Goal: Task Accomplishment & Management: Manage account settings

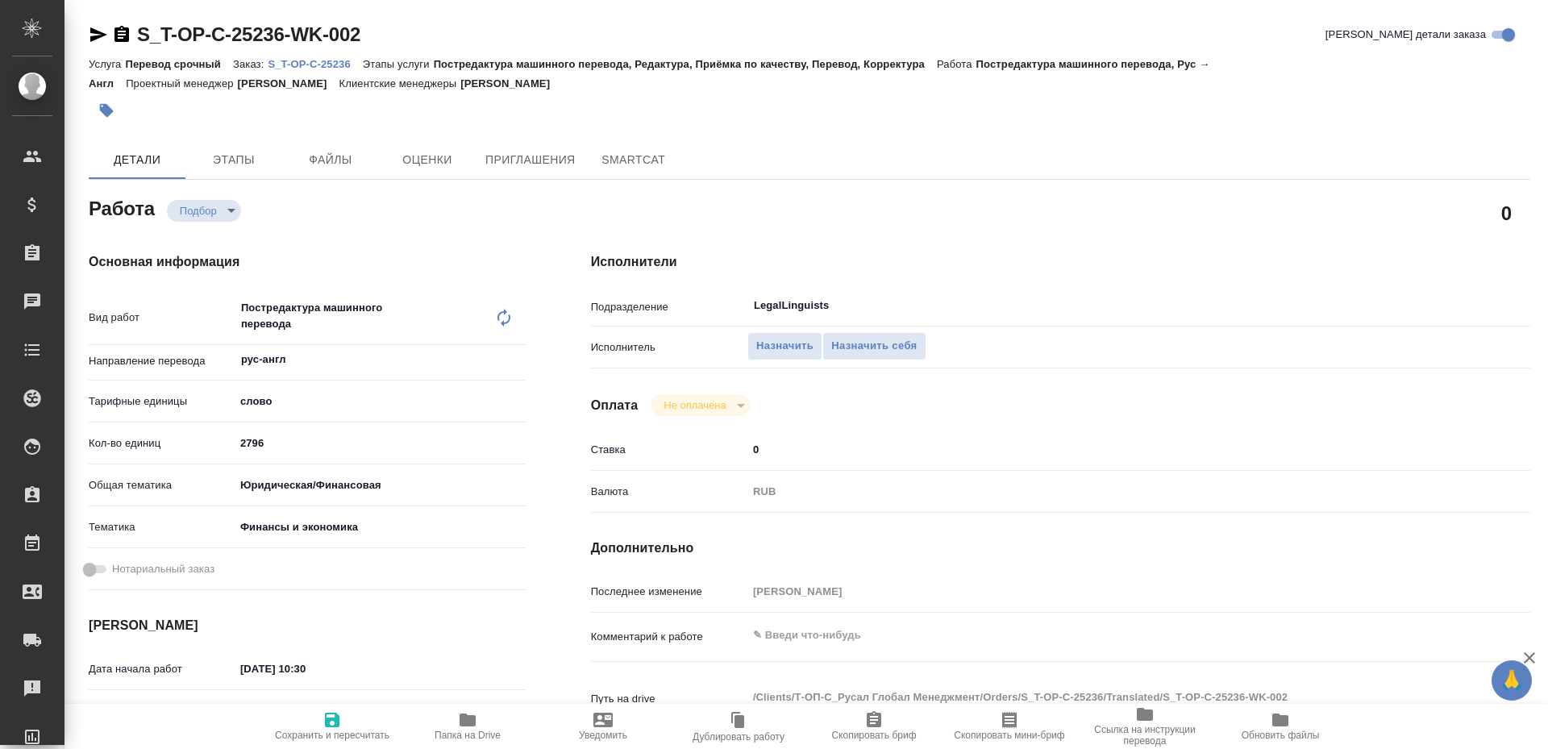
click at [484, 722] on span "Папка на Drive" at bounding box center [468, 725] width 116 height 31
click at [900, 335] on button "Назначить себя" at bounding box center [873, 346] width 103 height 28
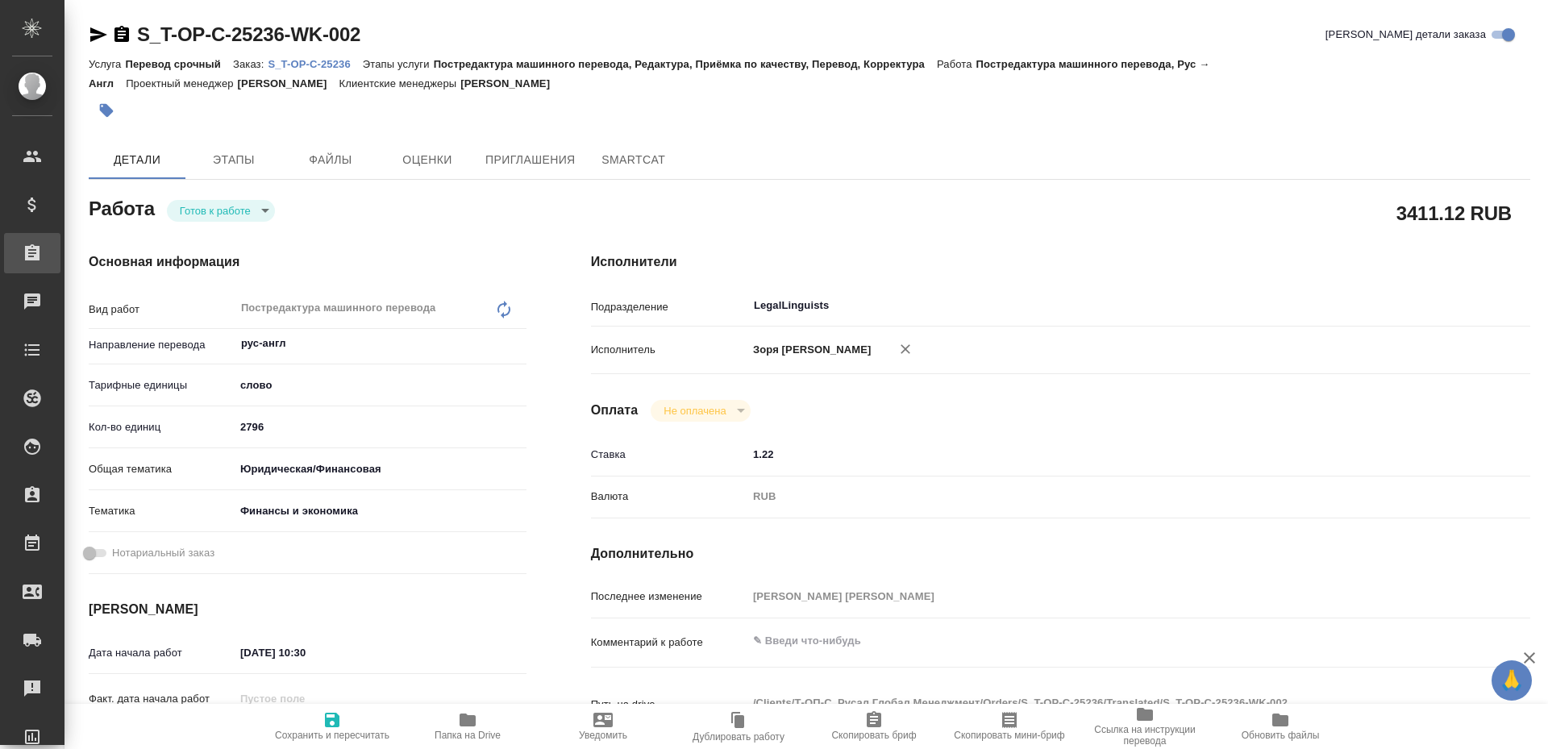
type textarea "x"
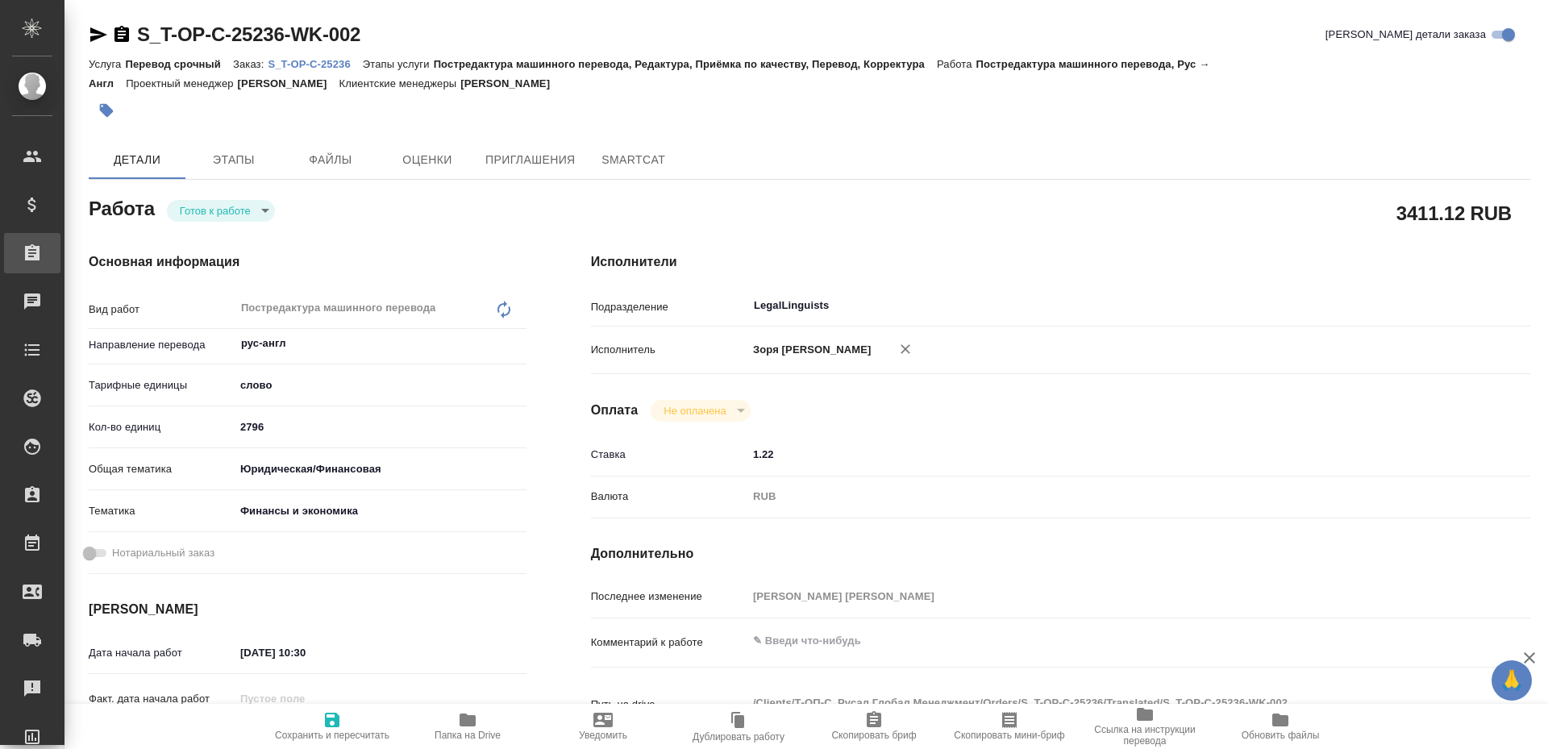
type textarea "x"
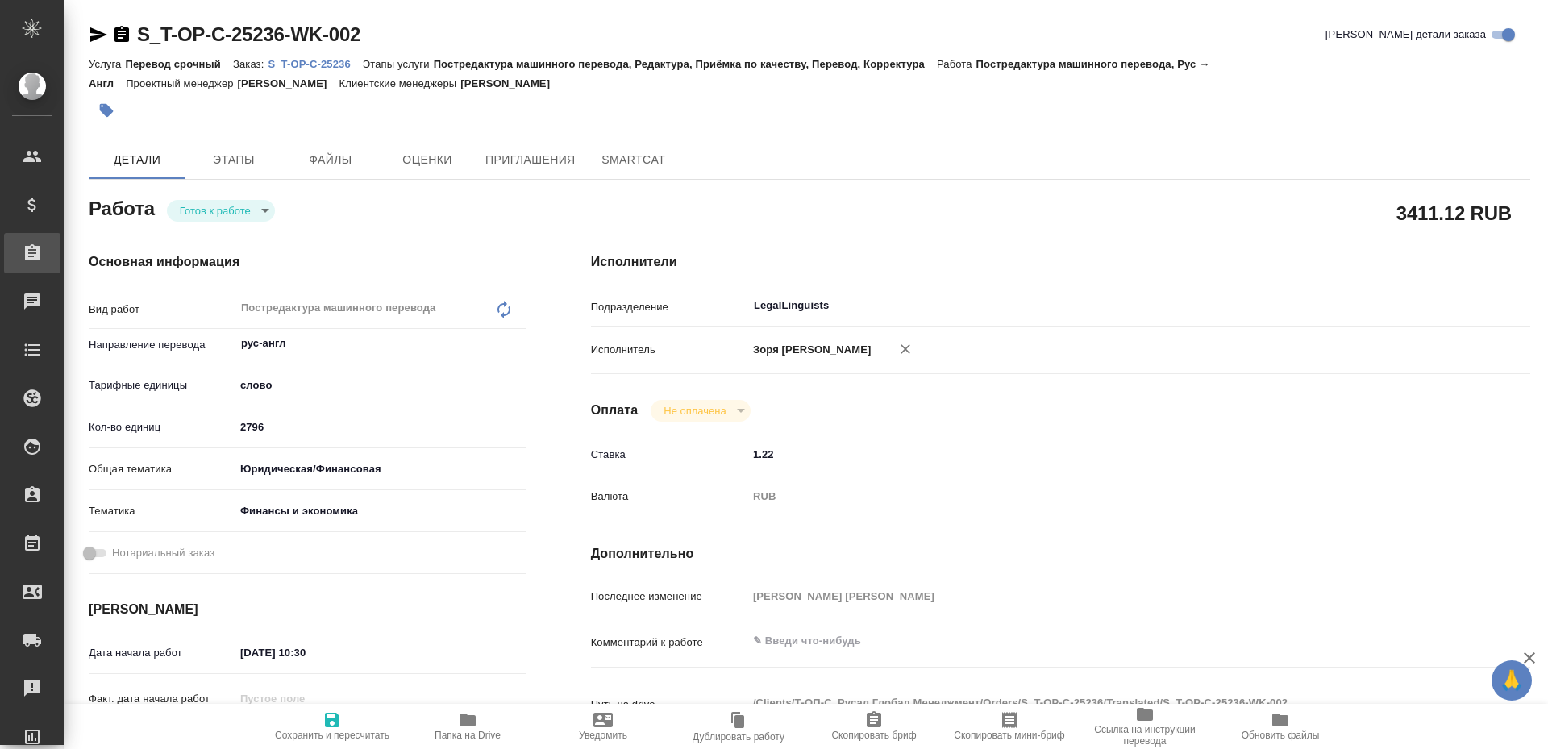
type textarea "x"
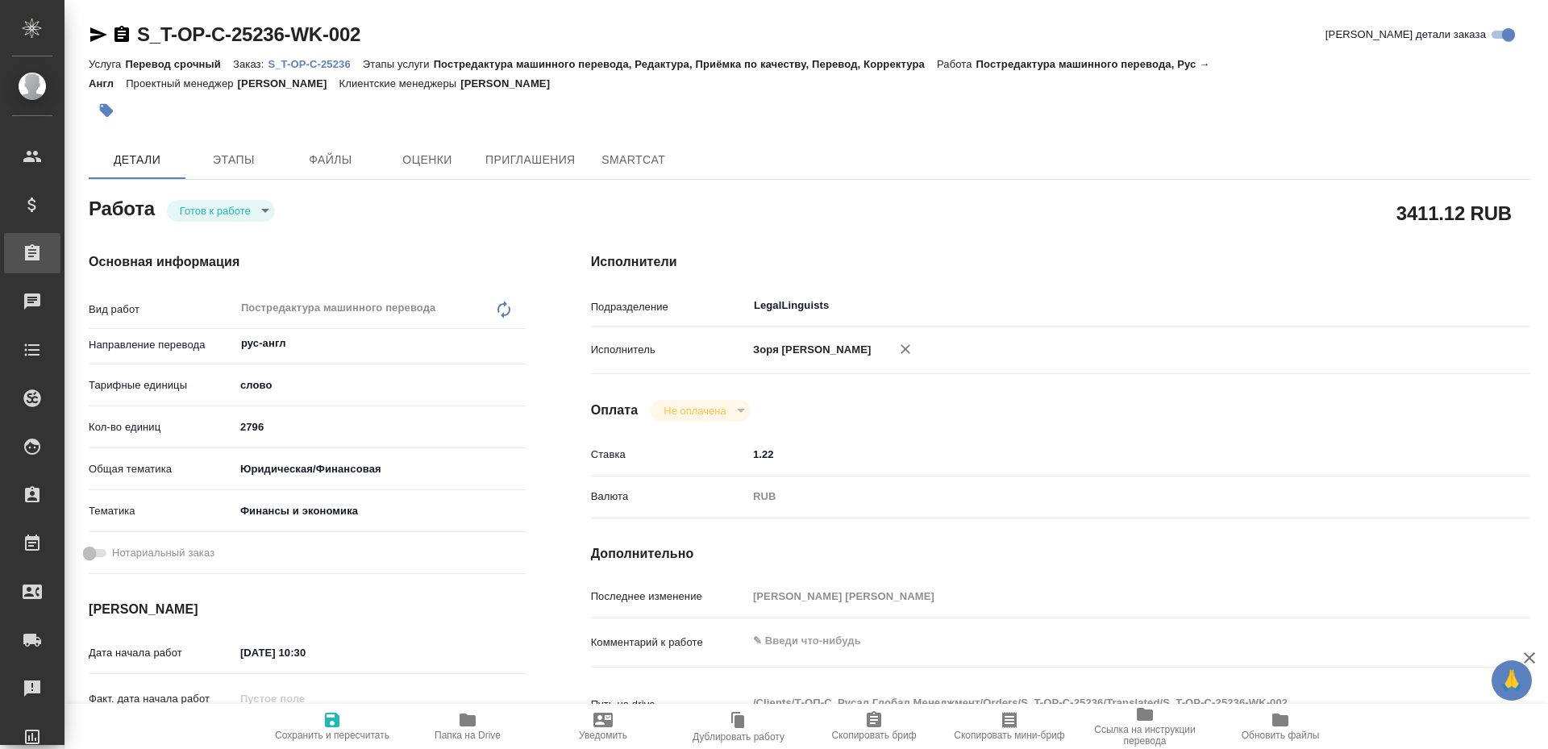
type textarea "x"
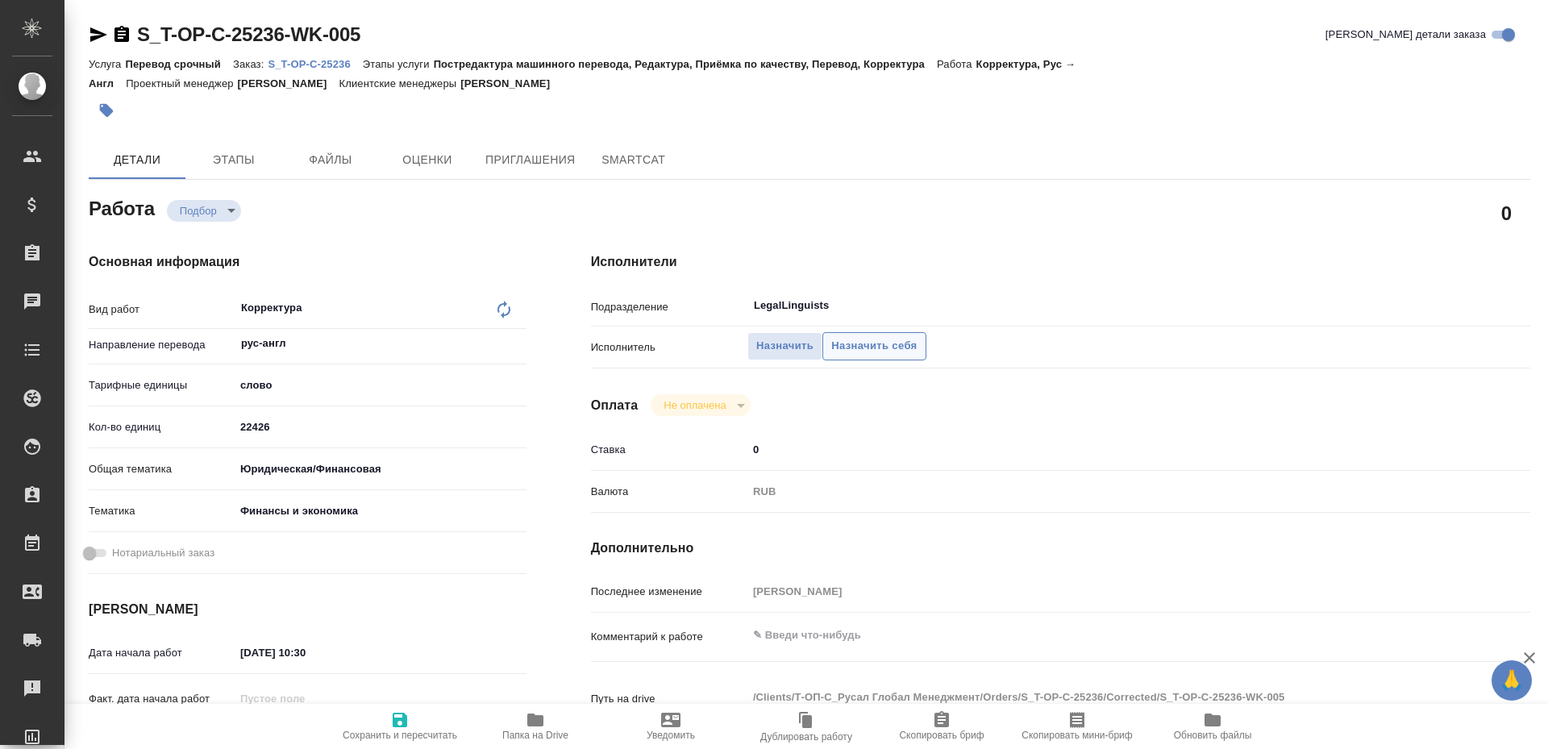
click at [879, 351] on span "Назначить себя" at bounding box center [873, 346] width 85 height 19
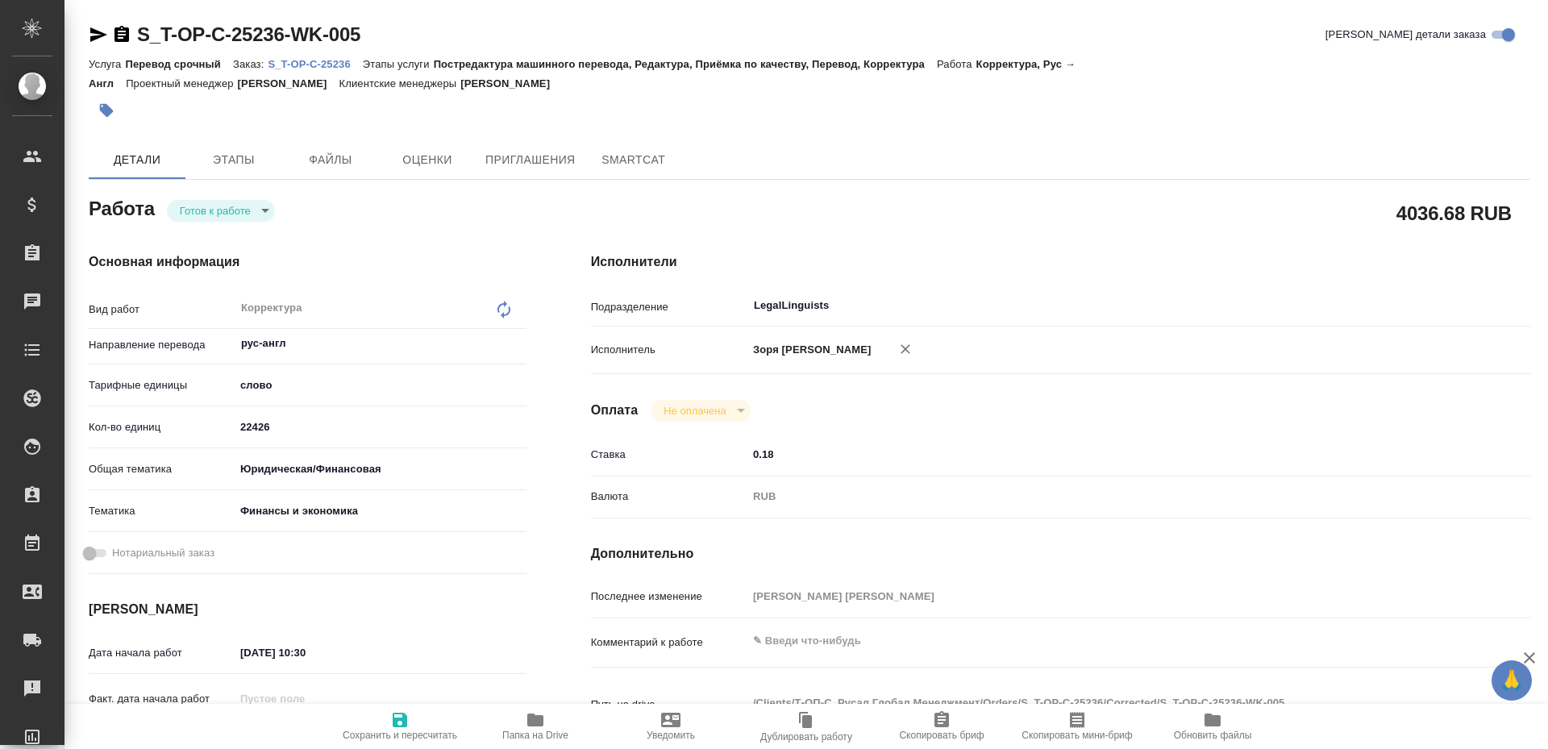
type textarea "x"
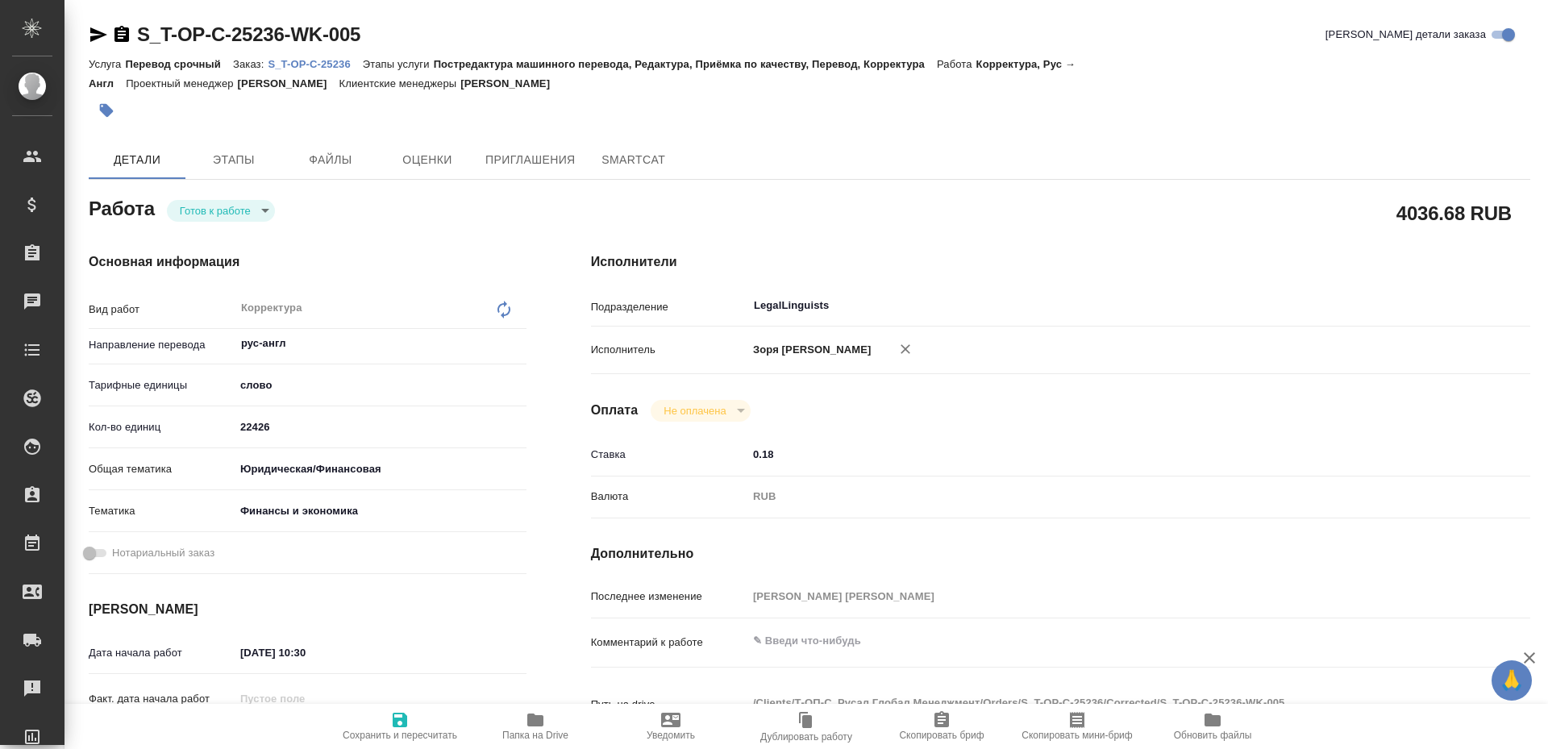
type textarea "x"
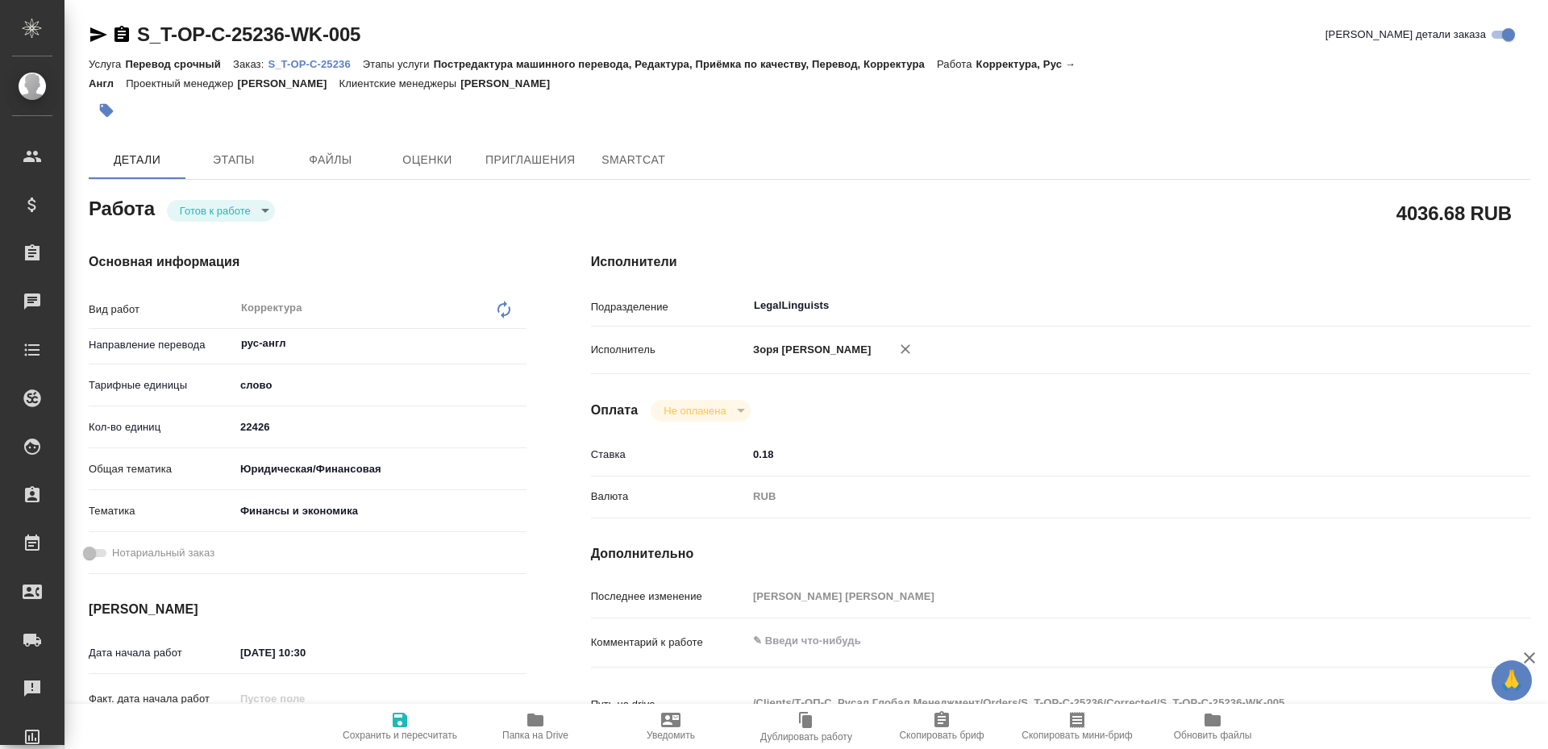
type textarea "x"
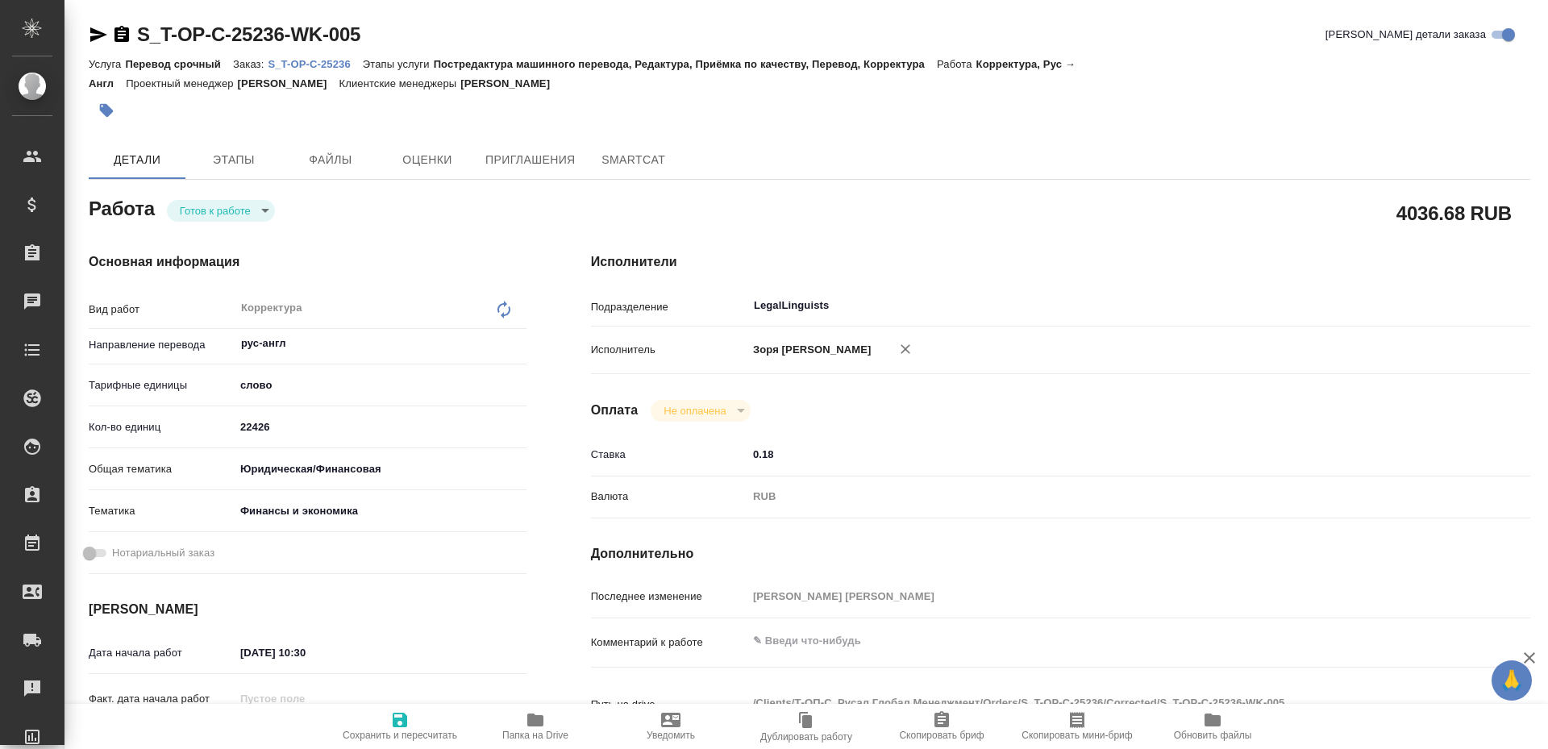
type textarea "x"
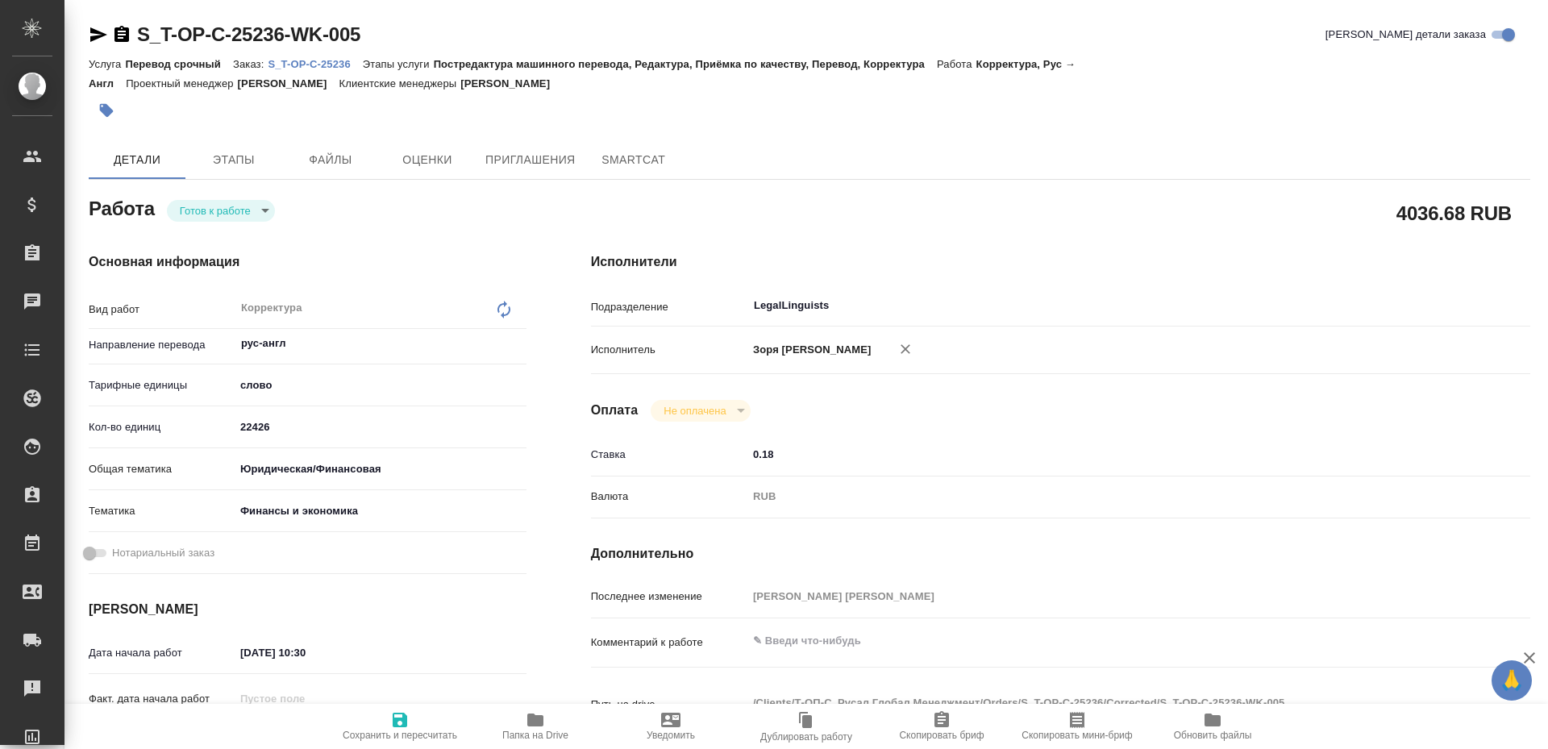
type textarea "x"
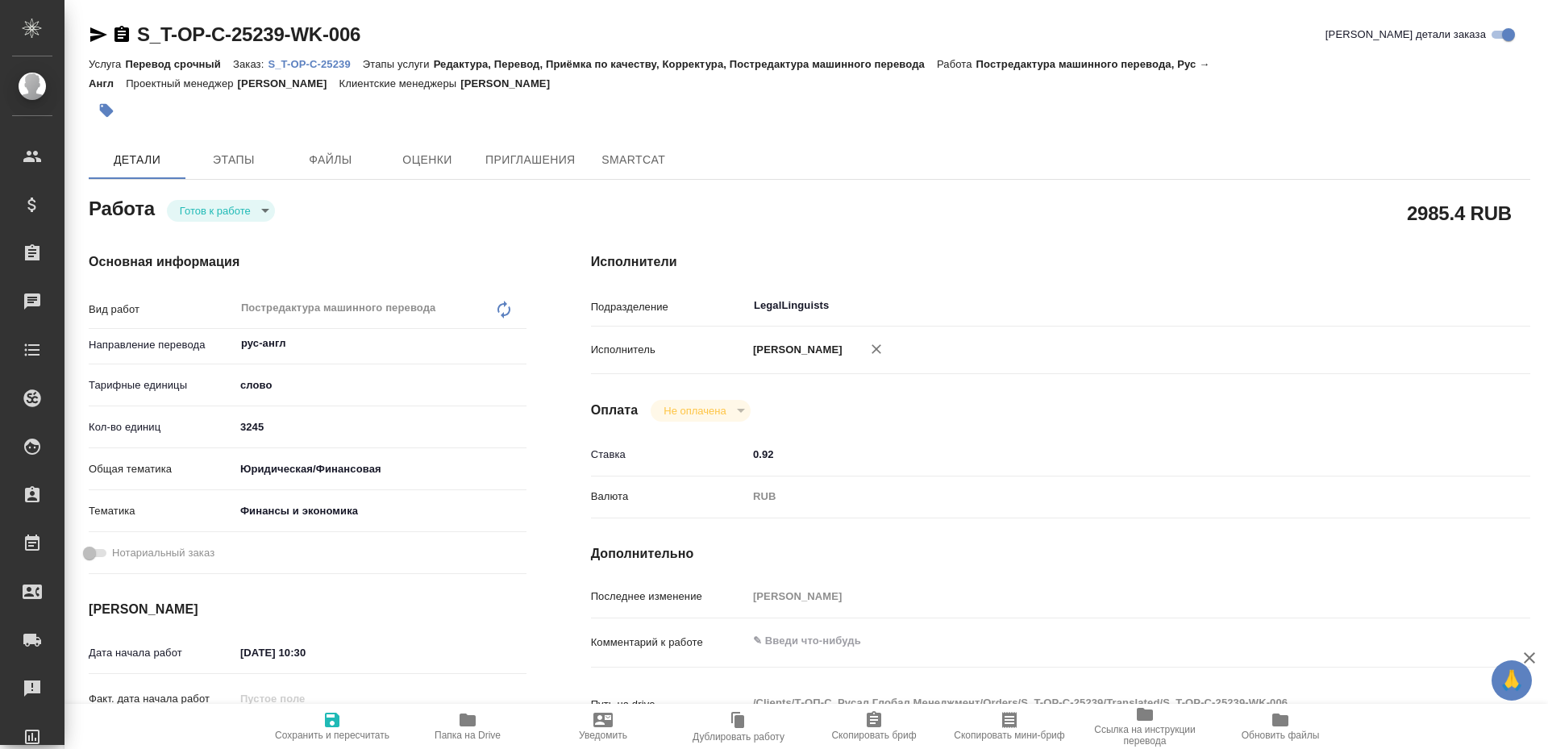
type textarea "x"
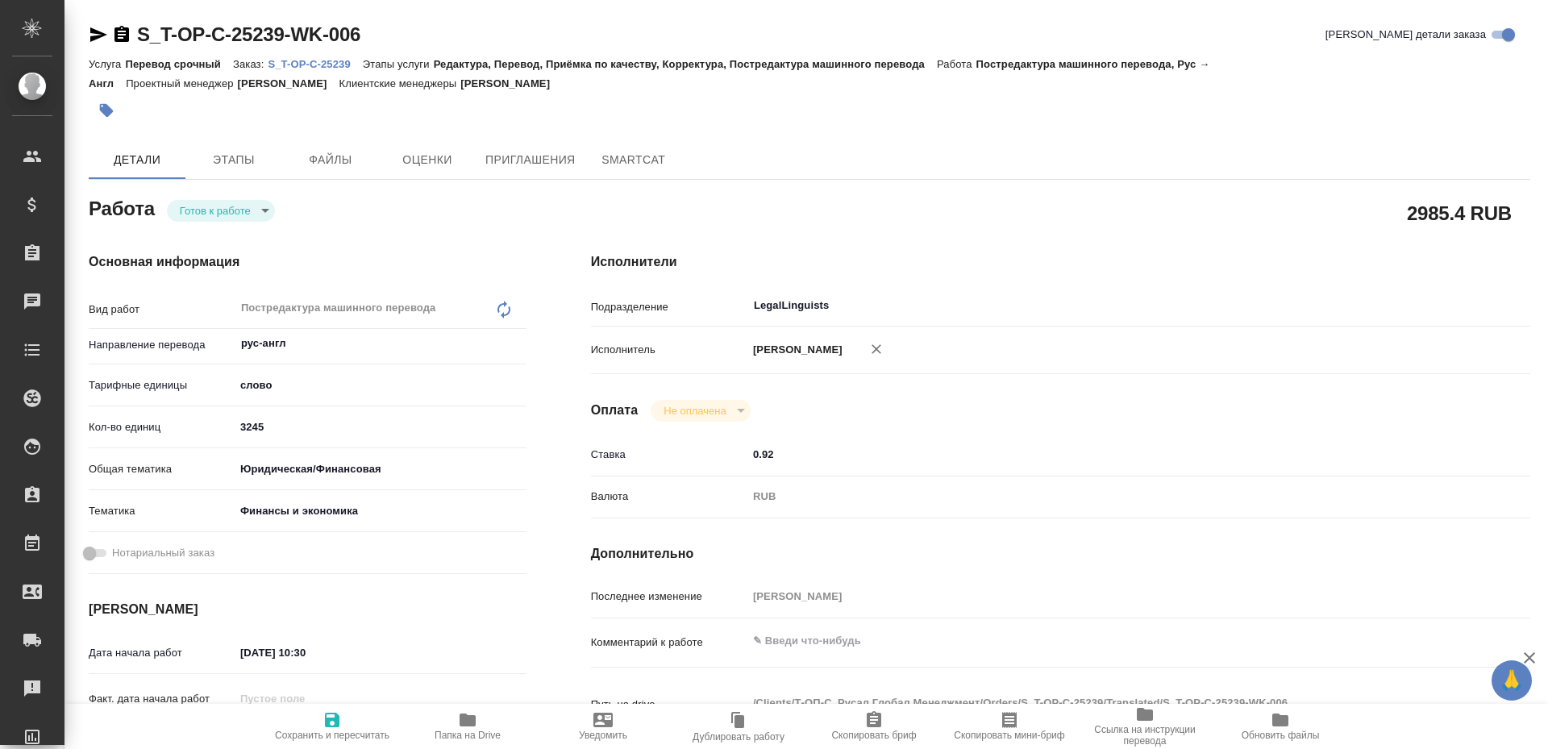
type textarea "x"
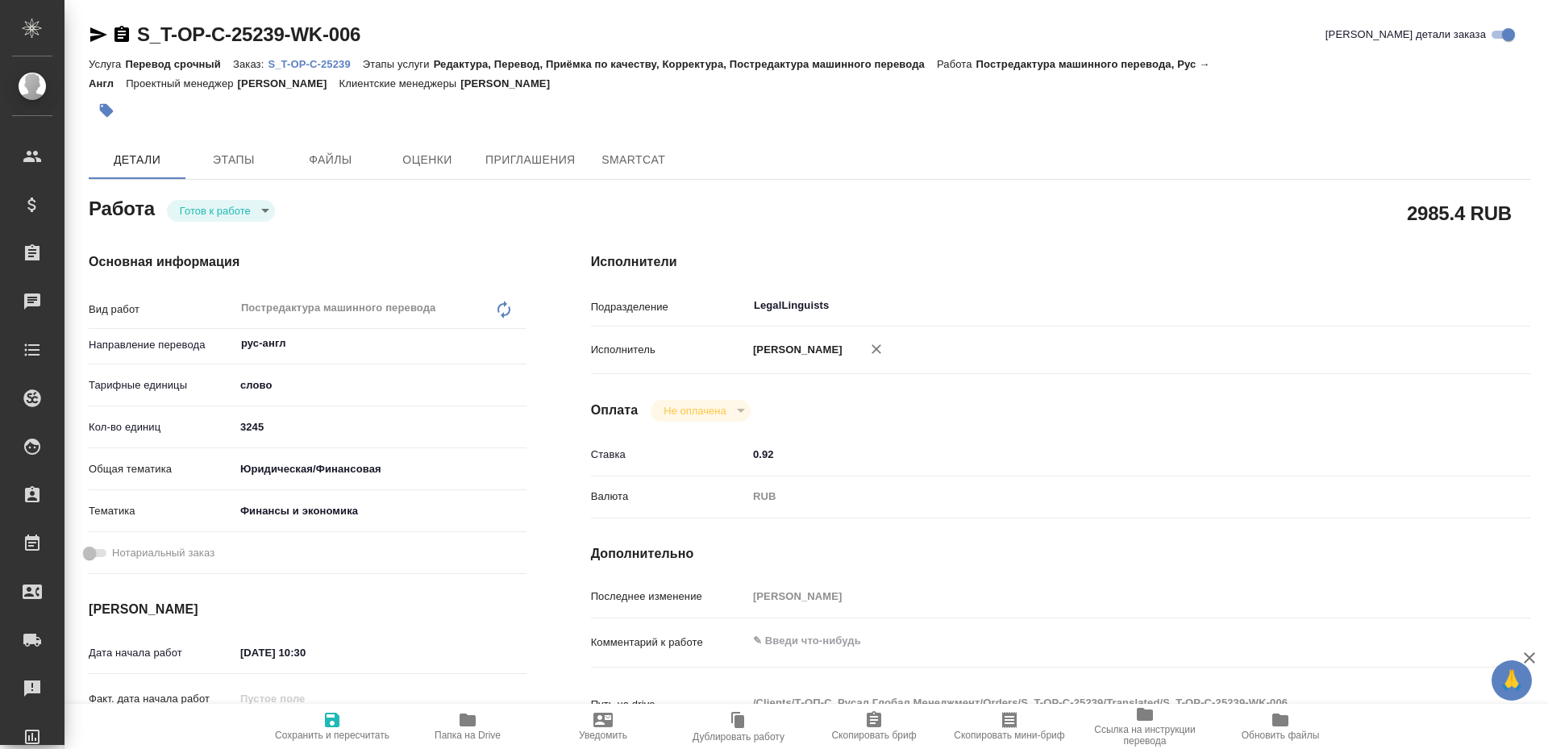
type textarea "x"
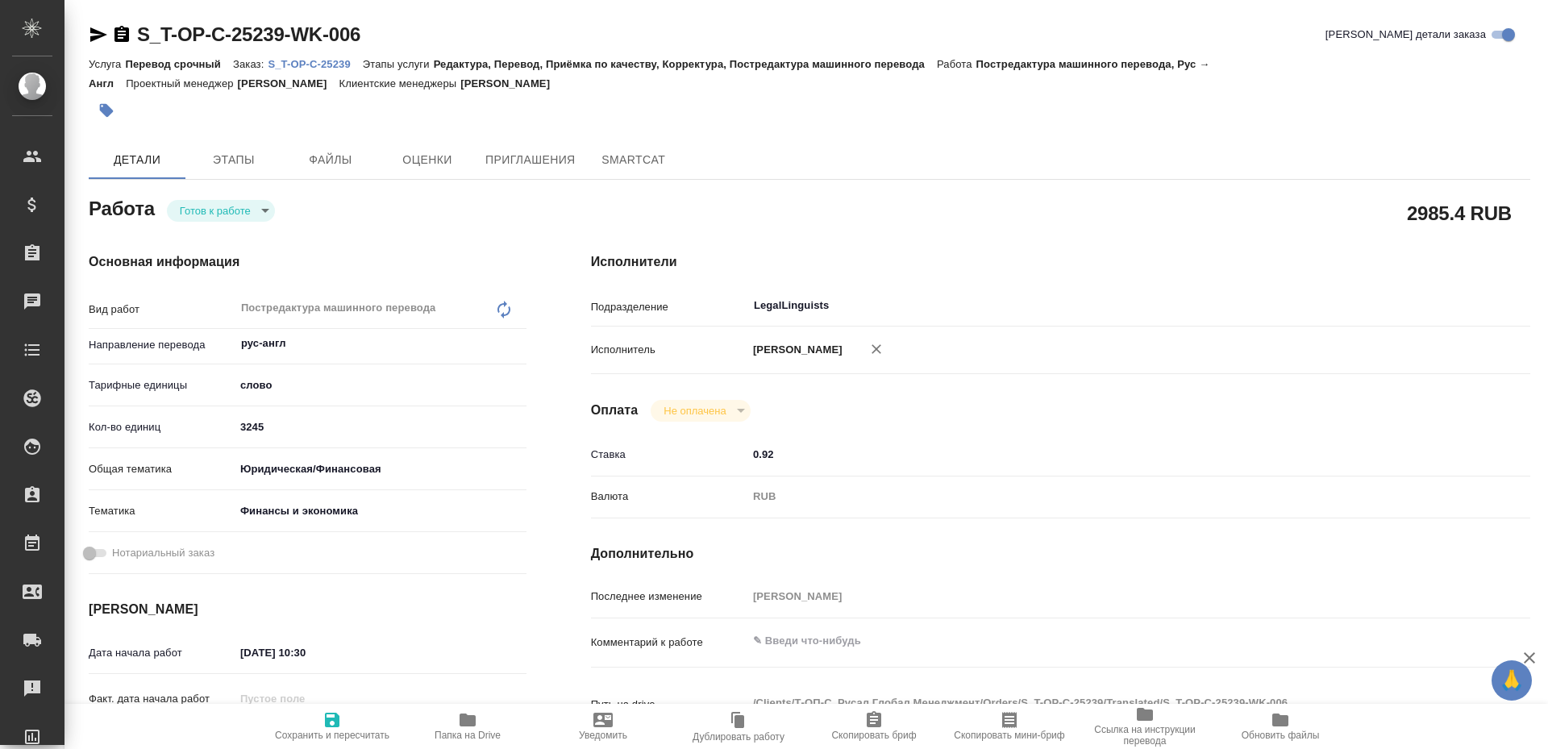
type textarea "x"
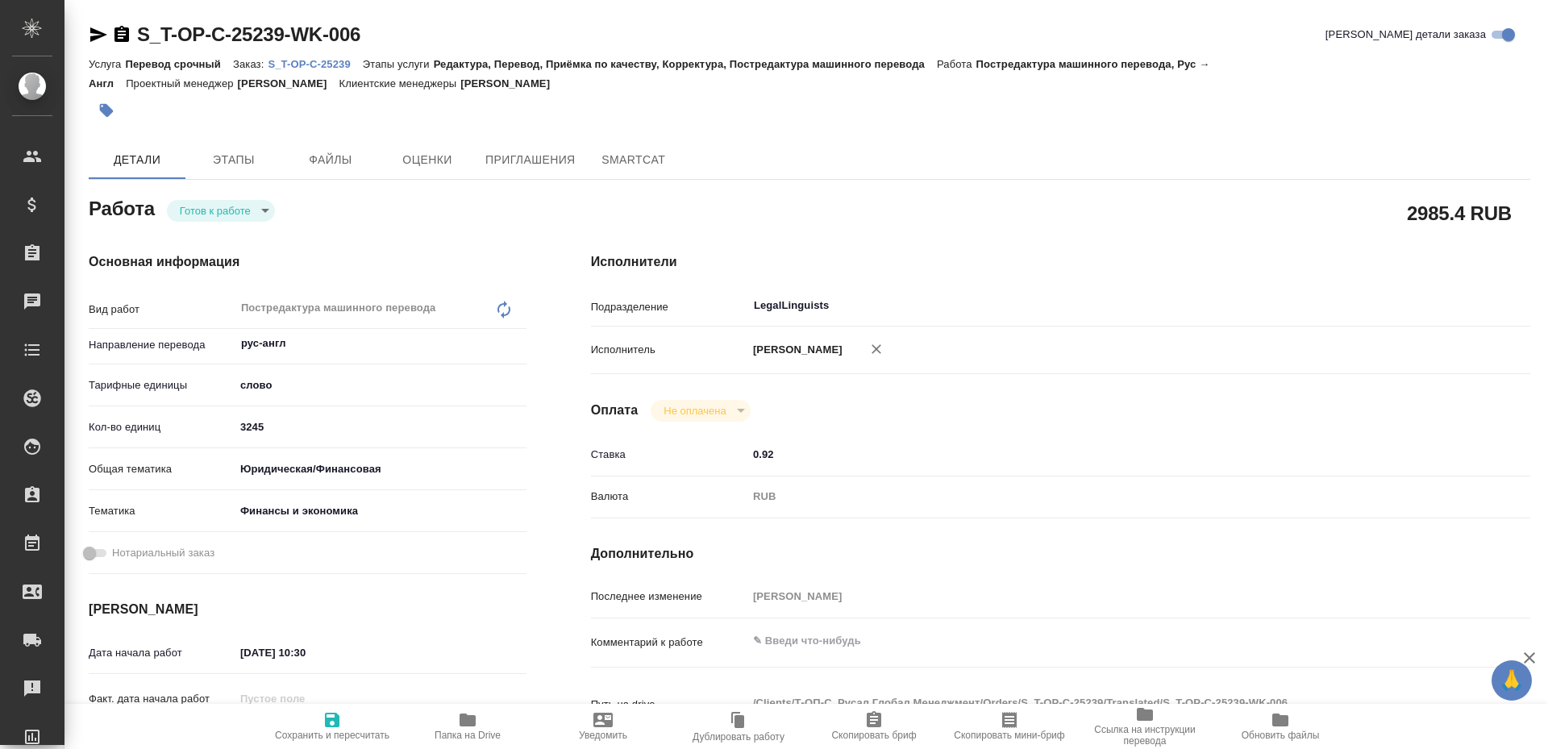
type textarea "x"
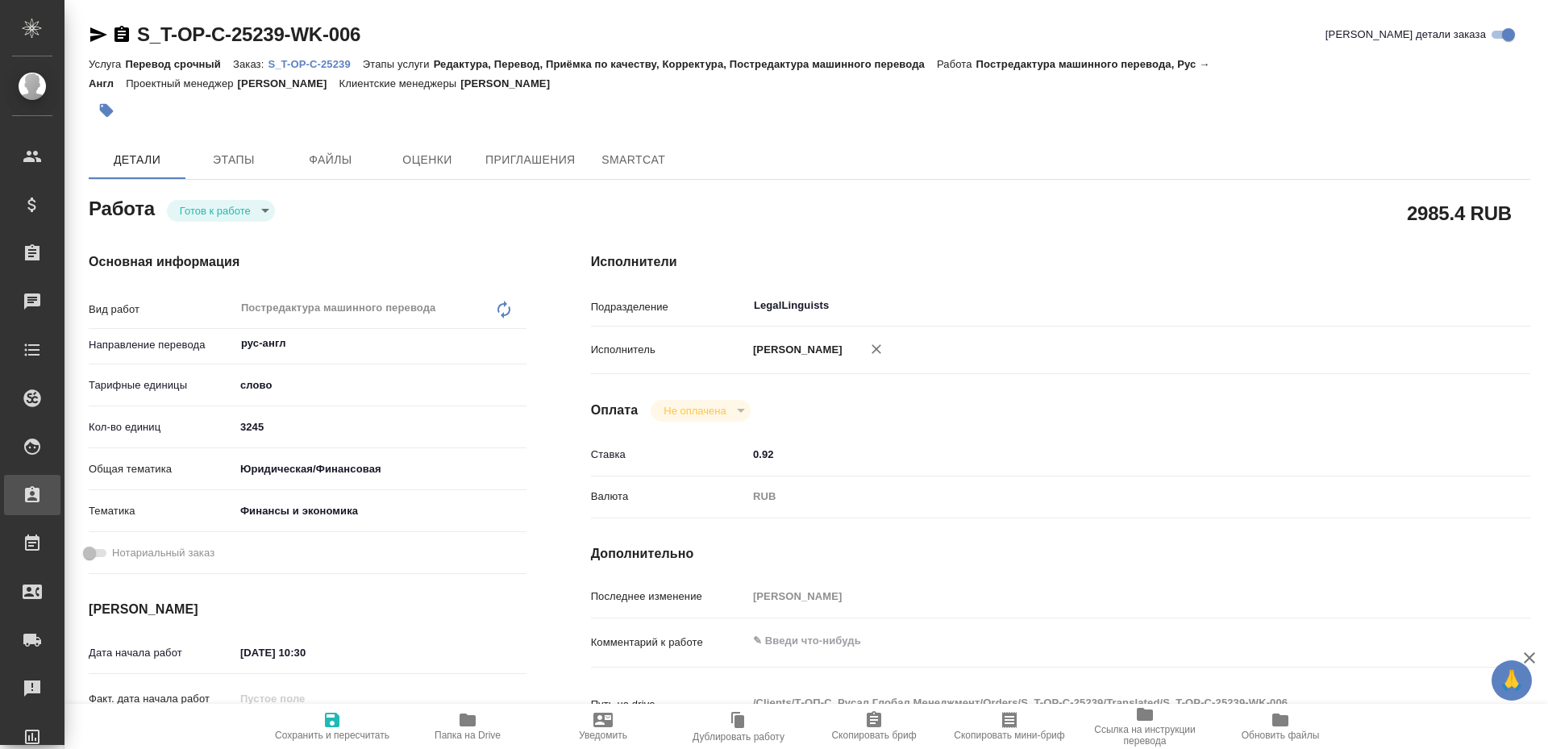
type textarea "x"
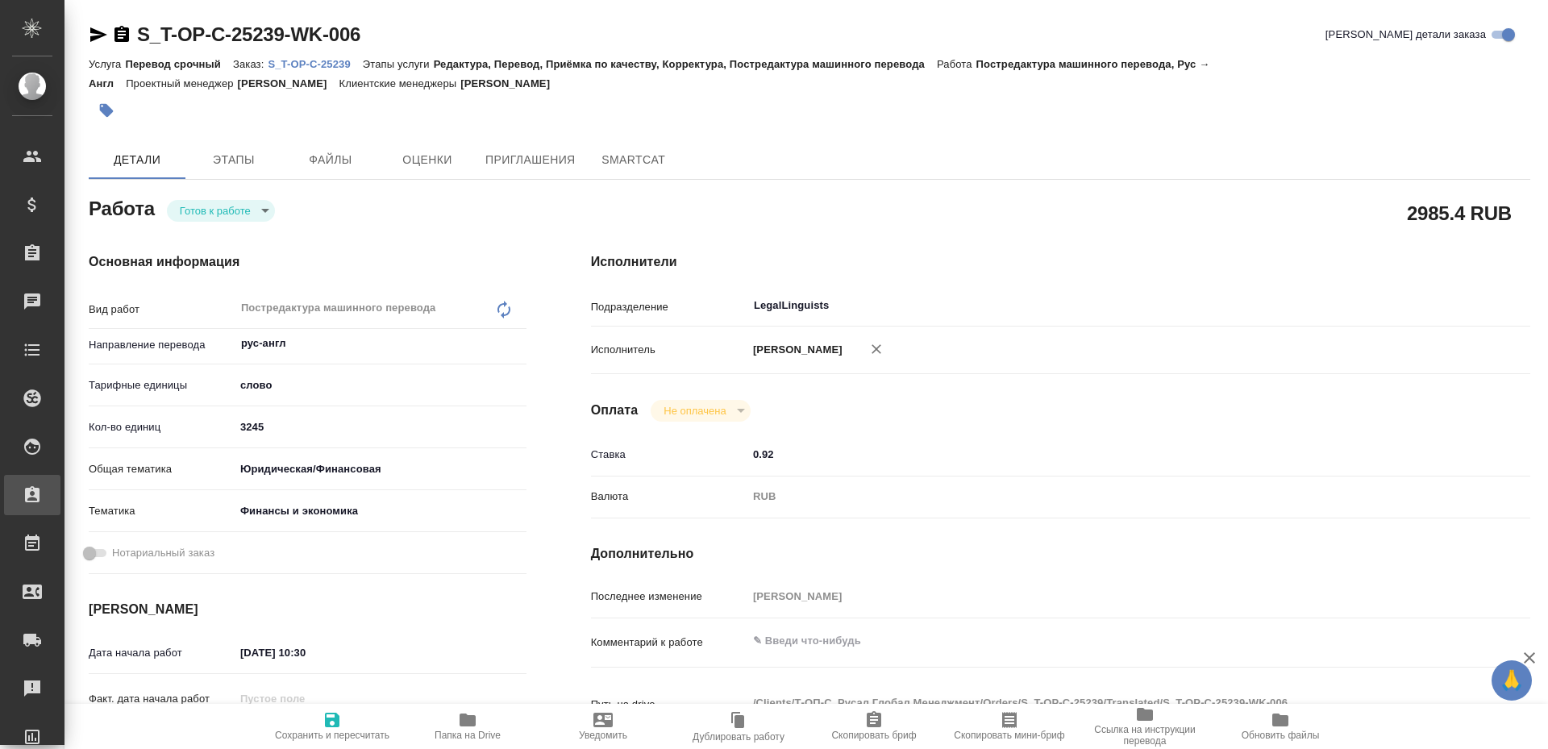
type textarea "x"
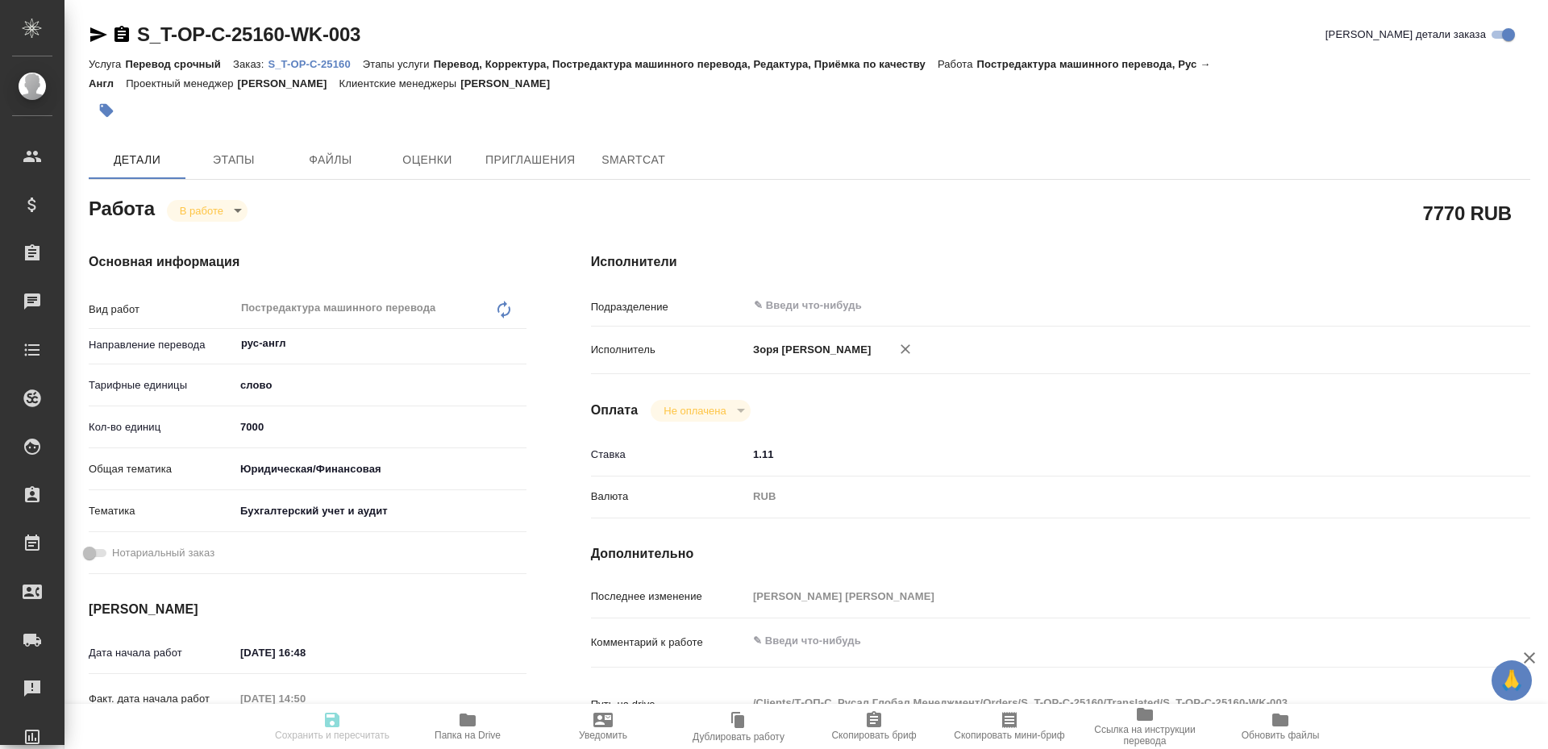
type textarea "x"
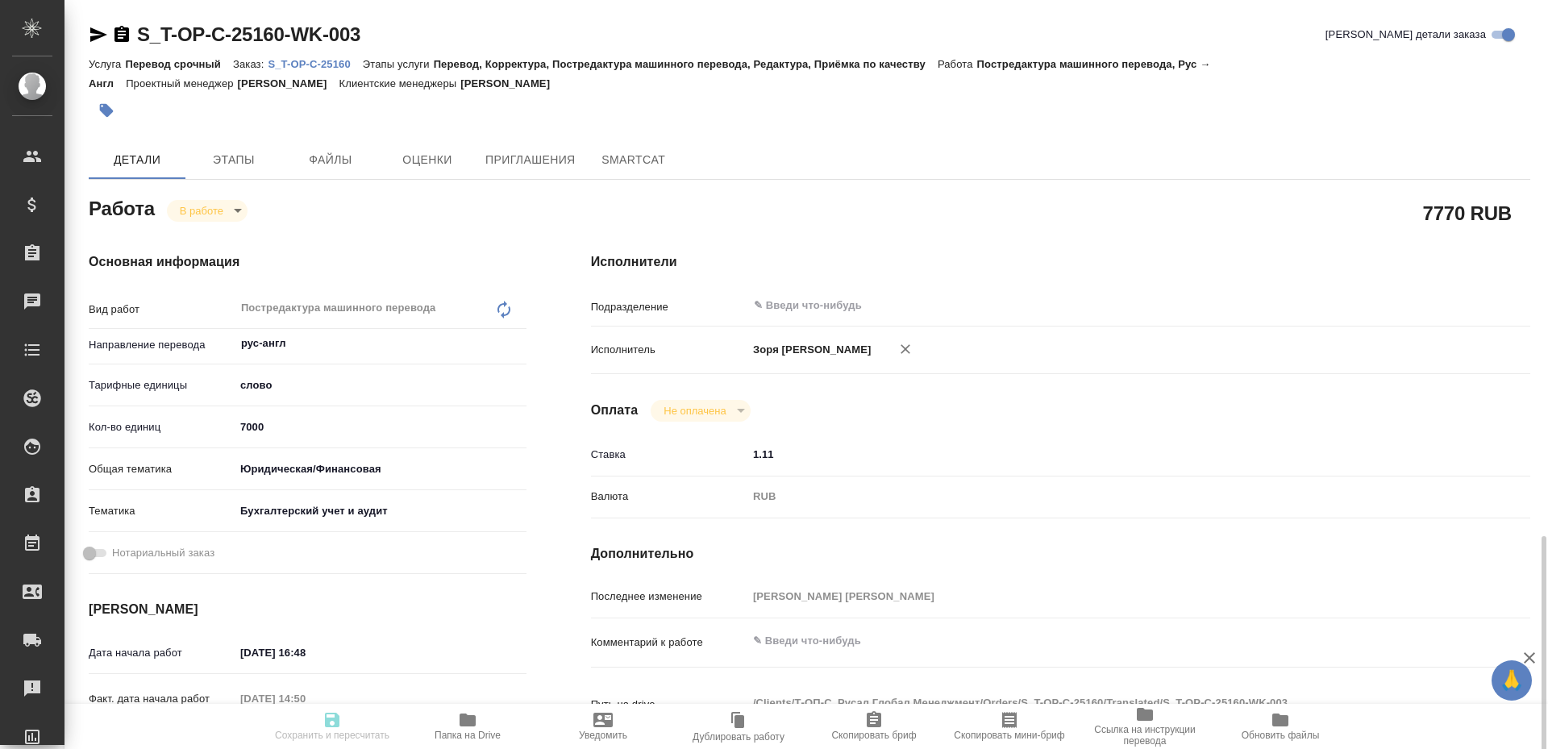
scroll to position [648, 0]
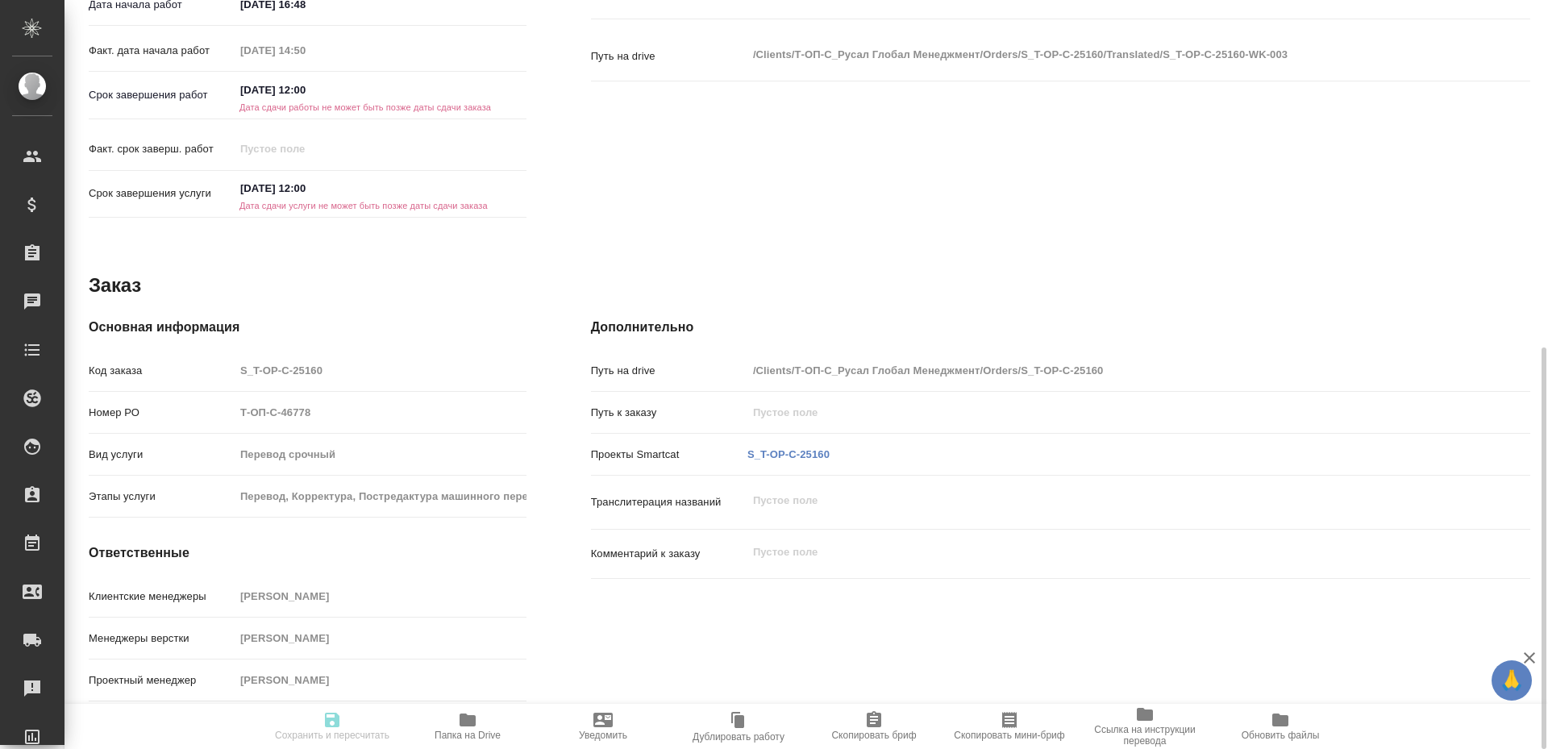
type textarea "x"
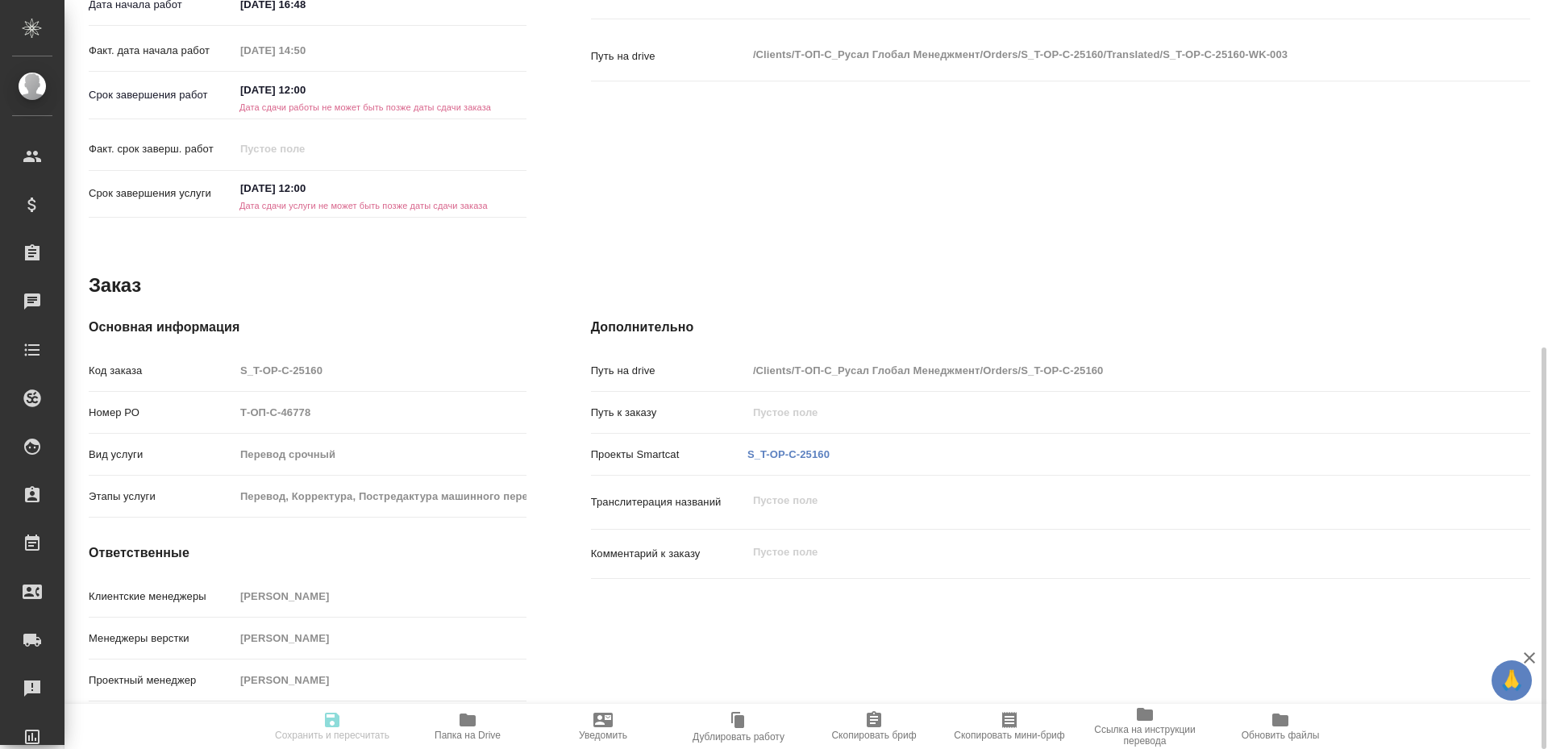
click at [790, 461] on p "S_T-OP-C-25160" at bounding box center [788, 455] width 82 height 16
type textarea "x"
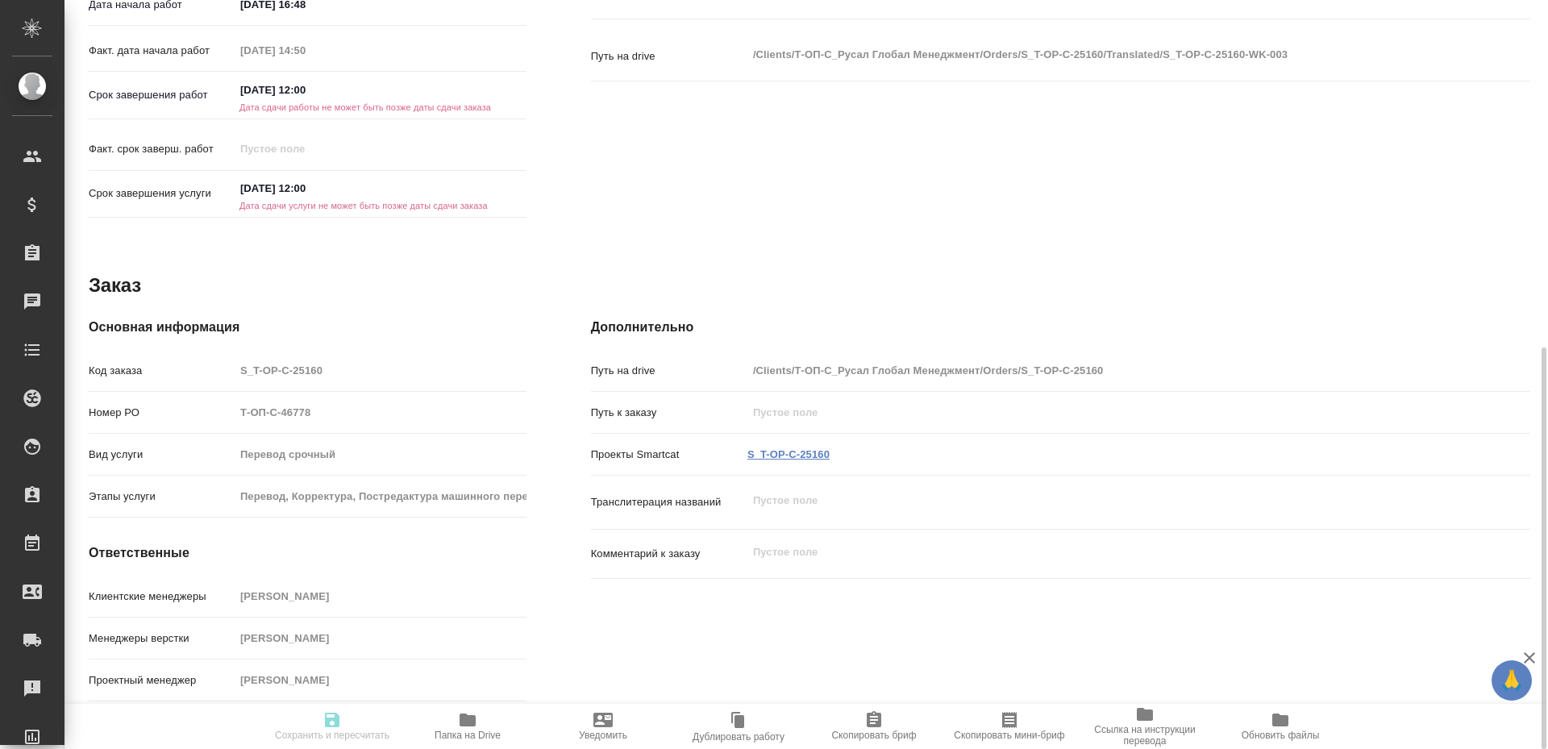
type textarea "x"
click at [788, 453] on link "S_T-OP-C-25160" at bounding box center [788, 454] width 82 height 12
type textarea "x"
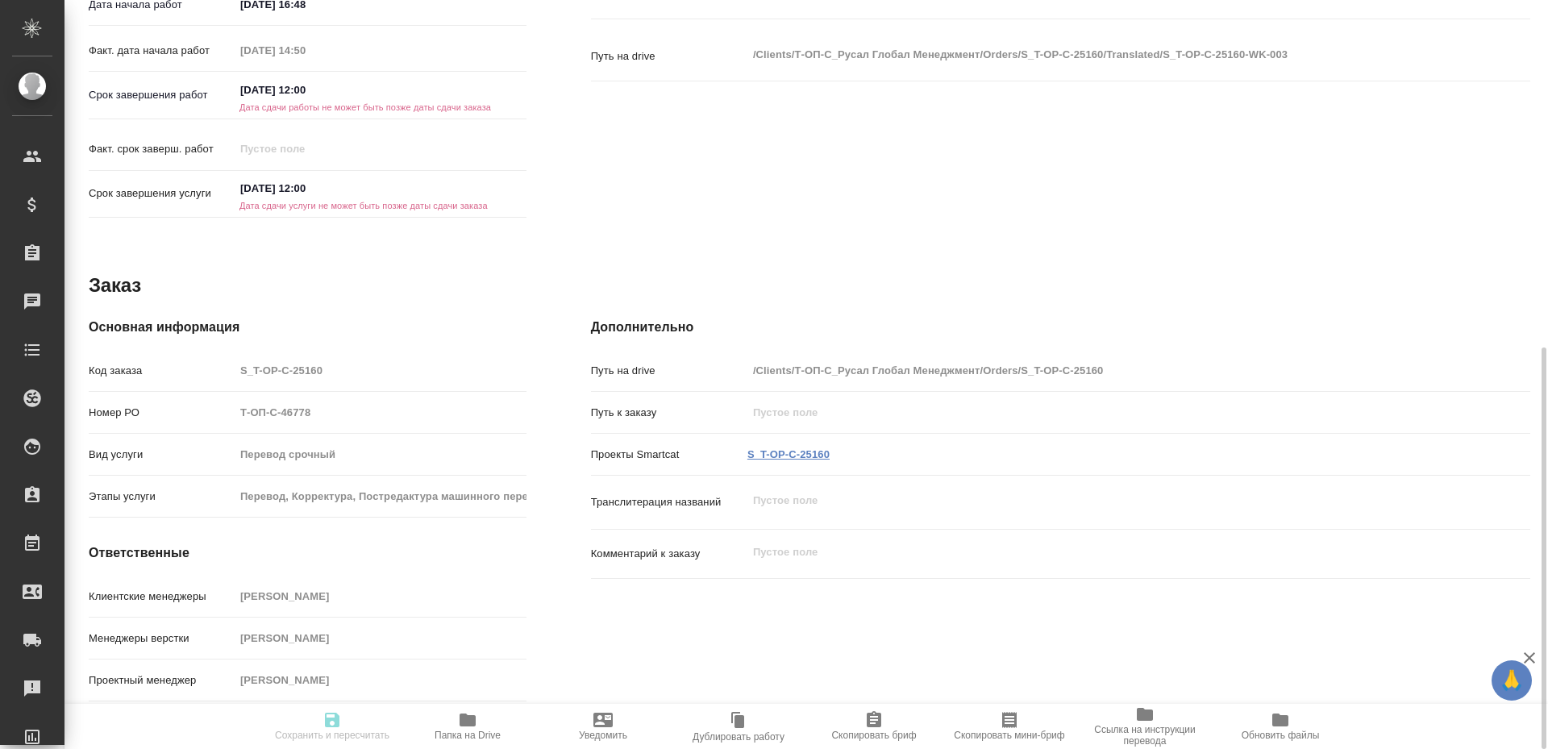
type textarea "x"
click at [485, 721] on span "Папка на Drive" at bounding box center [468, 725] width 116 height 31
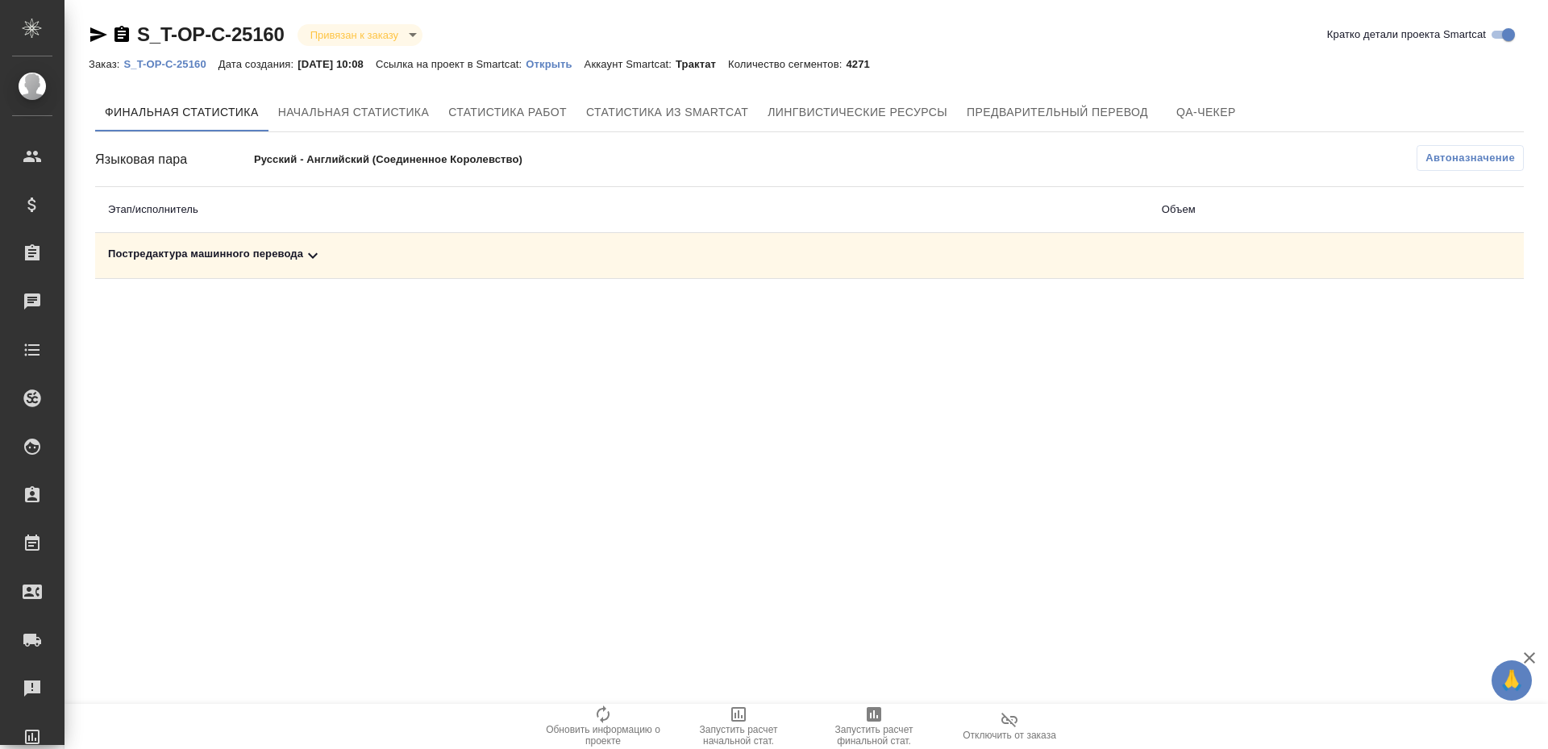
click at [852, 735] on span "Запустить расчет финальной стат." at bounding box center [874, 735] width 116 height 23
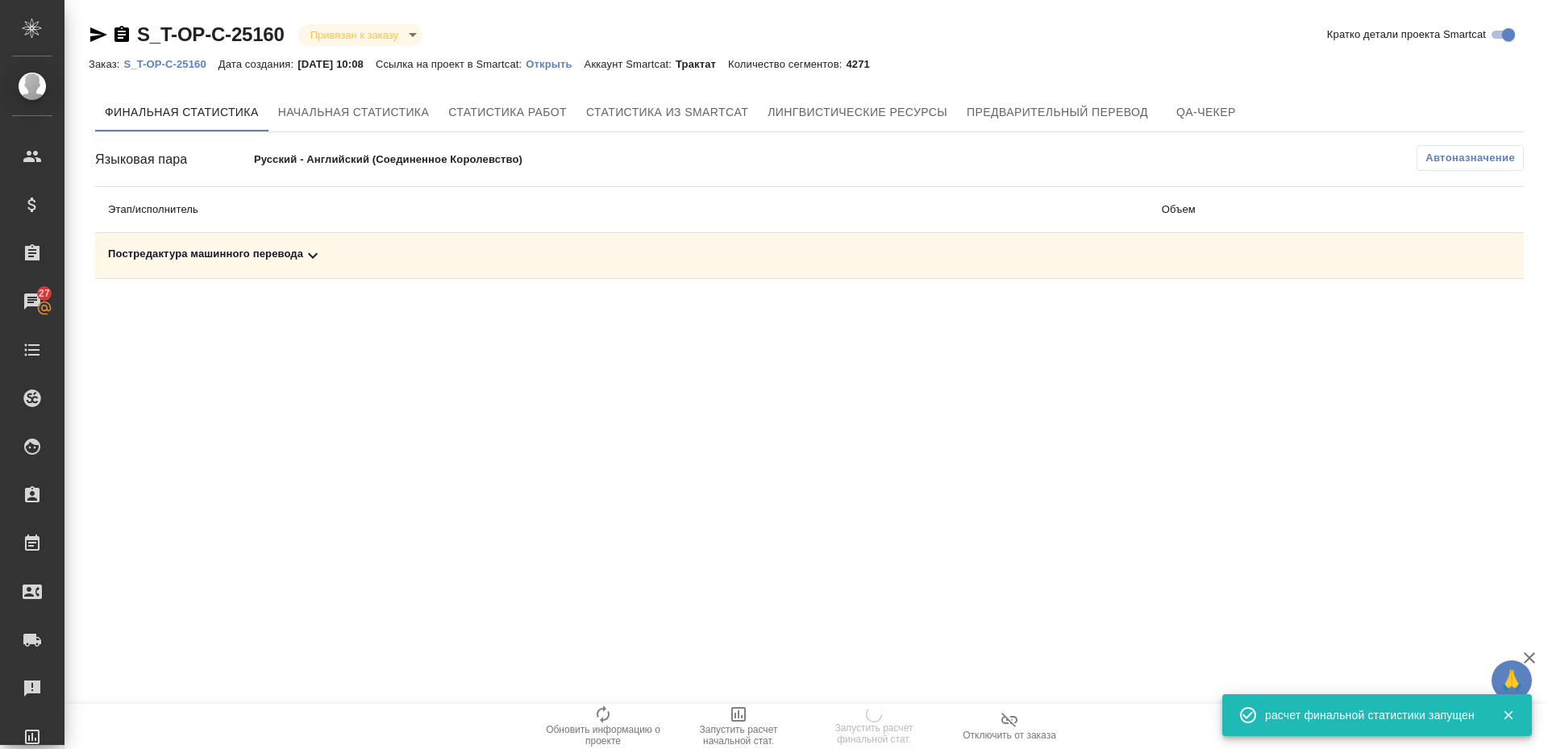
click at [202, 257] on div "Постредактура машинного перевода" at bounding box center [622, 255] width 1028 height 19
click at [231, 248] on div "Постредактура машинного перевода" at bounding box center [622, 255] width 1028 height 19
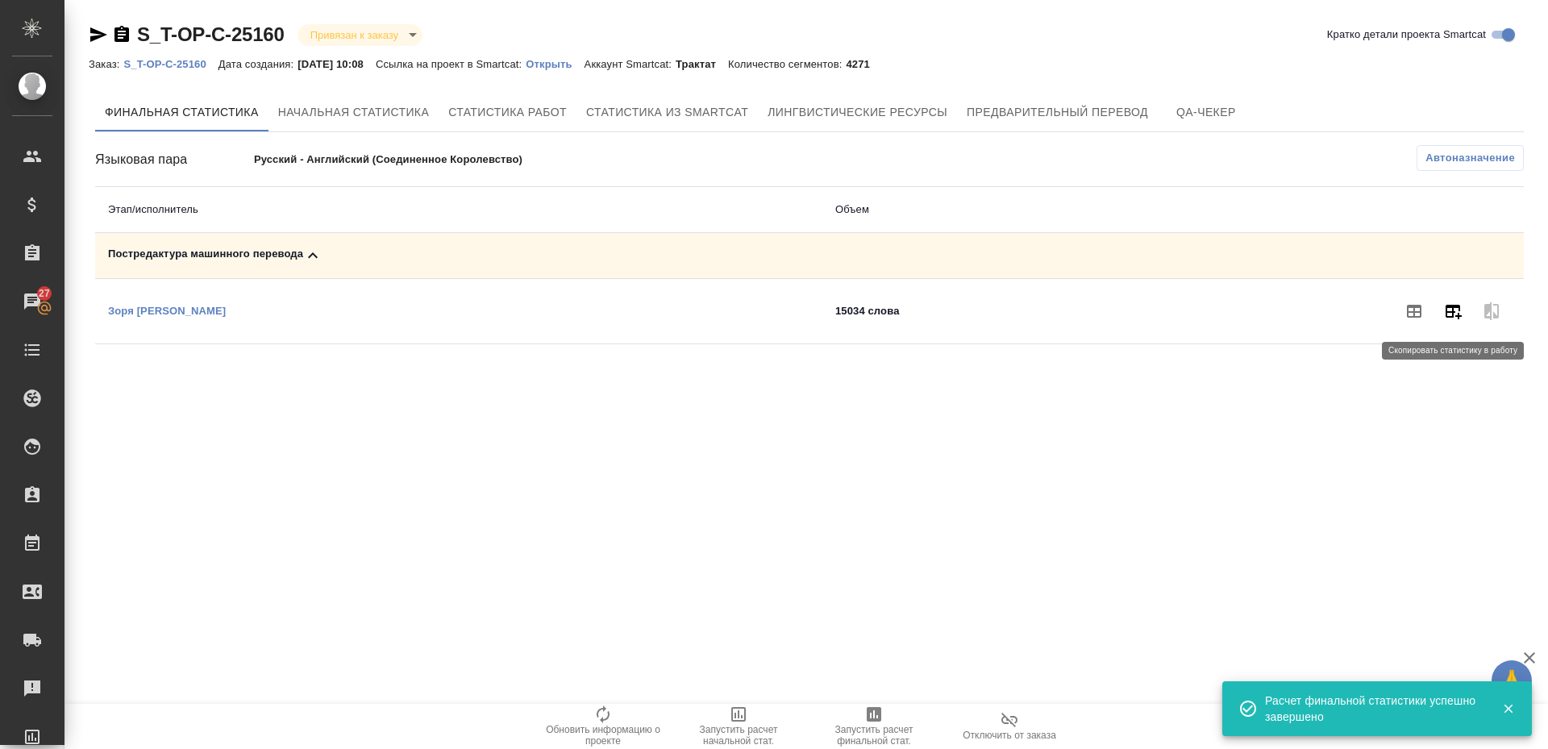
click at [1455, 318] on icon "button" at bounding box center [1452, 310] width 19 height 19
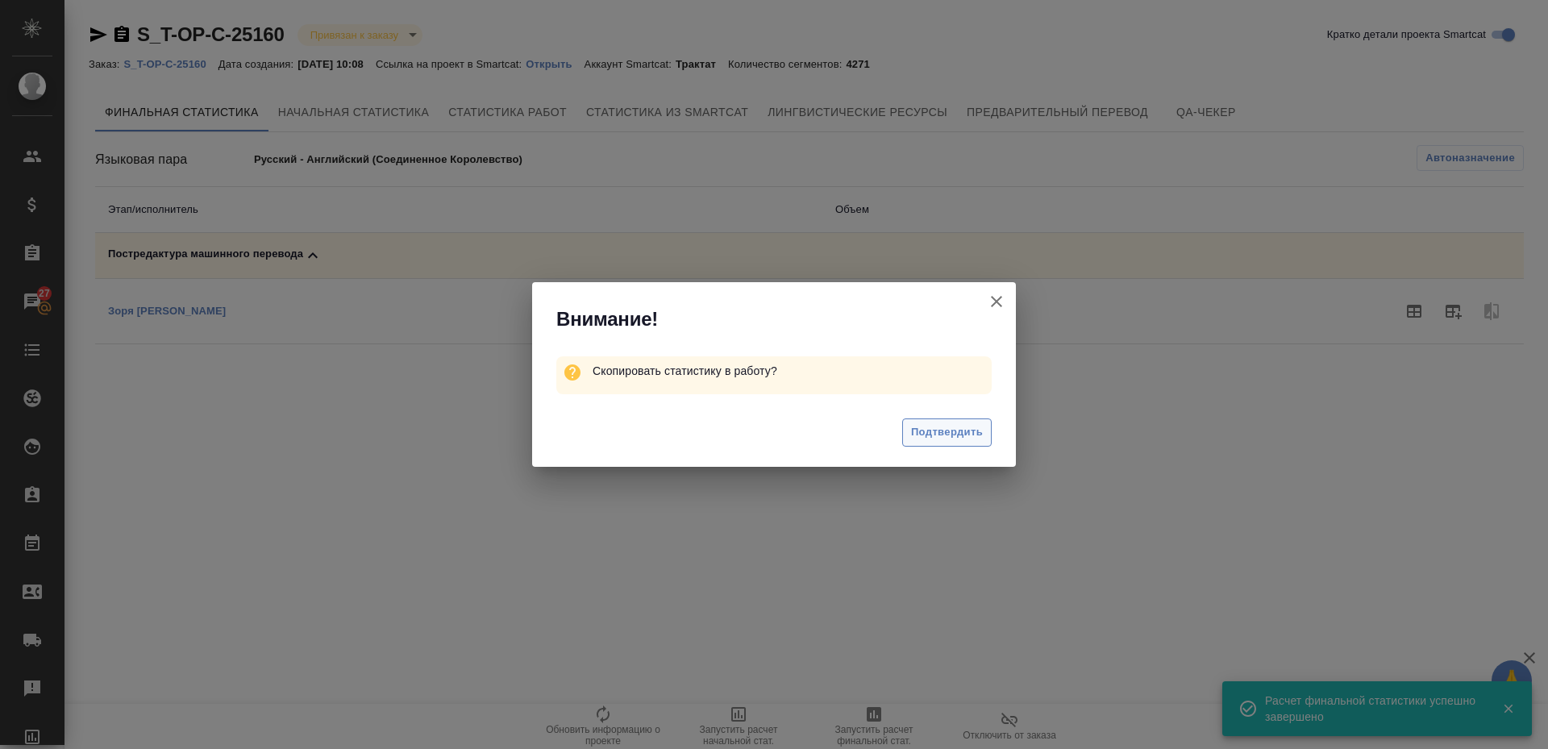
click at [937, 435] on span "Подтвердить" at bounding box center [947, 432] width 72 height 19
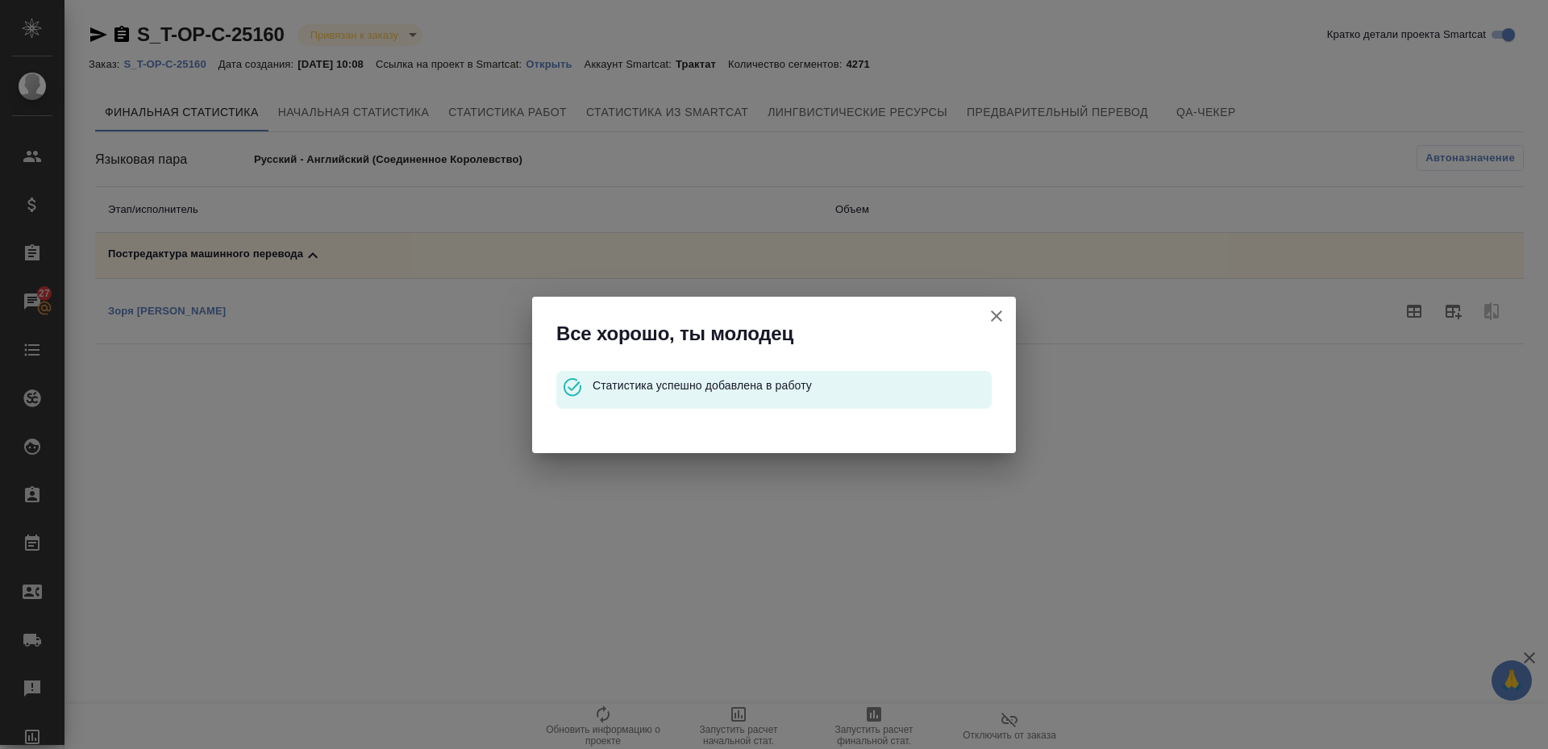
click at [1005, 329] on button "Кратко детали проекта Smartcat" at bounding box center [996, 316] width 39 height 39
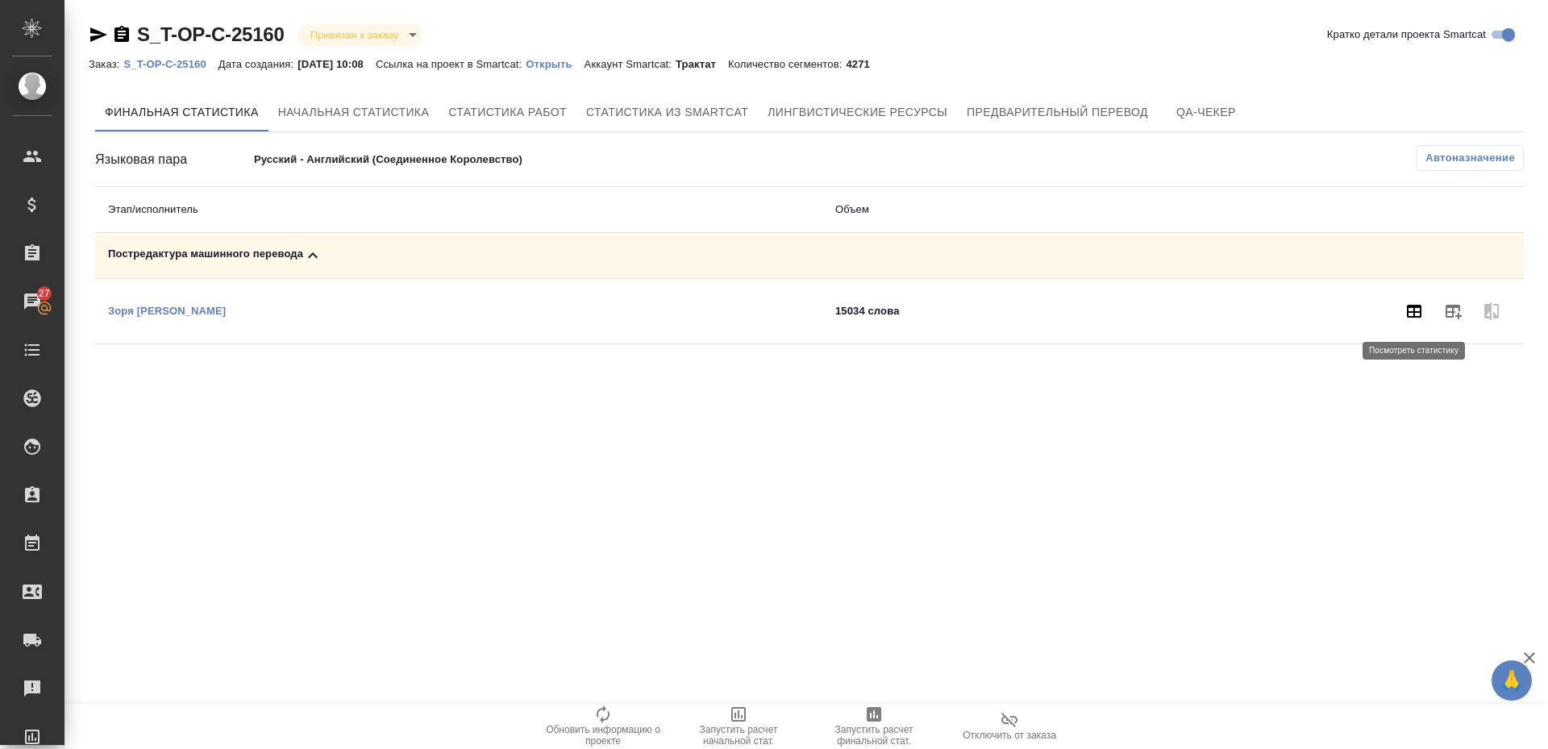
click at [1405, 311] on icon "button" at bounding box center [1413, 310] width 19 height 19
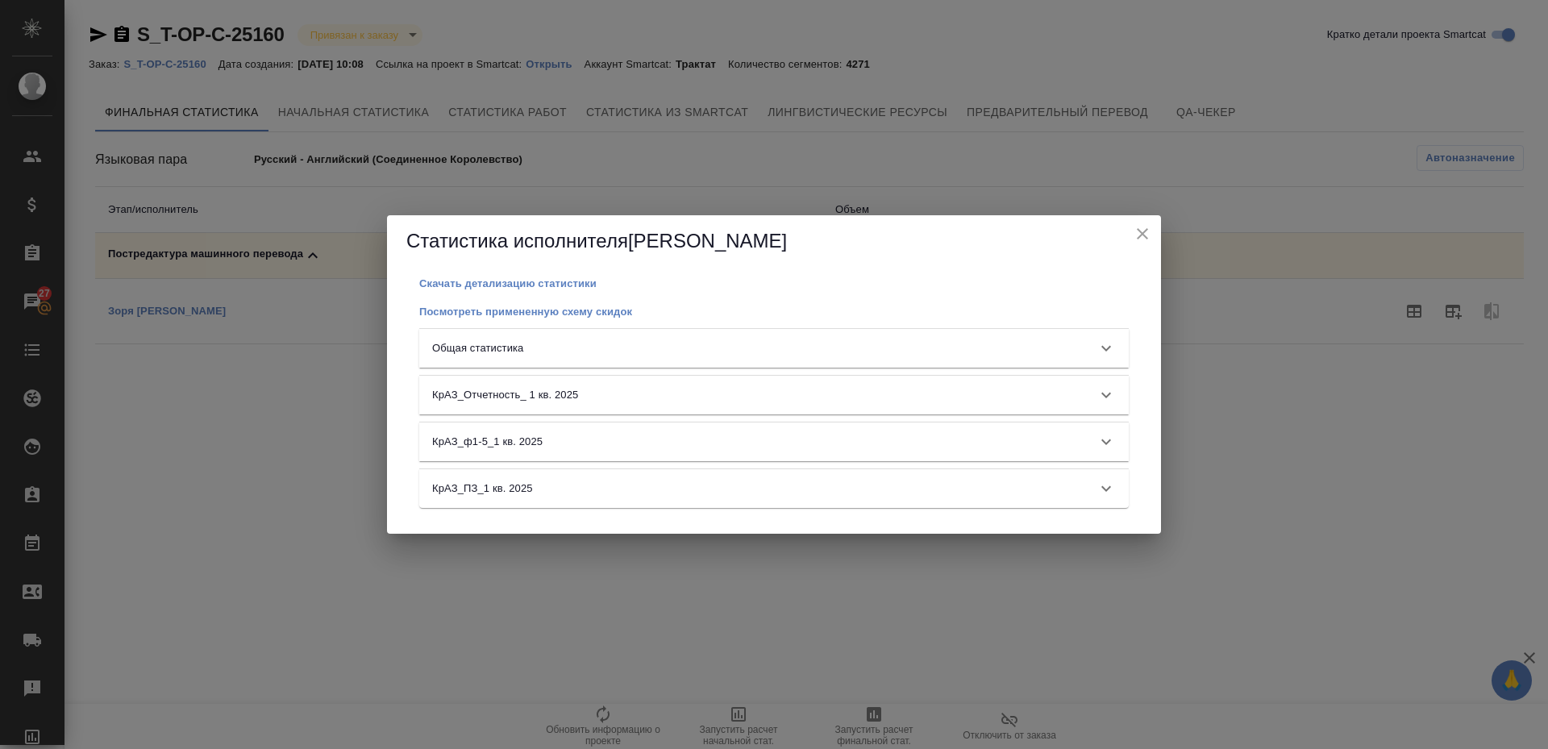
click at [526, 342] on div "Общая статистика" at bounding box center [759, 348] width 655 height 16
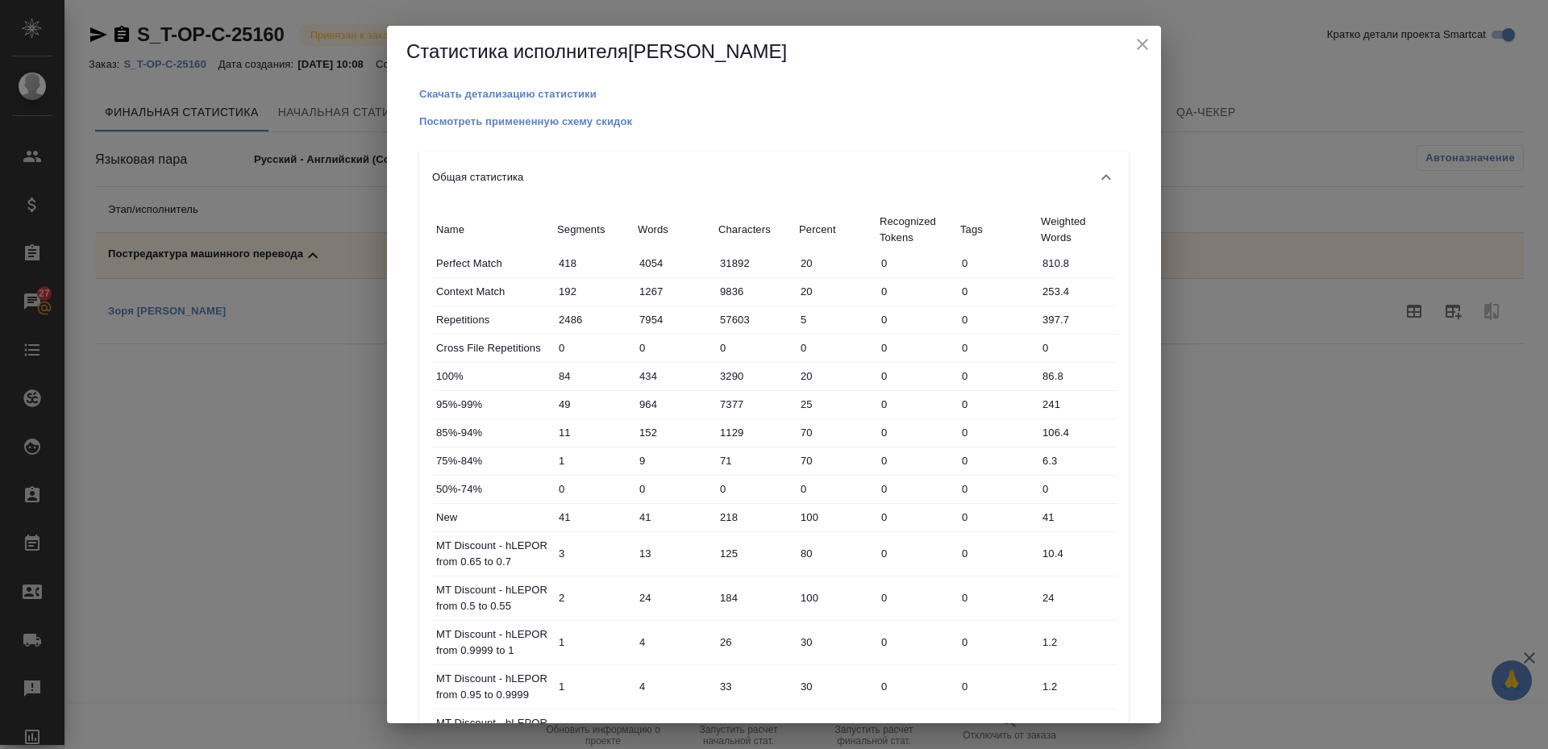
scroll to position [500, 0]
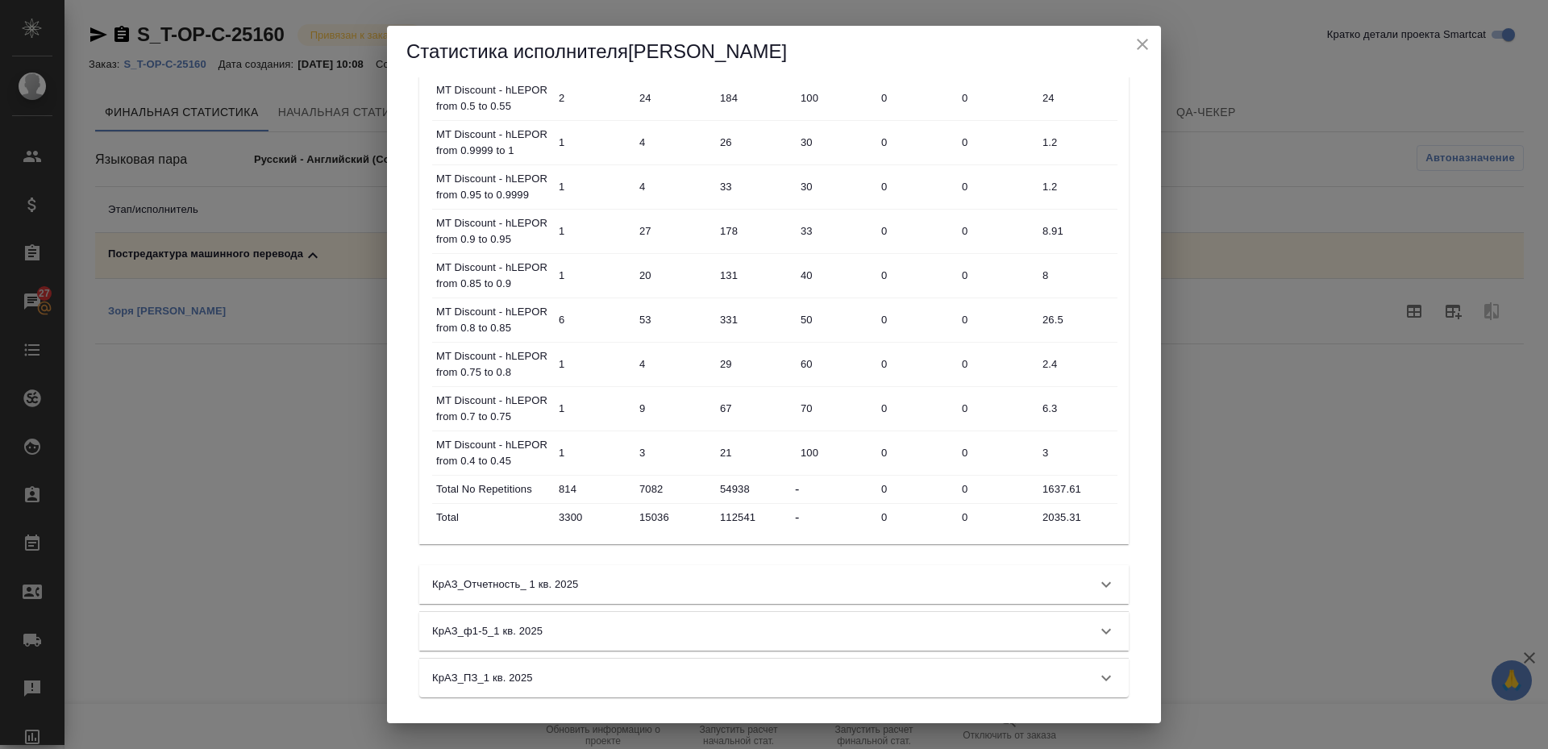
click at [1146, 51] on icon "close" at bounding box center [1142, 44] width 19 height 19
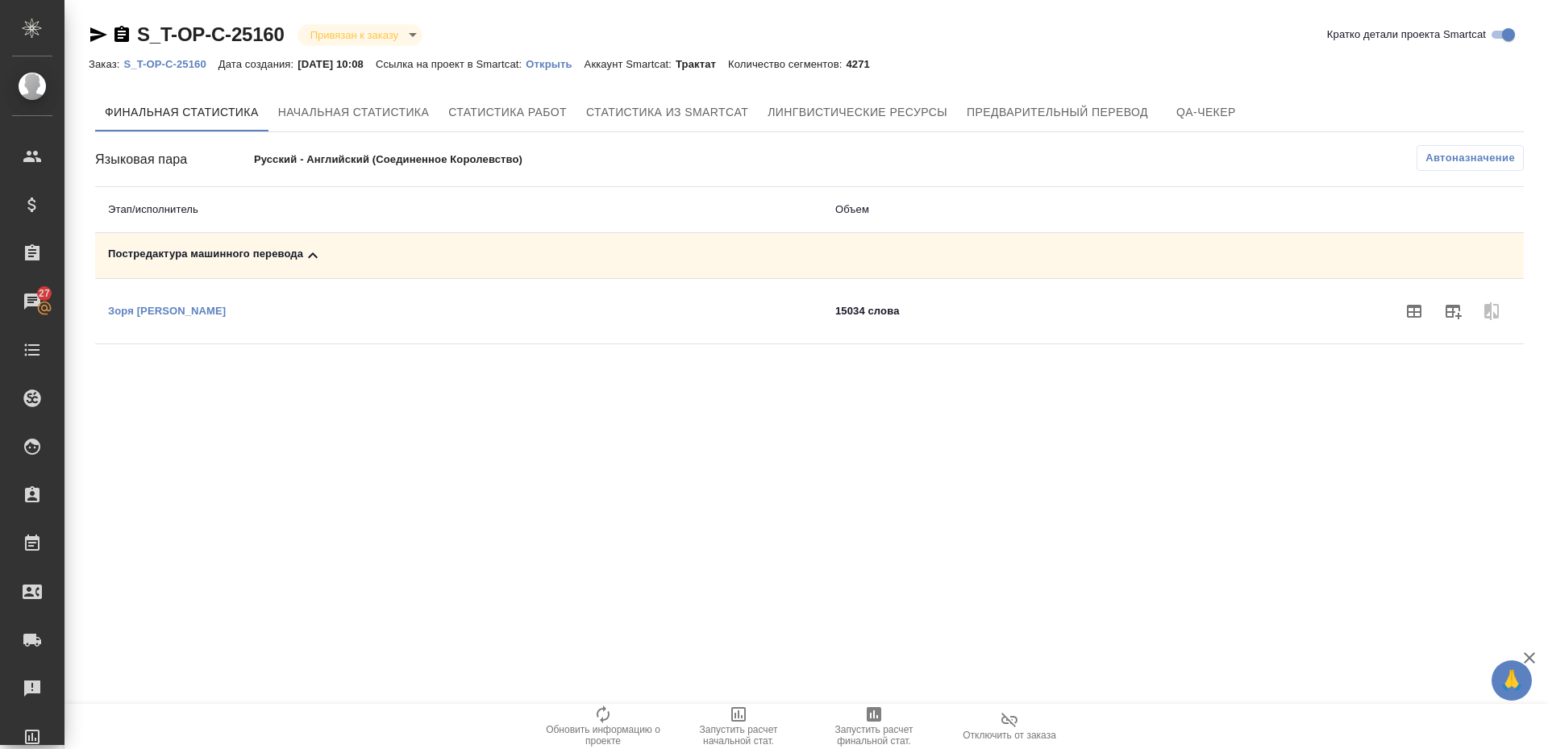
click at [1067, 505] on div ".cls-1 fill:#fff; AWATERA Zoria Tatiana Клиенты Спецификации Заказы 27 Чаты Tod…" at bounding box center [774, 374] width 1548 height 749
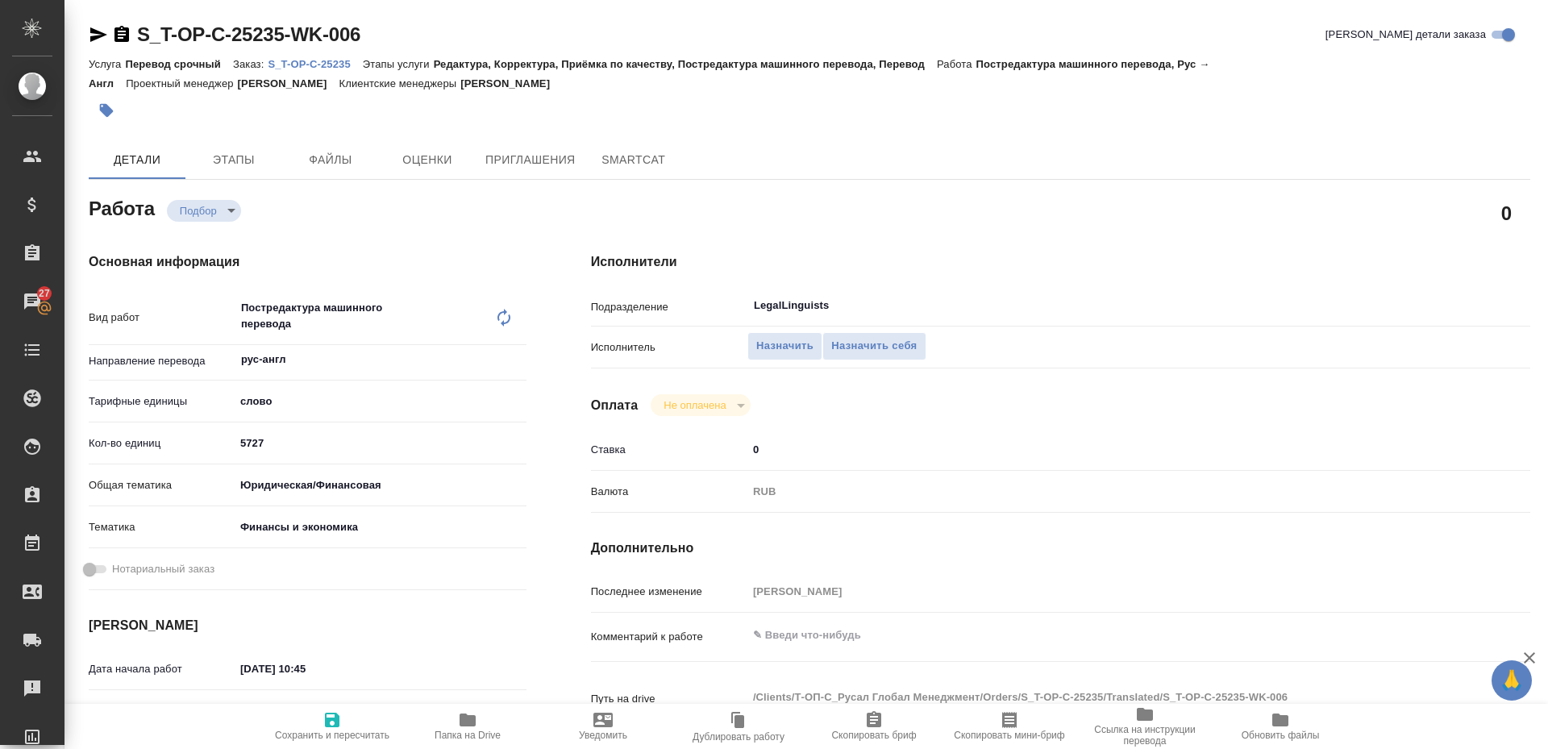
click at [458, 730] on span "Папка на Drive" at bounding box center [468, 735] width 66 height 11
click at [443, 721] on span "Папка на Drive" at bounding box center [468, 725] width 116 height 31
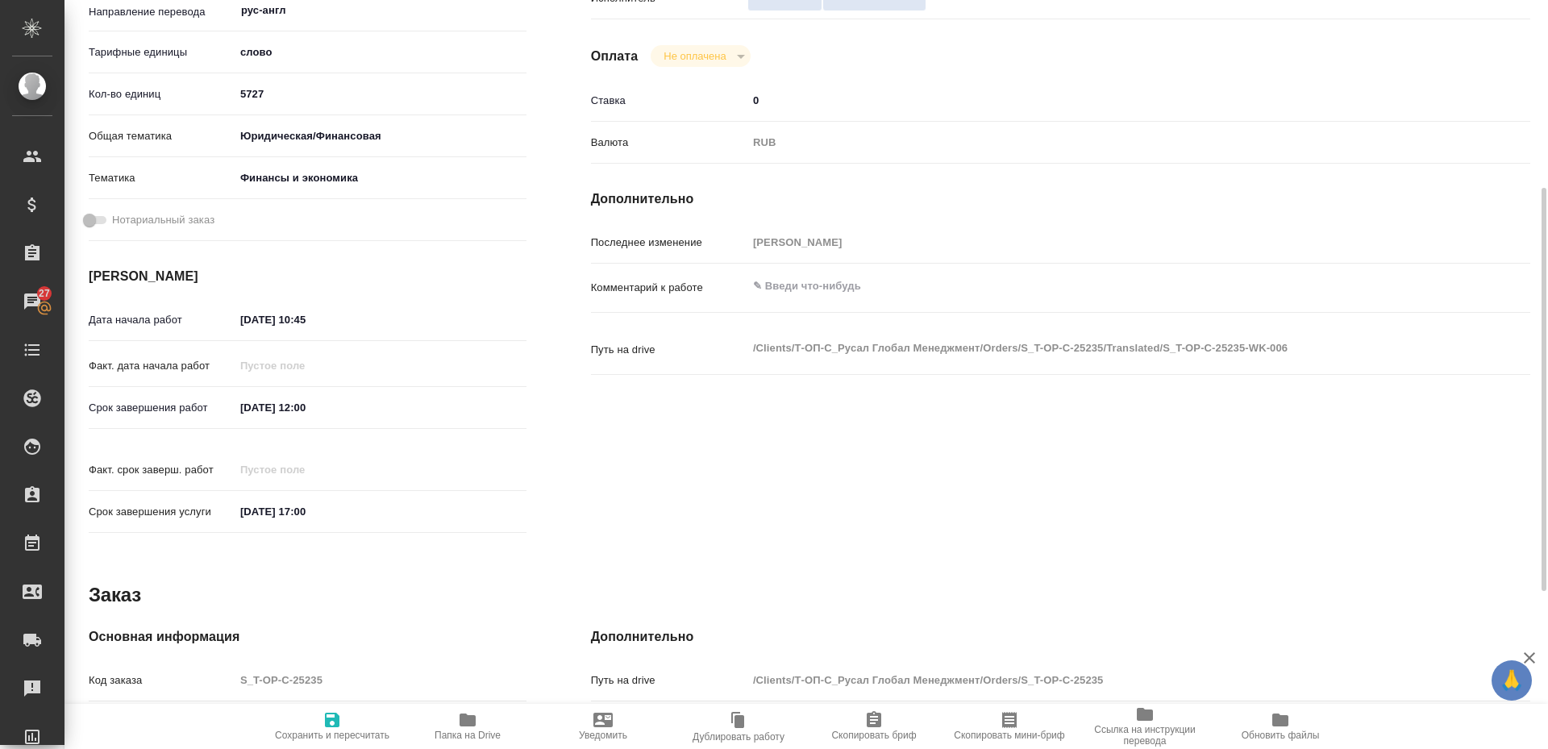
click at [856, 501] on div "Исполнители Подразделение LegalLinguists ​ Исполнитель Назначить Назначить себя…" at bounding box center [1061, 223] width 1004 height 705
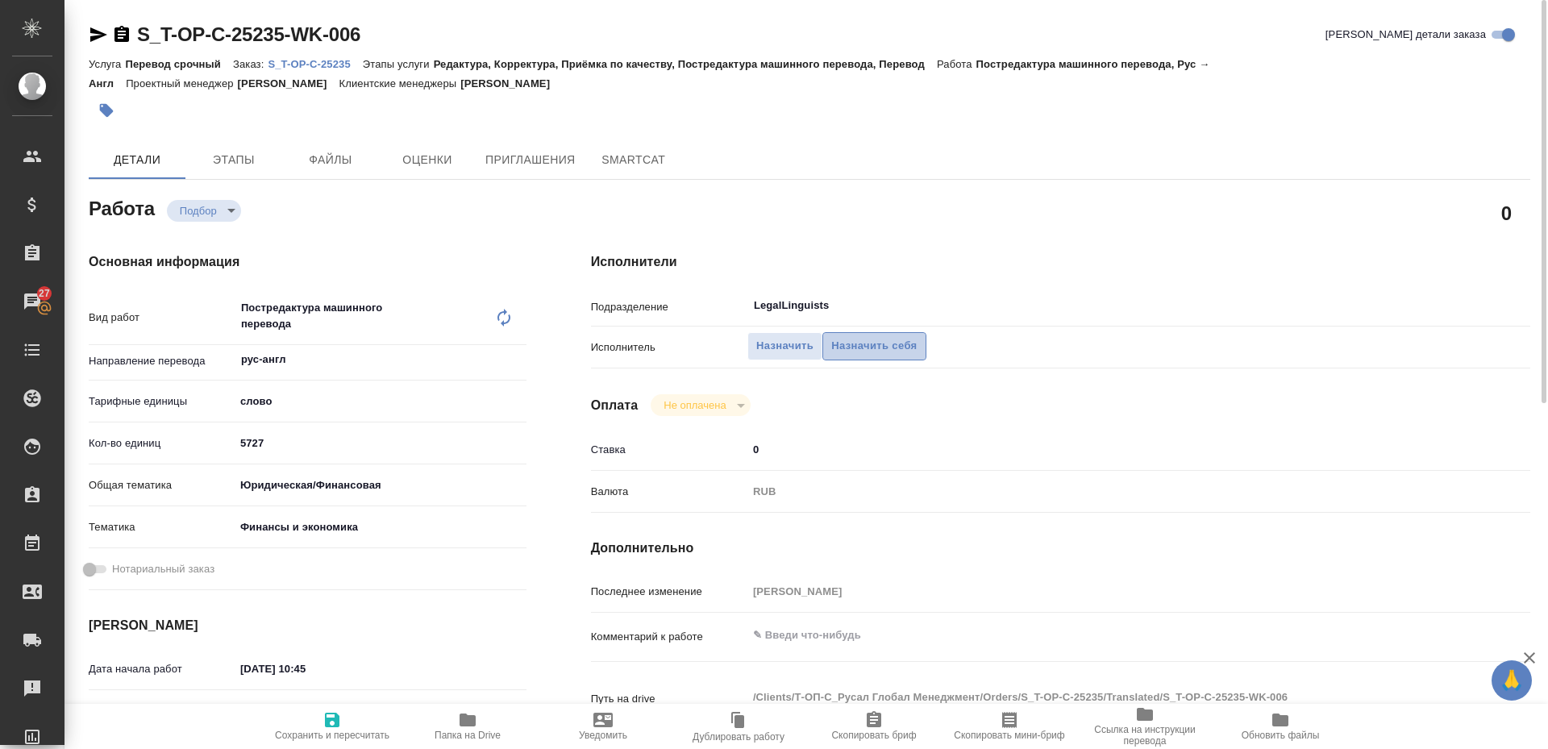
click at [871, 343] on span "Назначить себя" at bounding box center [873, 346] width 85 height 19
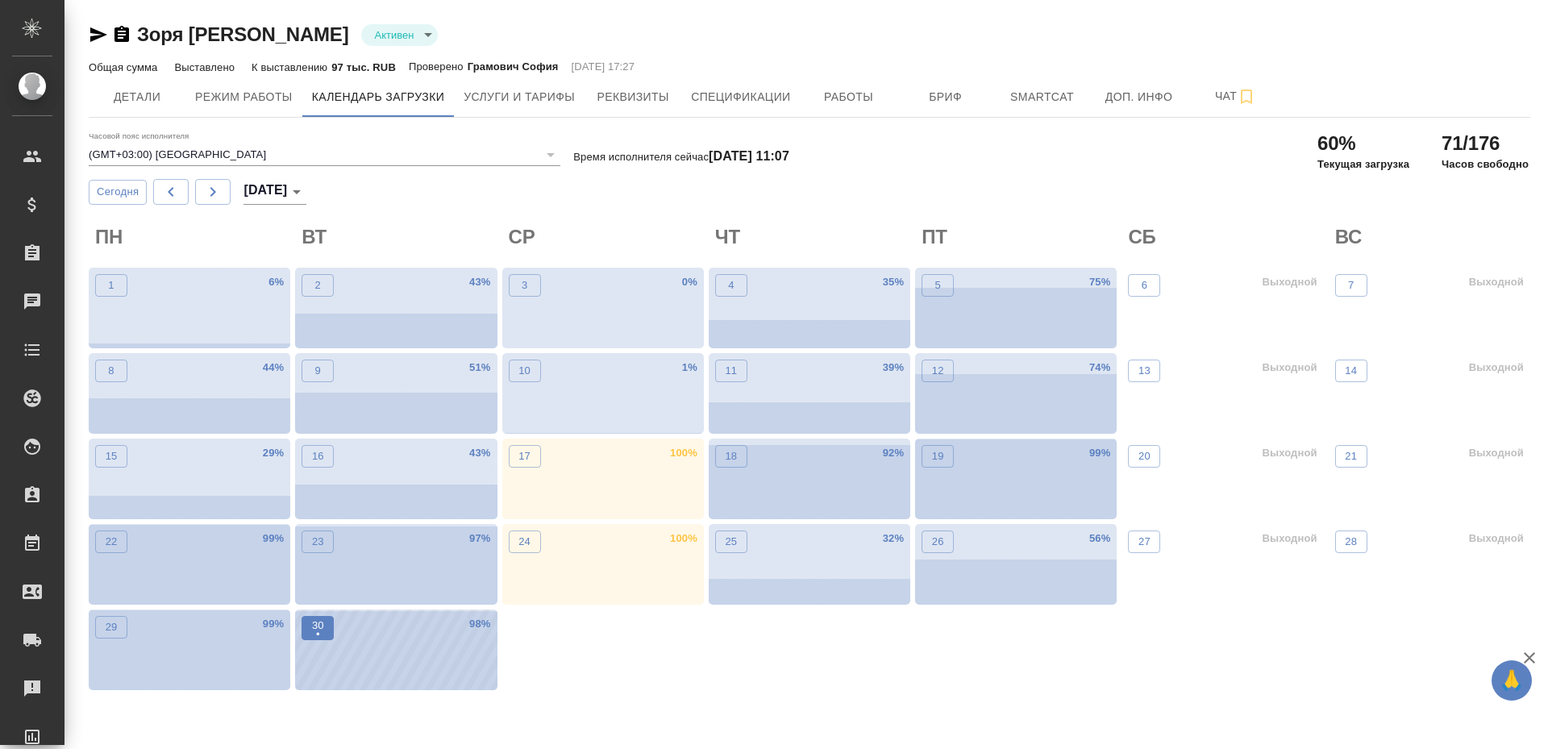
click at [329, 633] on button "30 •" at bounding box center [317, 628] width 32 height 24
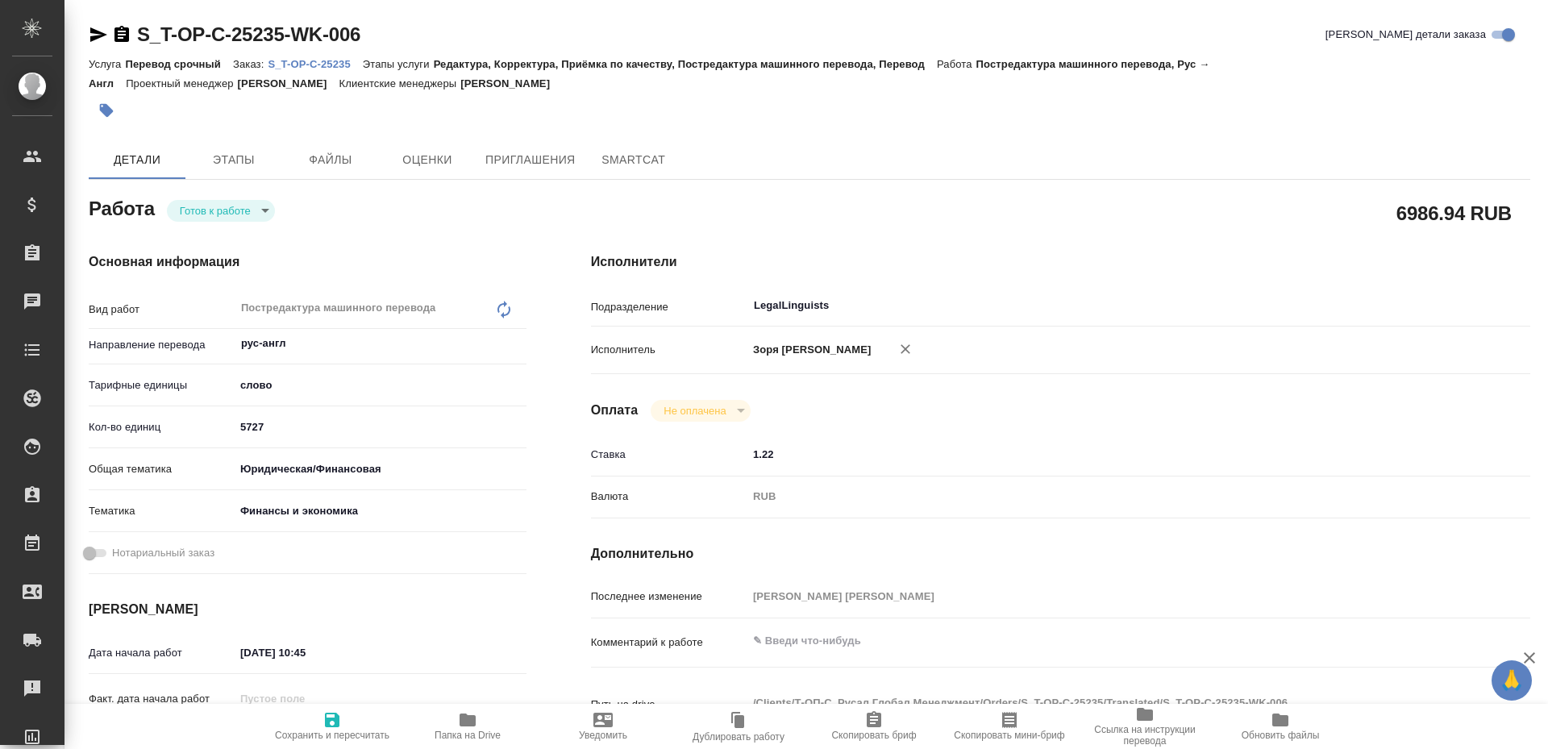
type textarea "x"
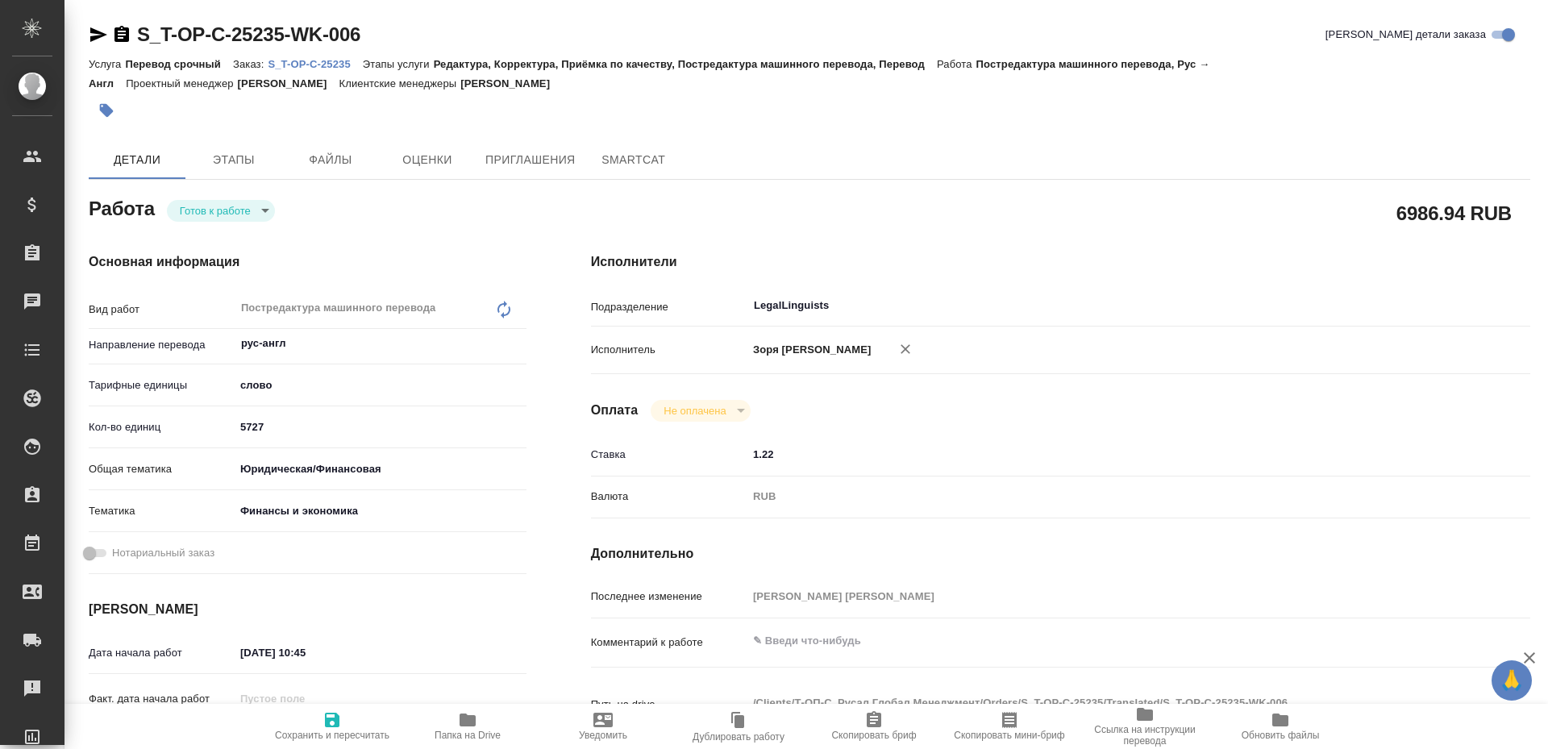
type textarea "x"
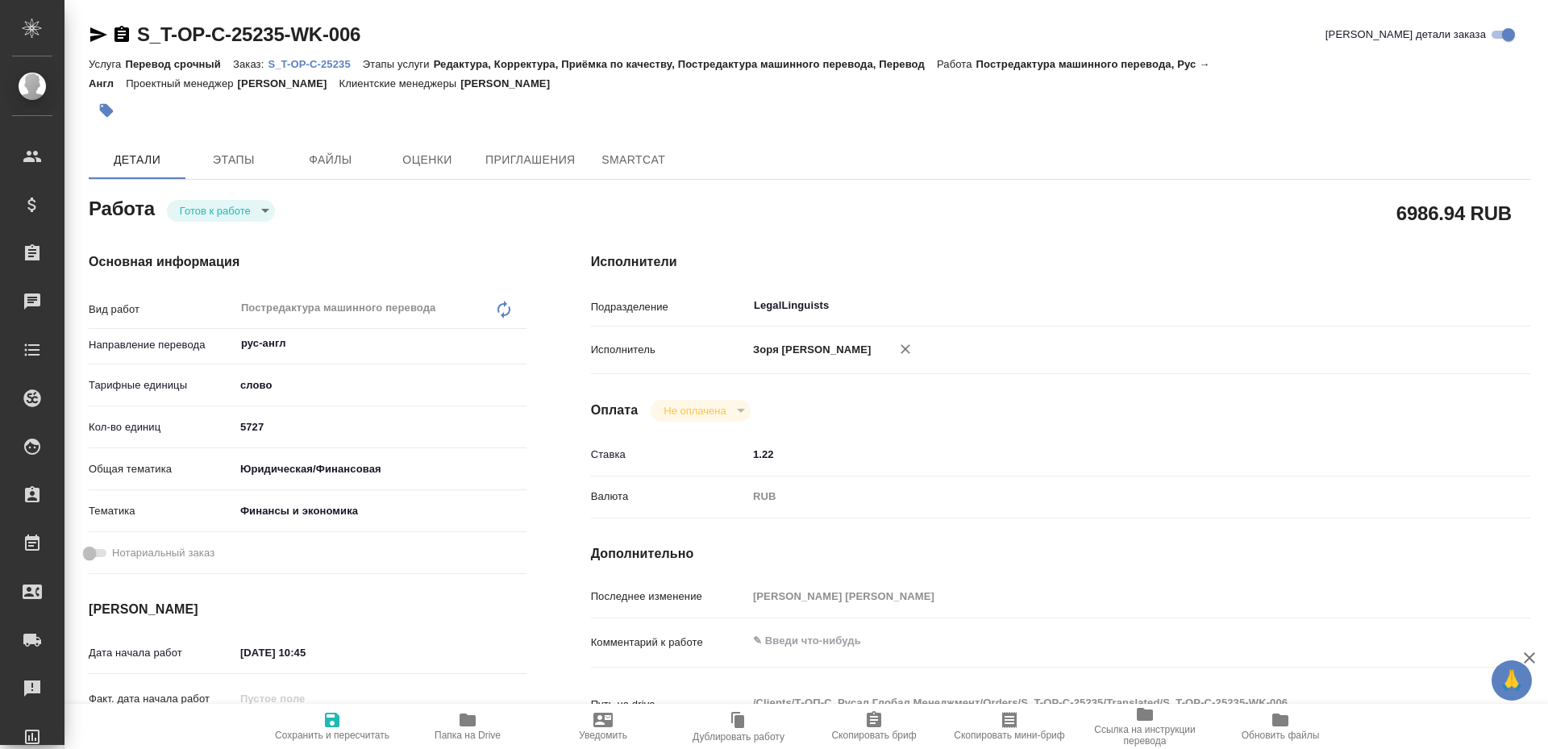
type textarea "x"
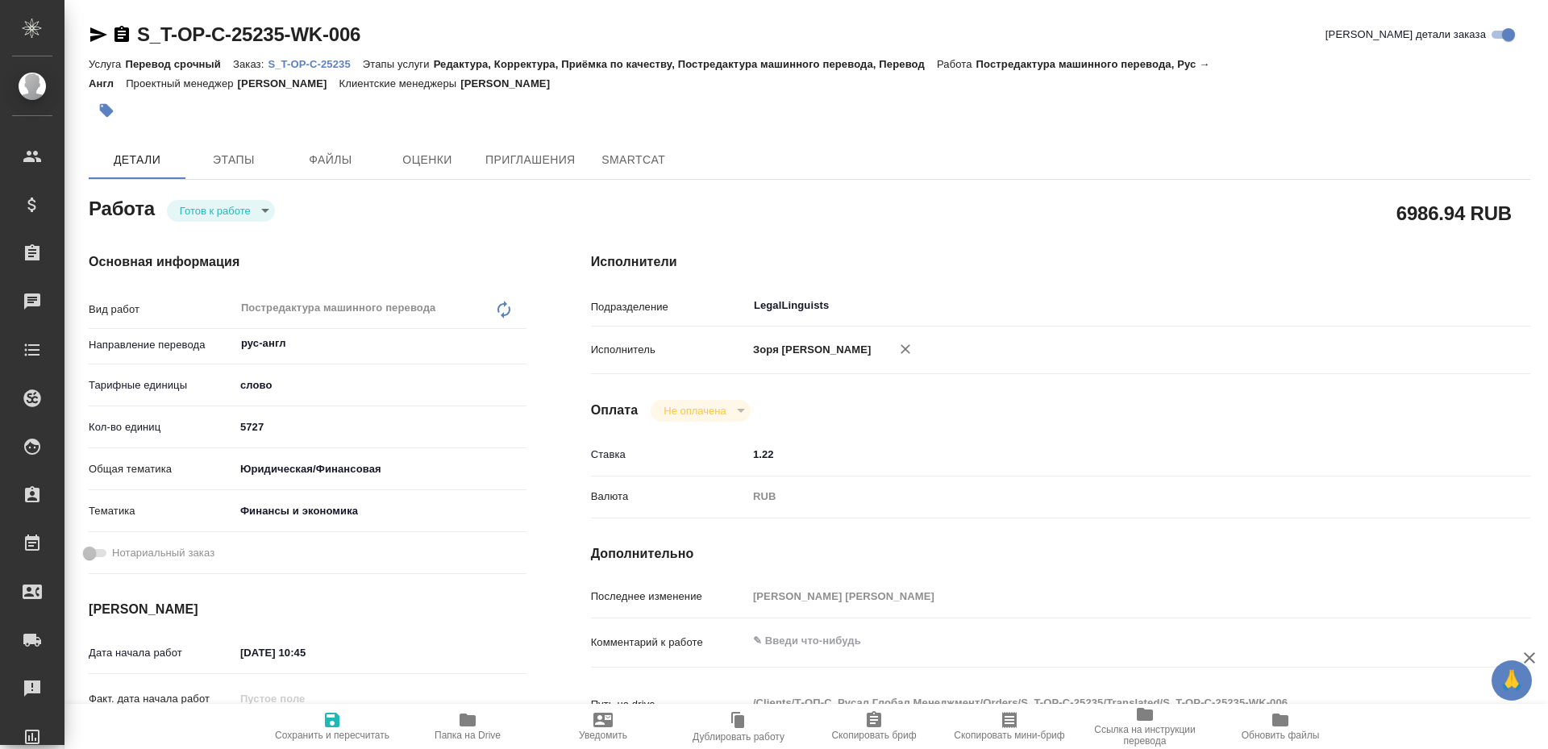
type textarea "x"
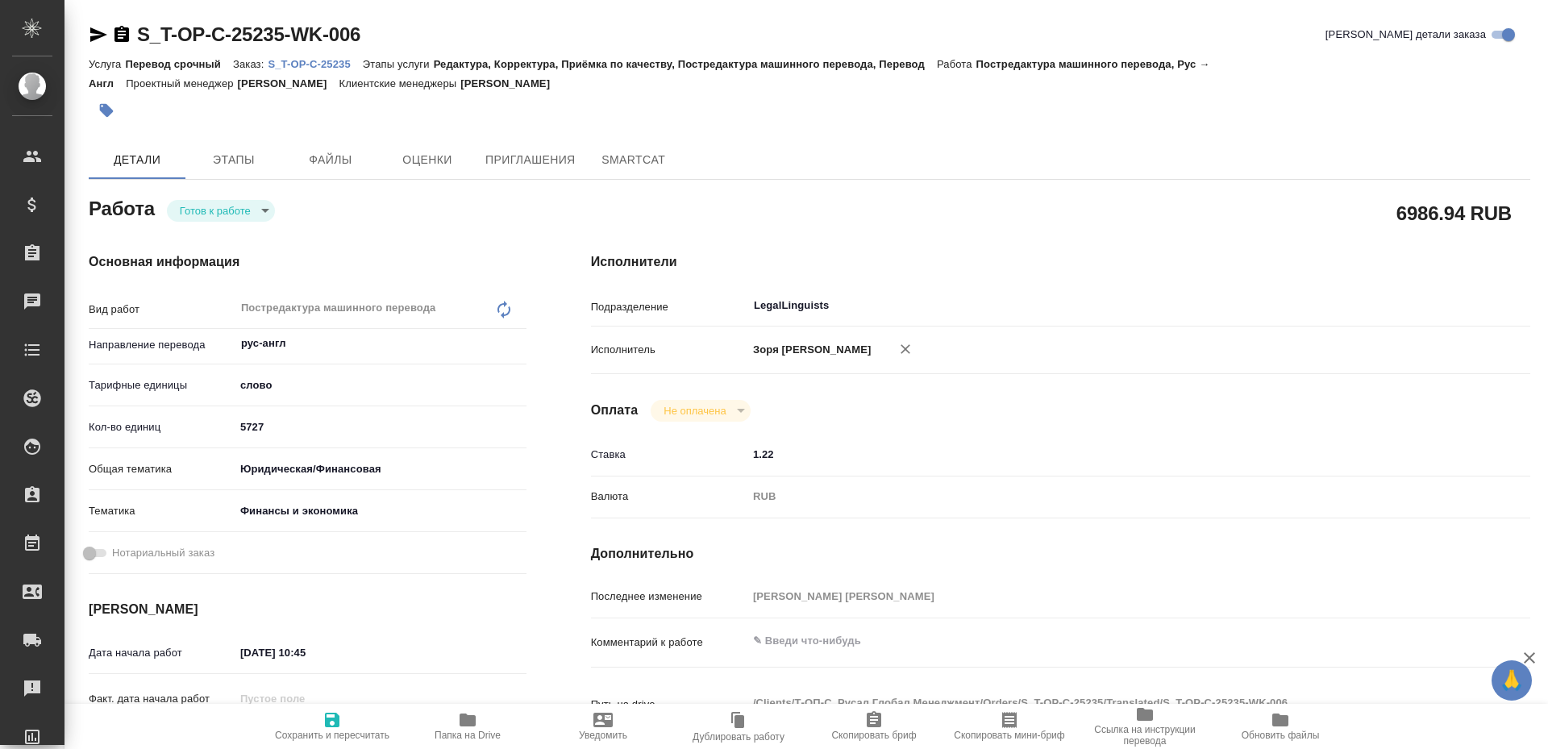
type textarea "x"
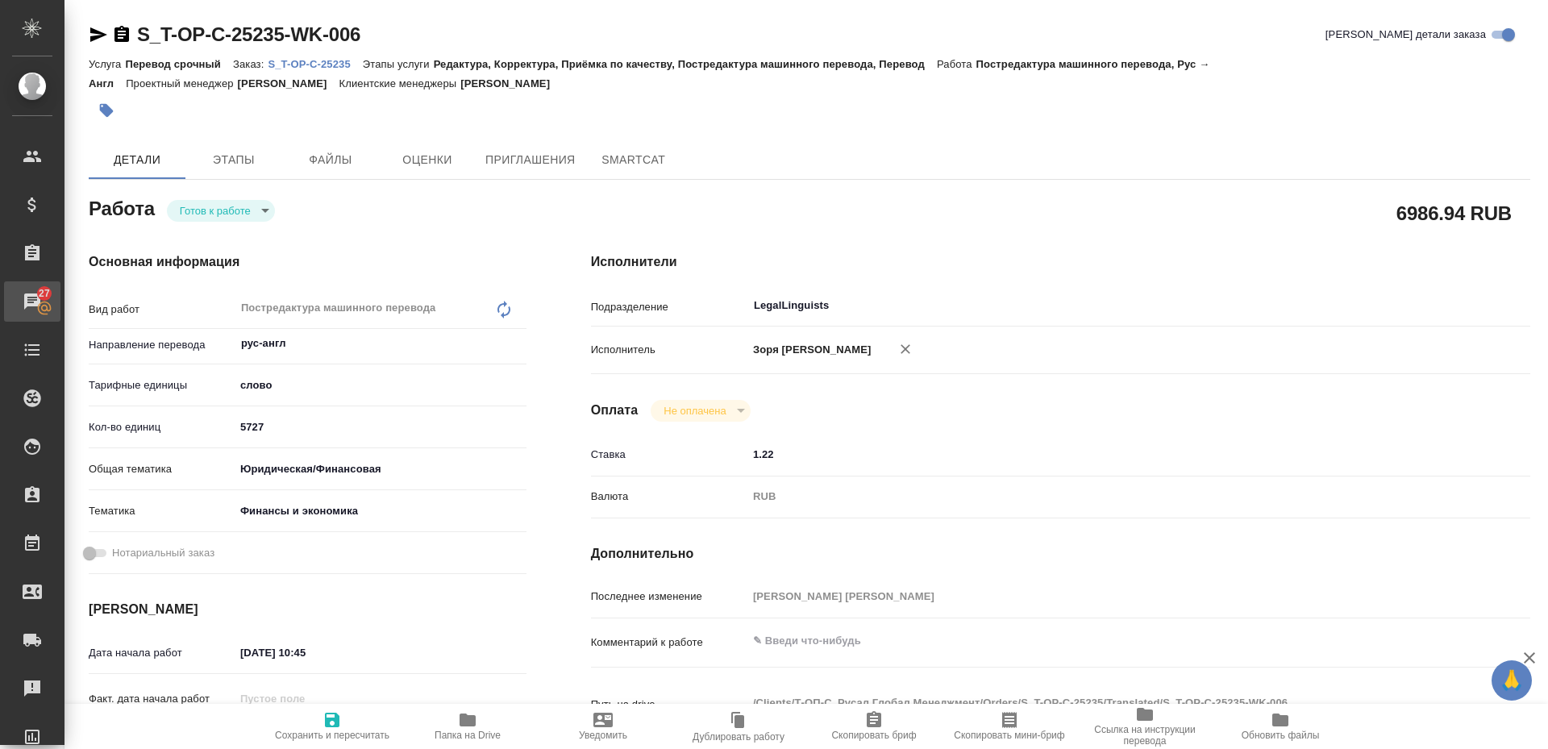
type textarea "x"
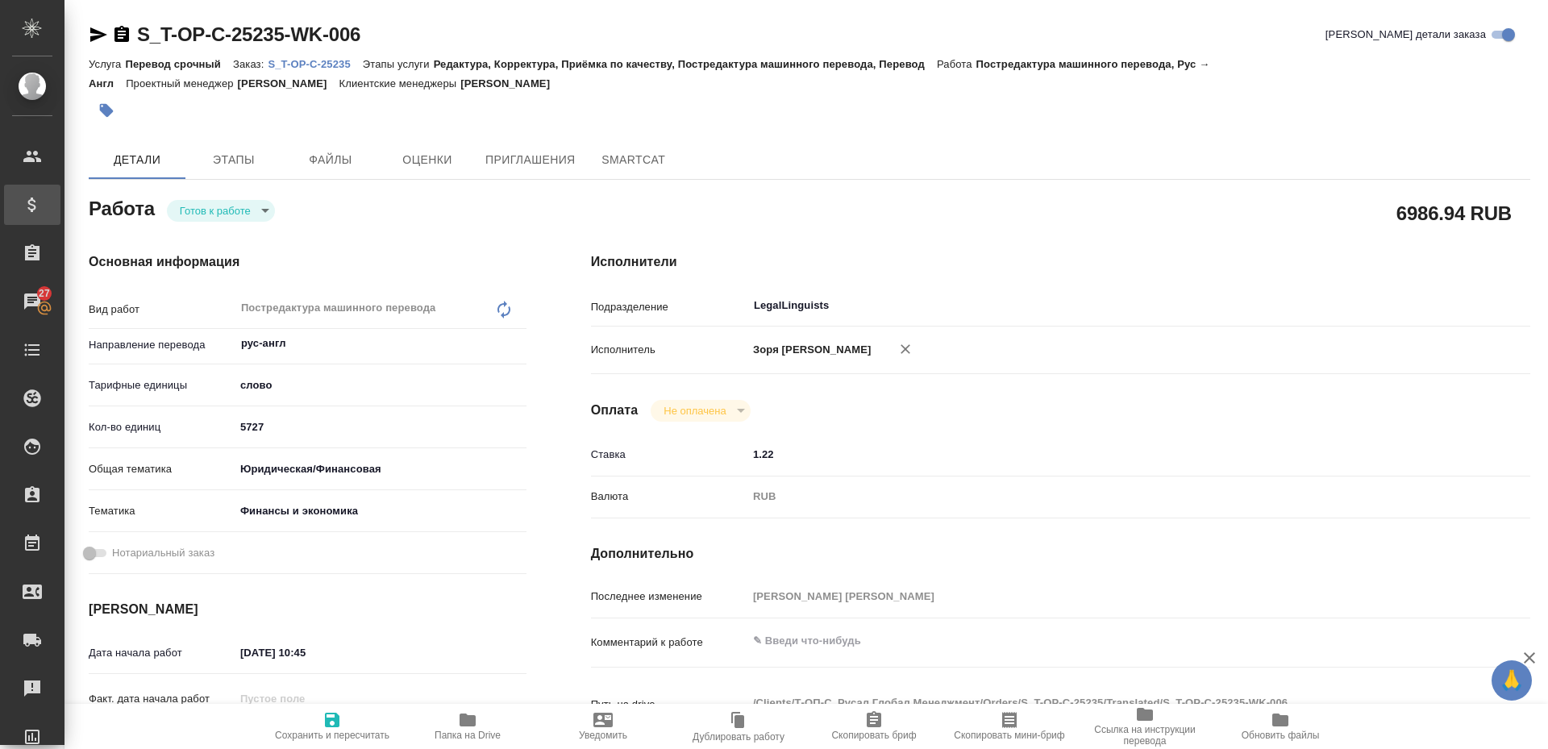
type textarea "x"
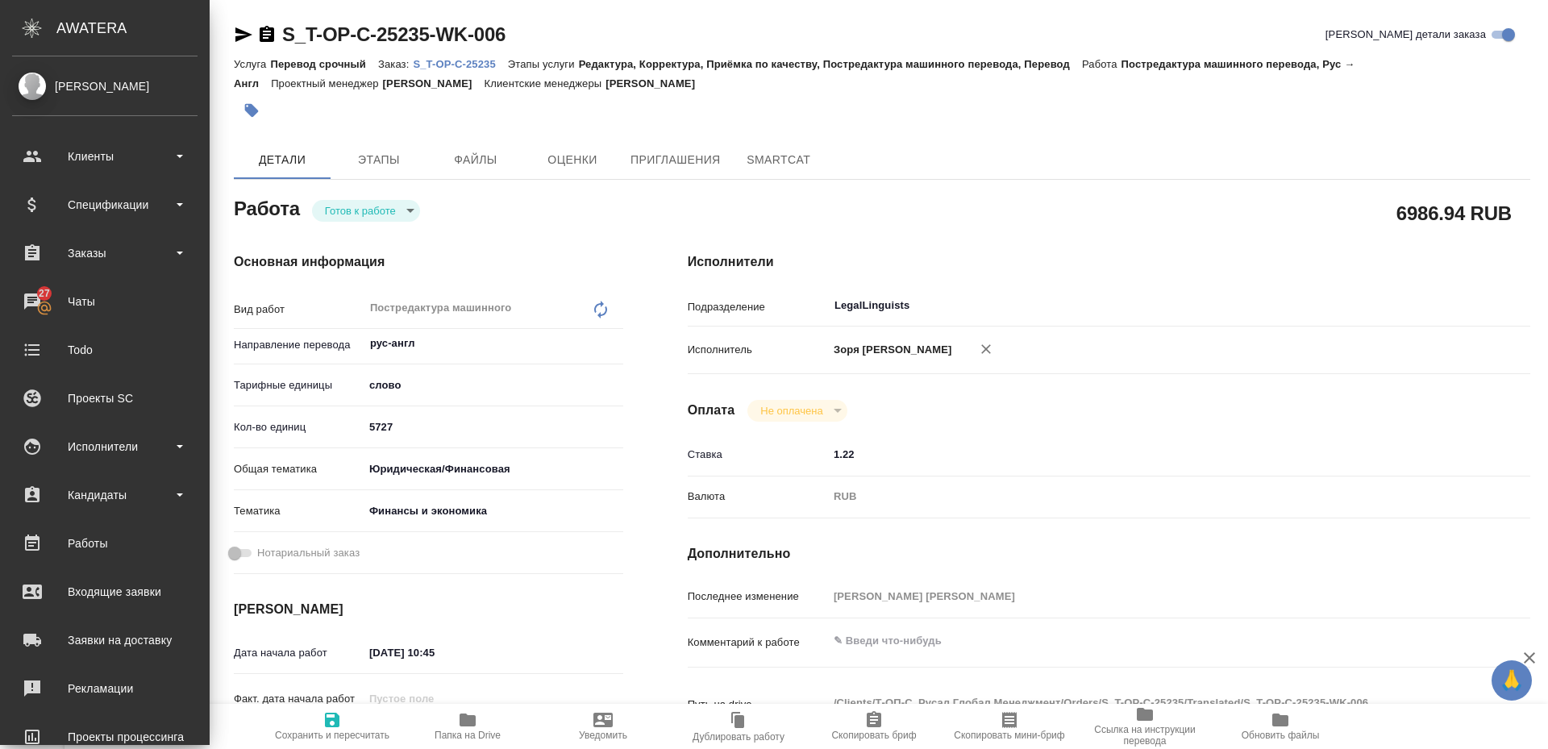
type textarea "x"
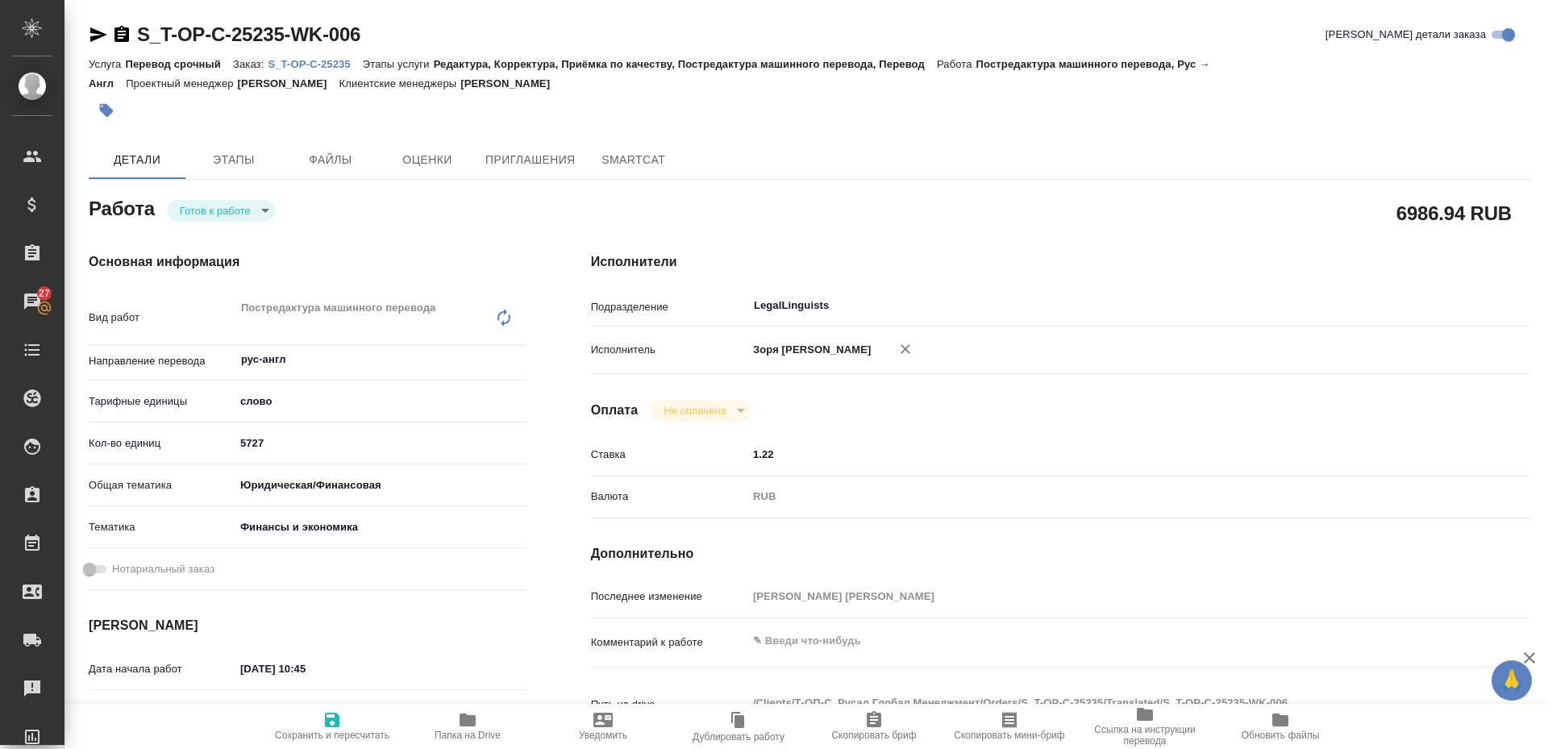
type textarea "x"
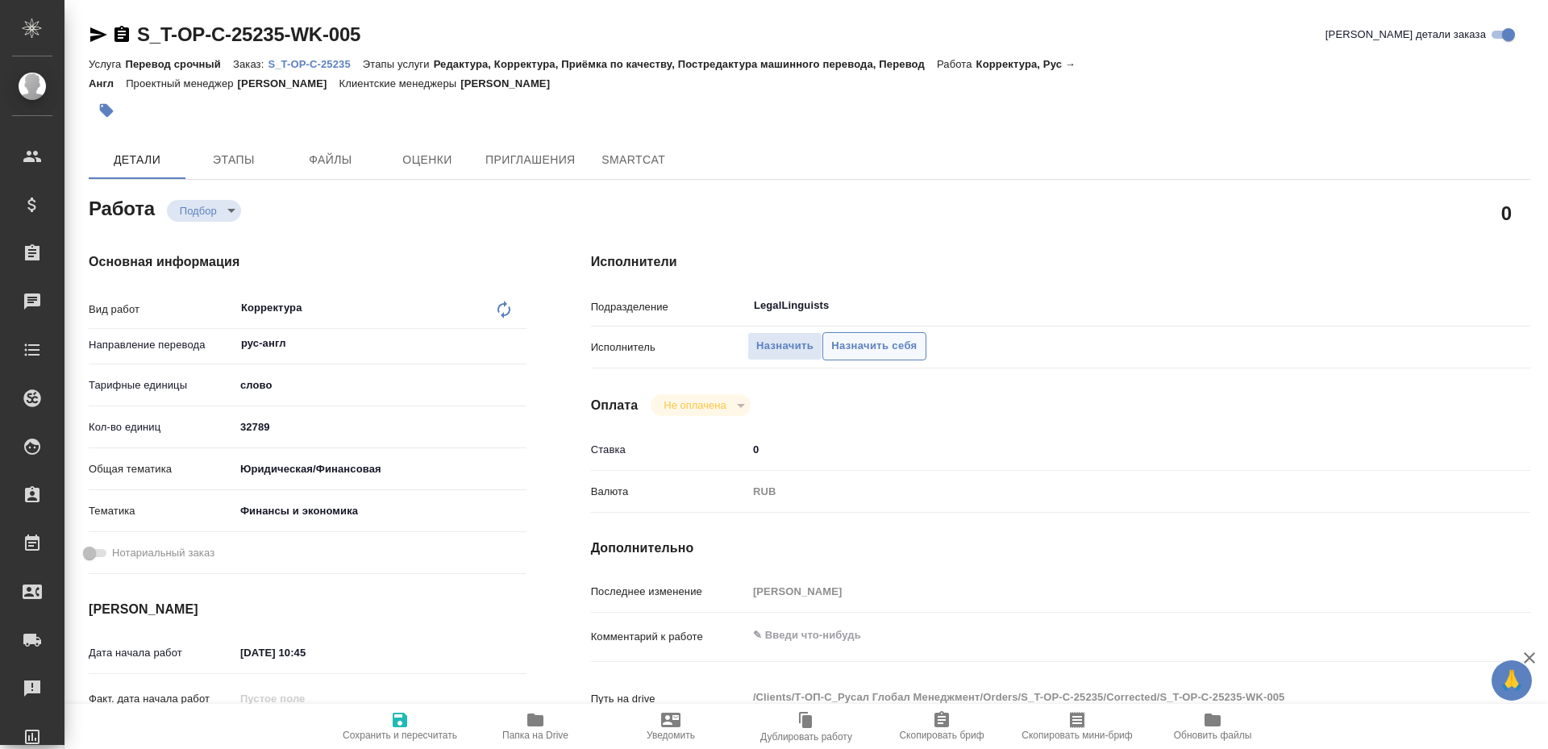
click at [898, 345] on span "Назначить себя" at bounding box center [873, 346] width 85 height 19
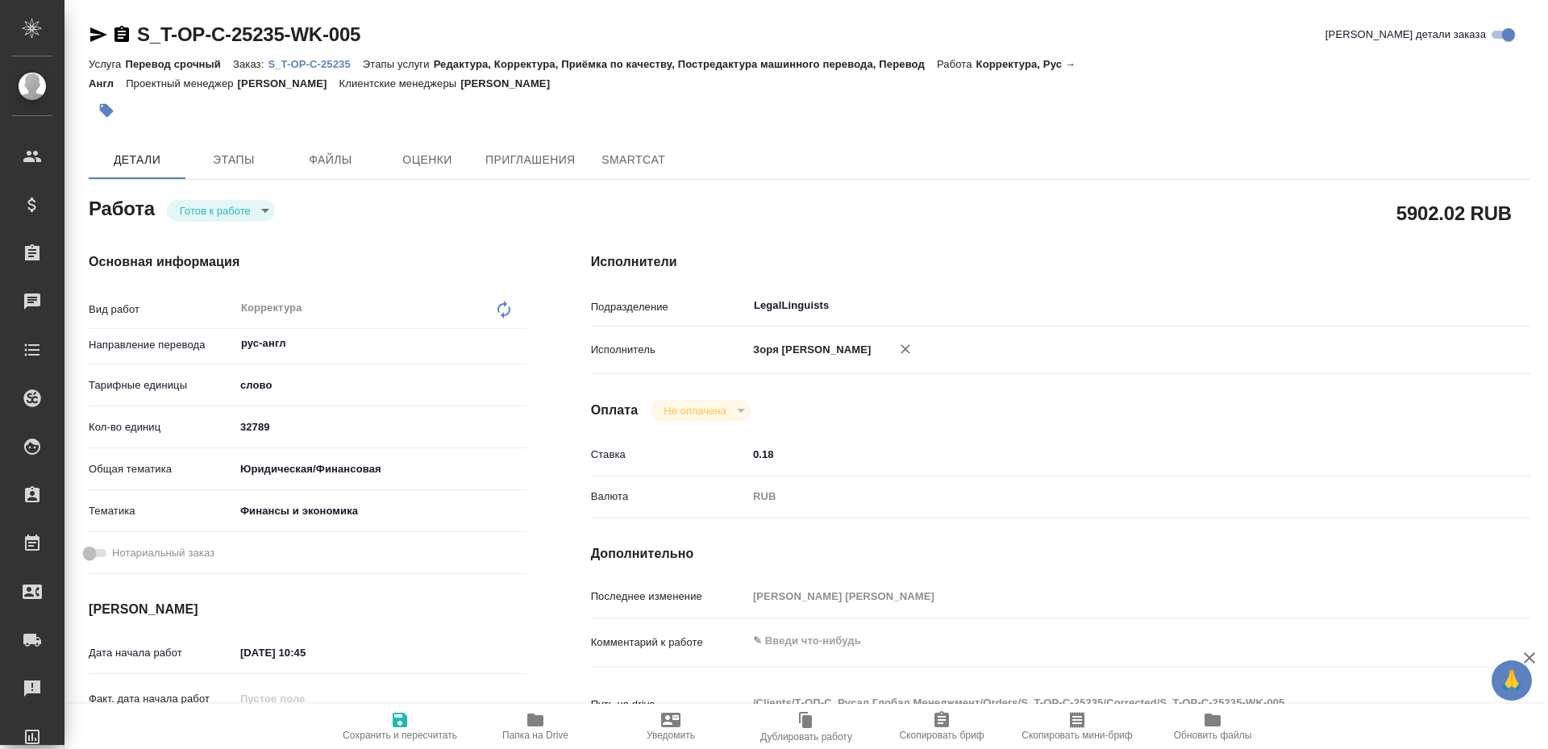
type textarea "x"
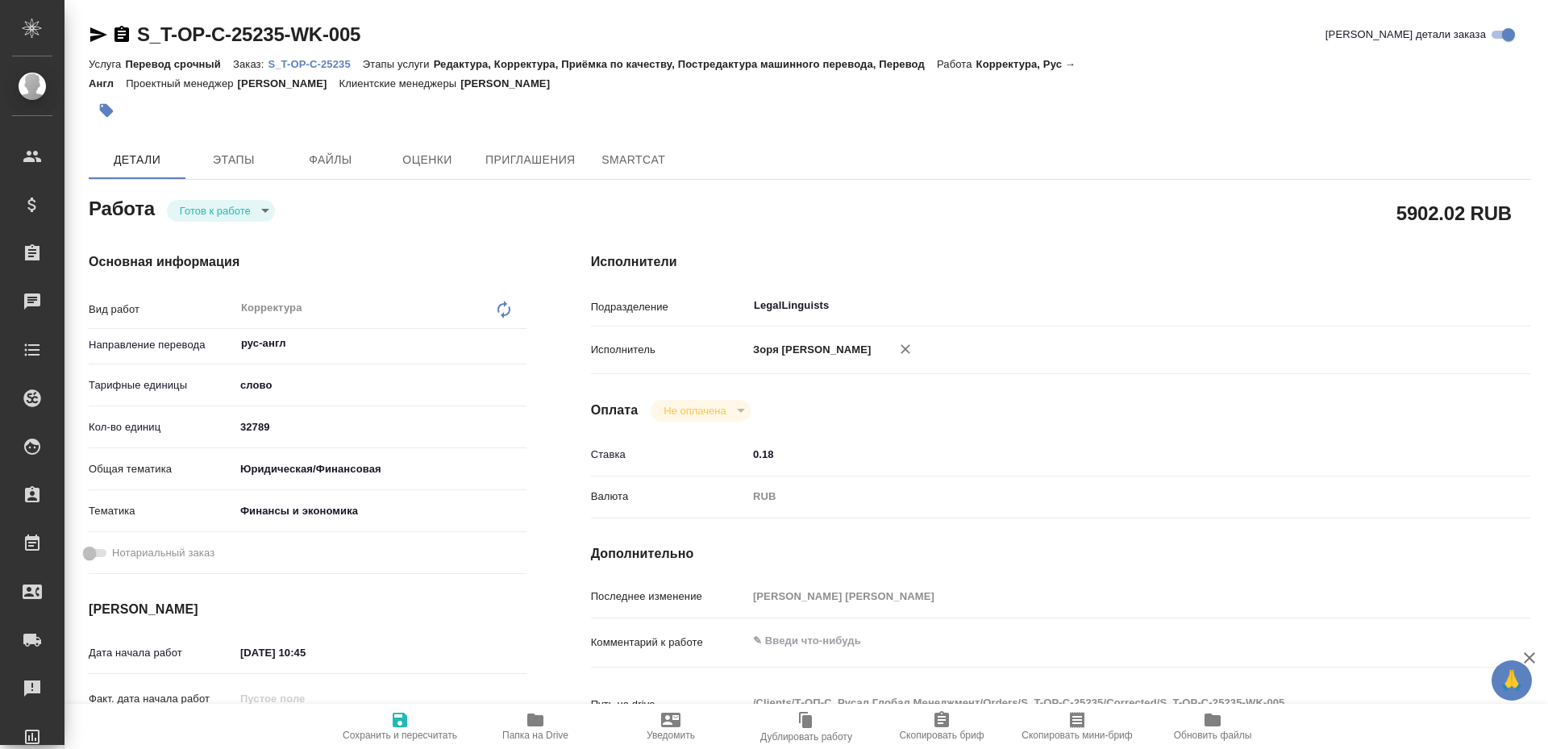
type textarea "x"
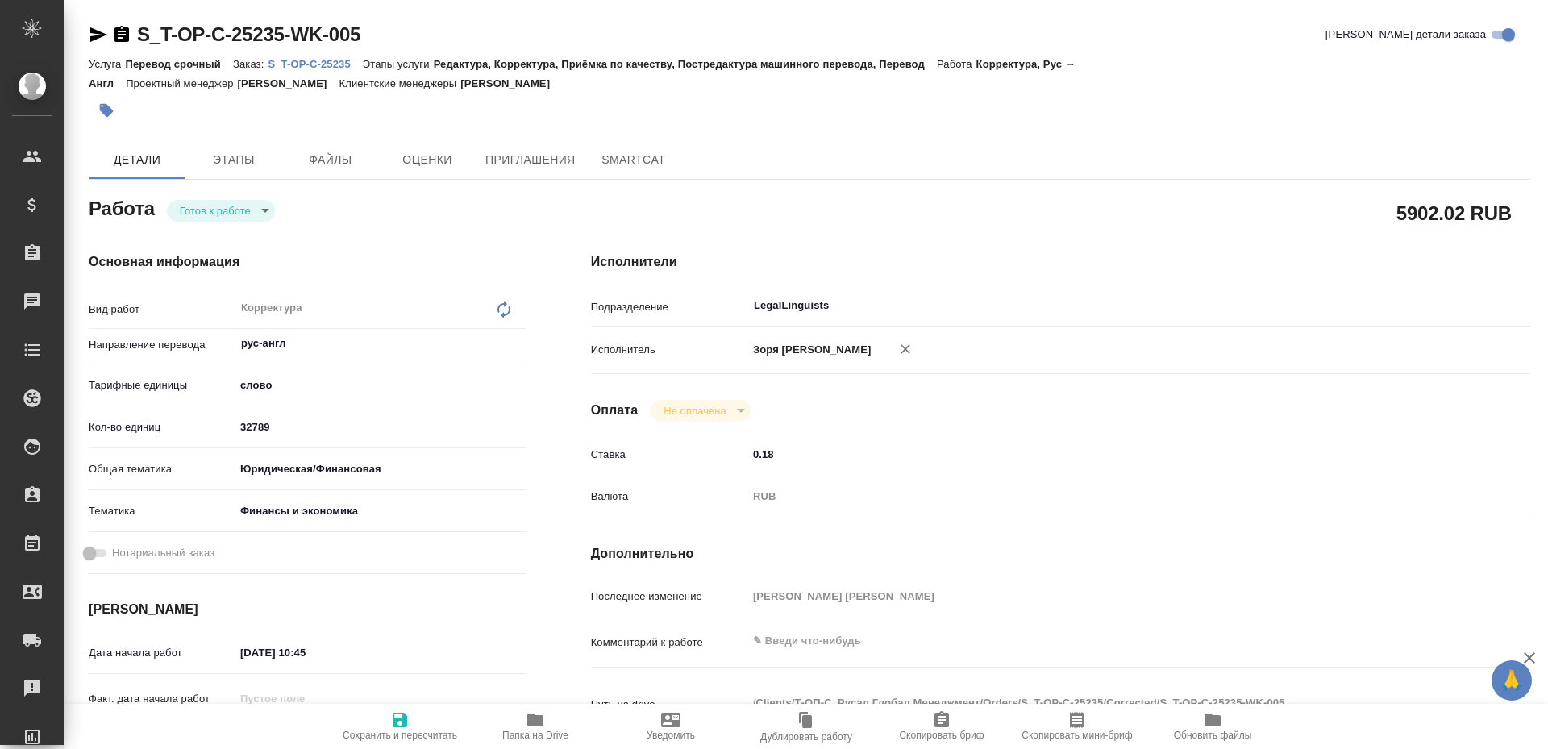
type textarea "x"
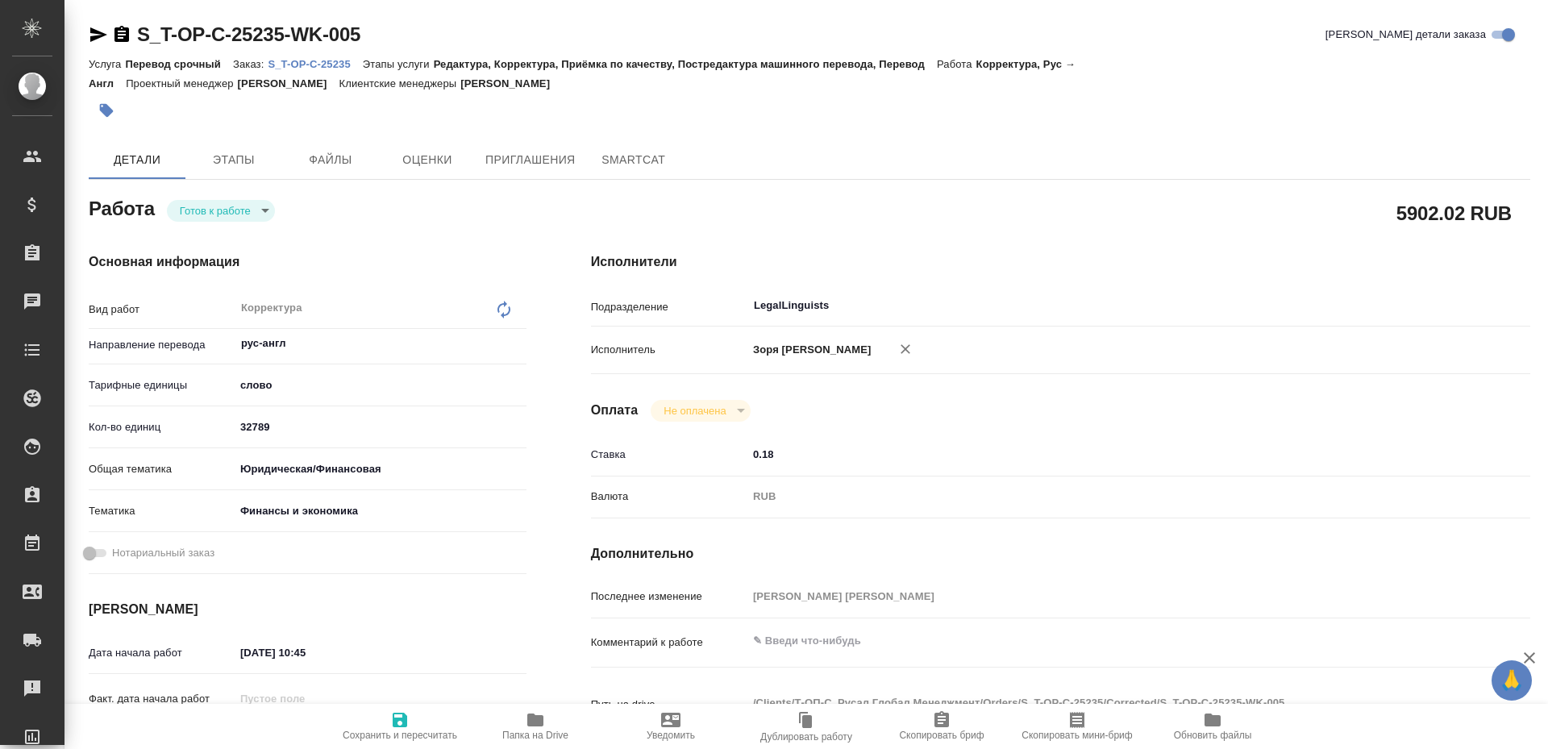
type textarea "x"
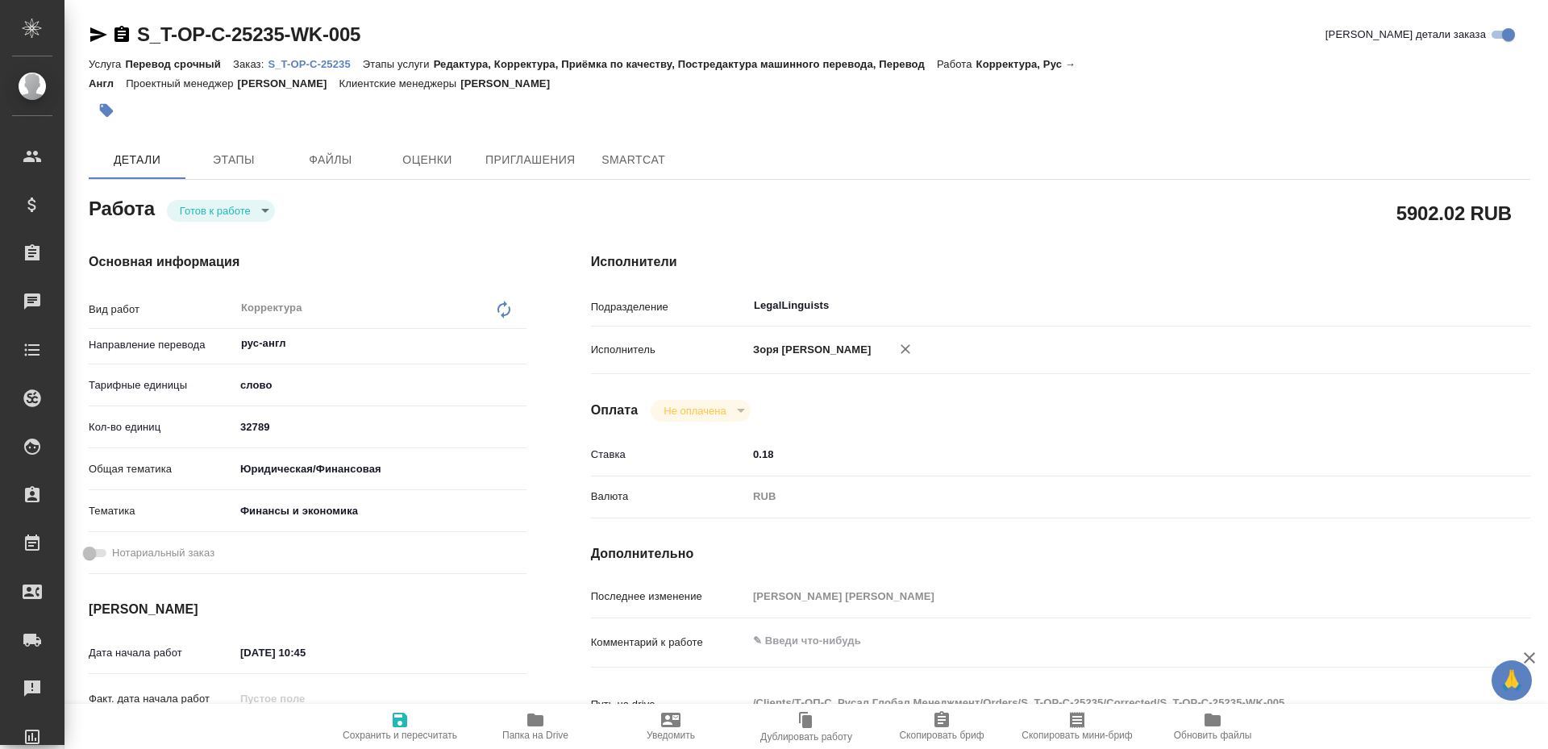
type textarea "x"
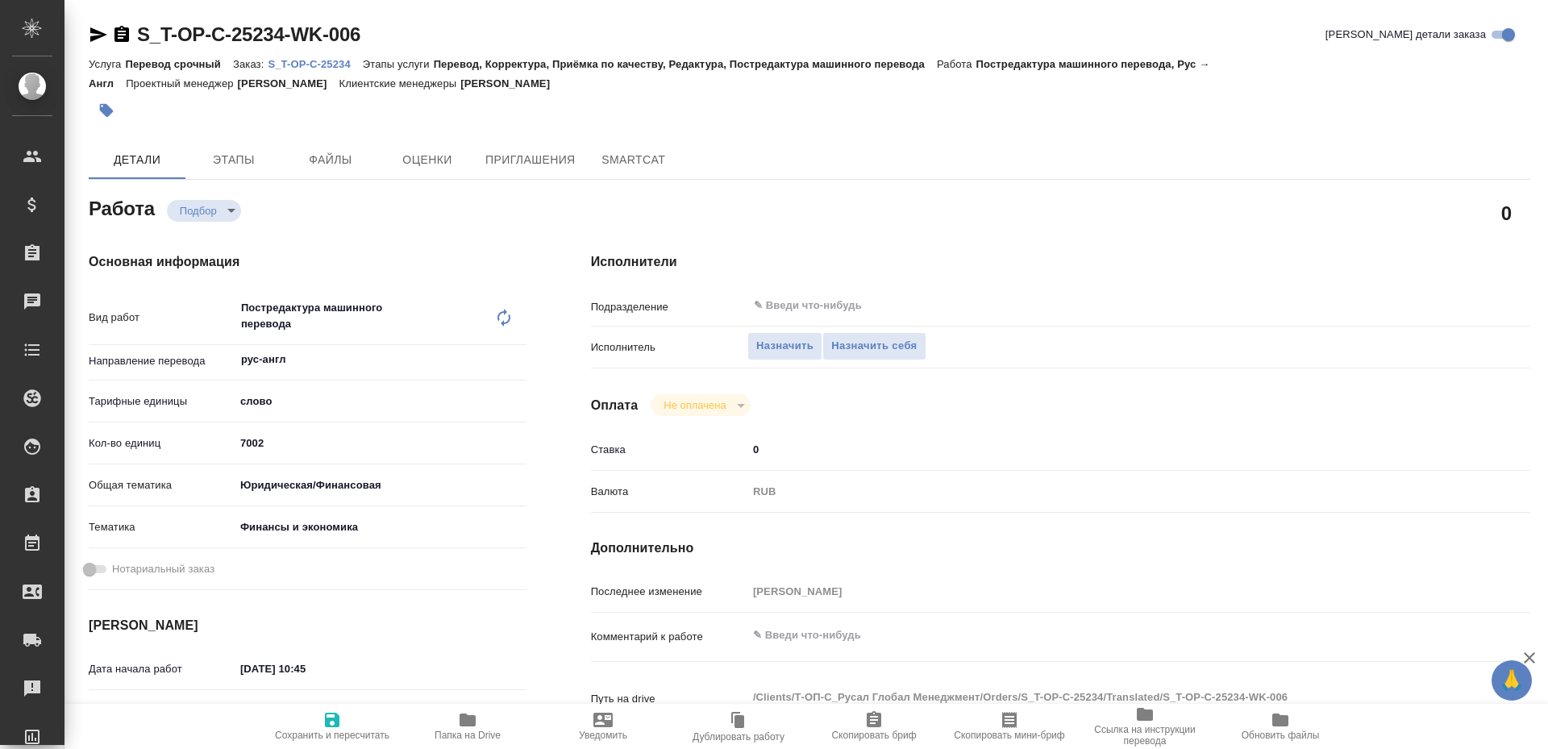
type textarea "x"
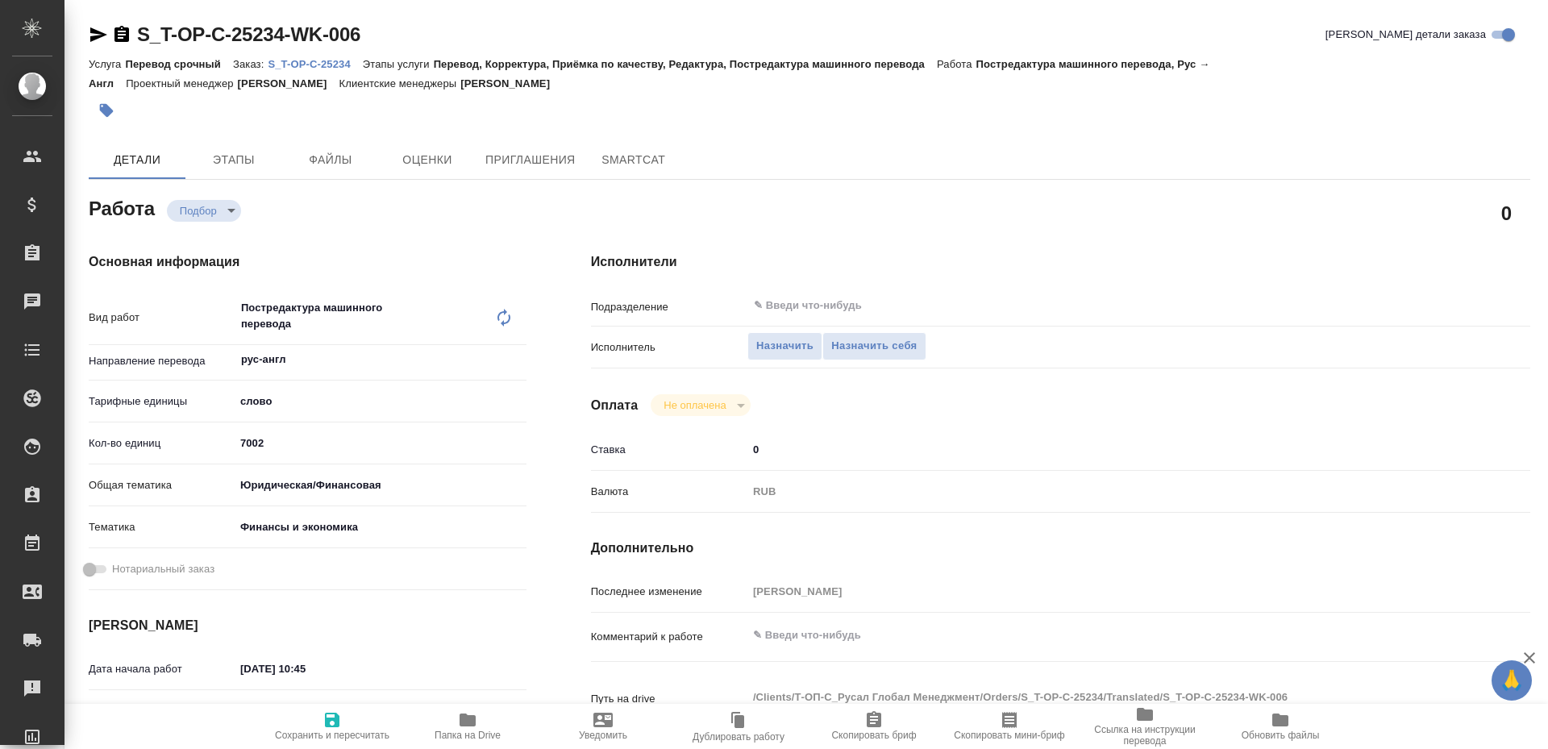
type textarea "x"
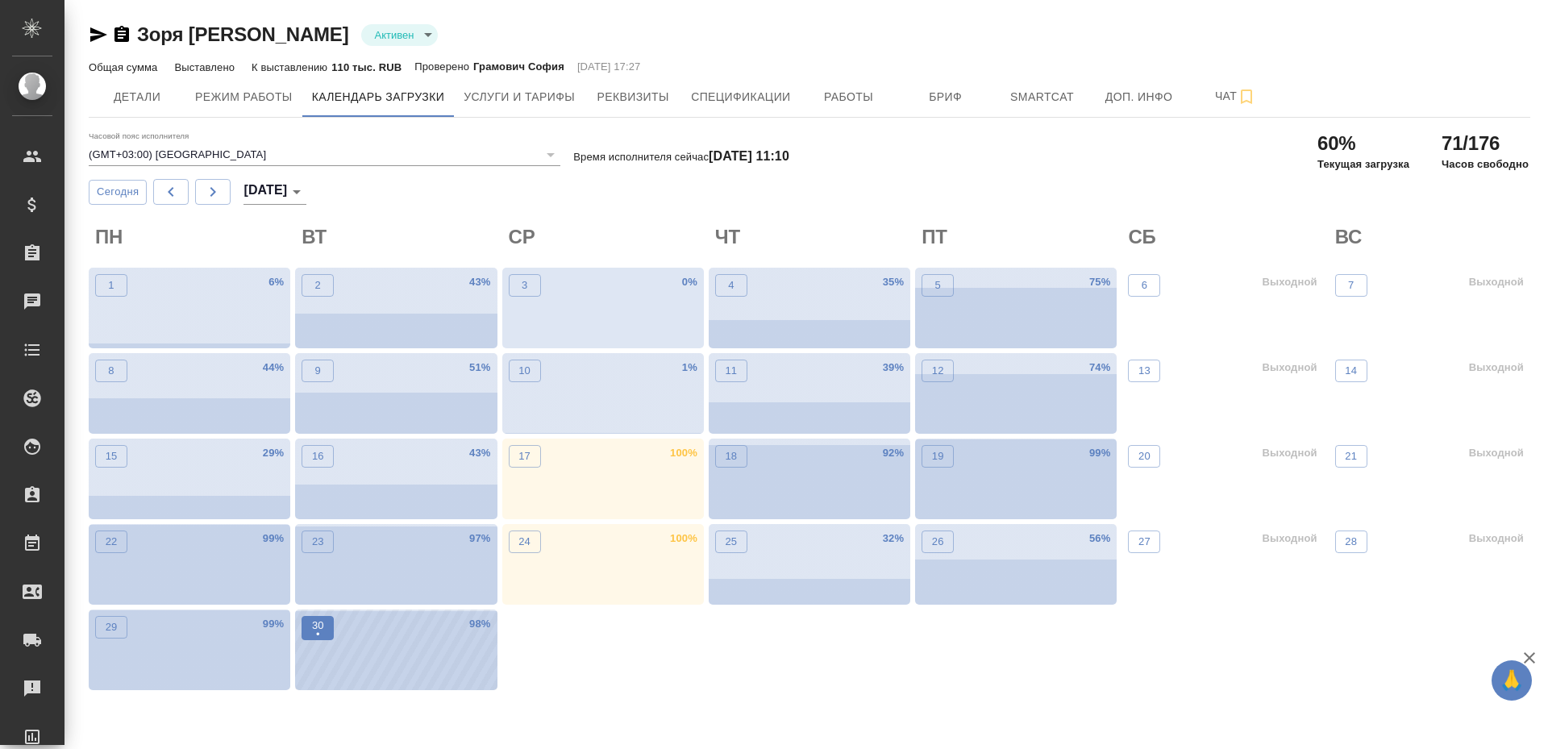
click at [317, 617] on button "30 •" at bounding box center [317, 628] width 32 height 24
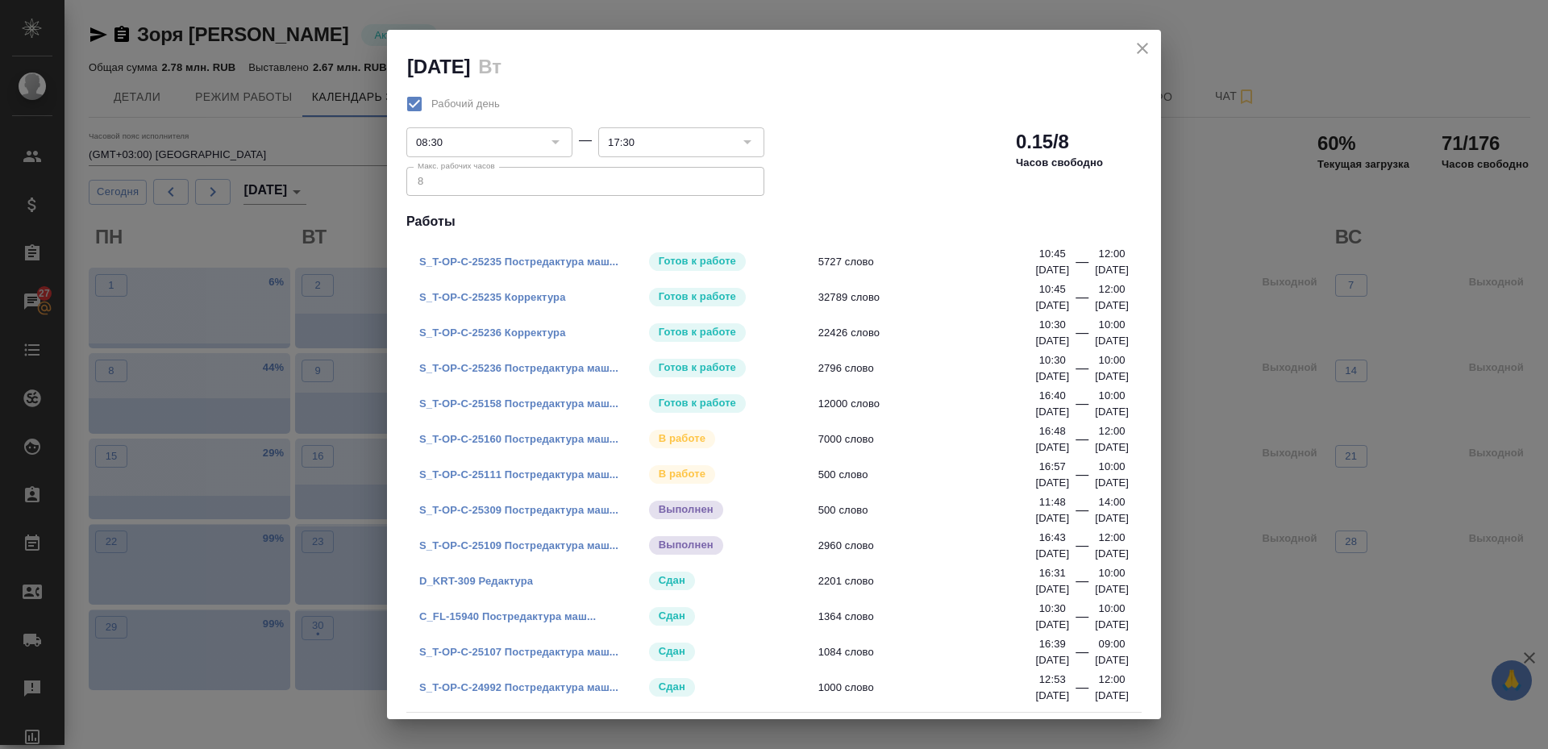
click at [863, 370] on span "2796 слово" at bounding box center [932, 368] width 228 height 16
drag, startPoint x: 862, startPoint y: 370, endPoint x: 801, endPoint y: 361, distance: 61.1
click at [801, 361] on div "S_T-OP-C-25236 Постредактура маш... Готов к работе 2796 слово" at bounding box center [761, 368] width 684 height 23
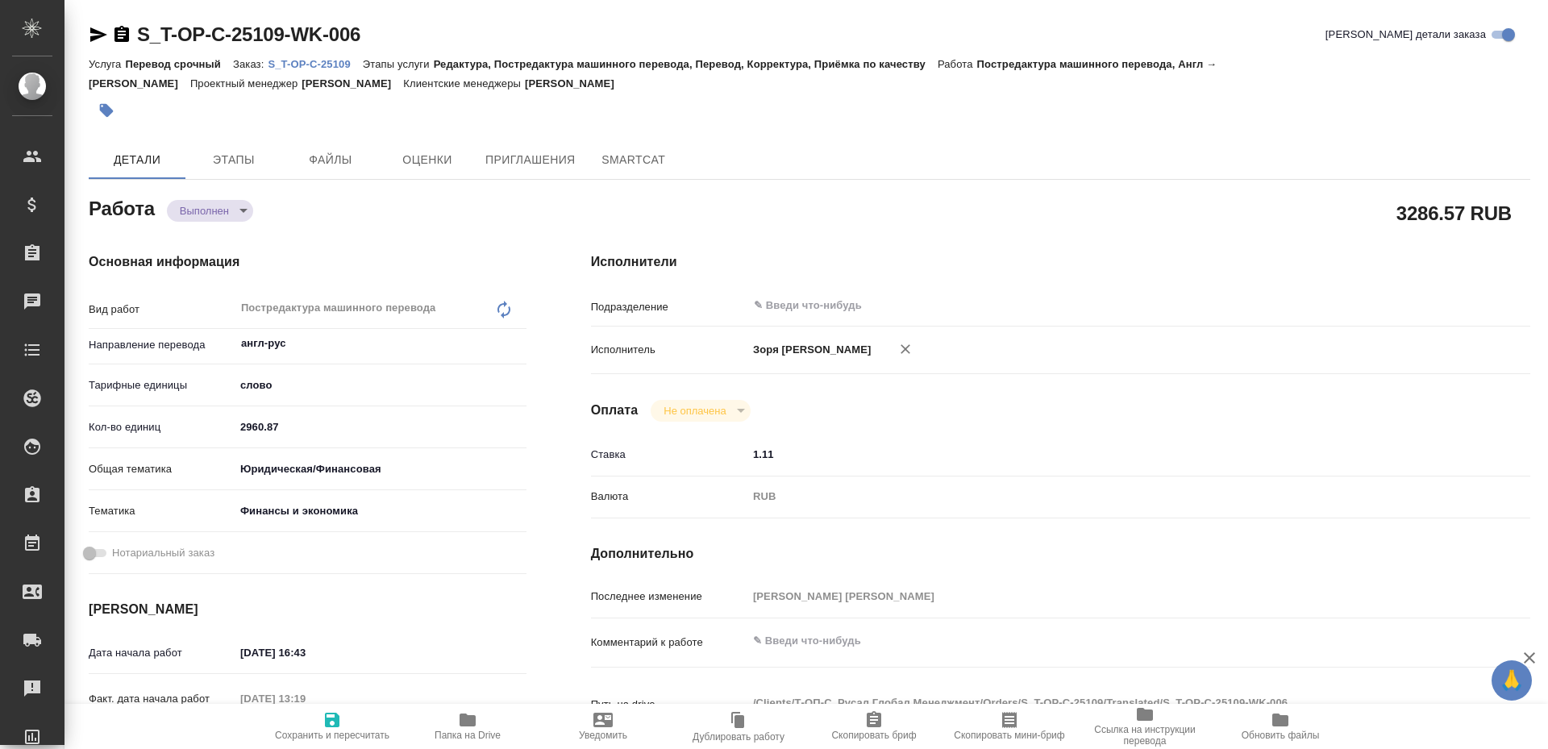
type textarea "x"
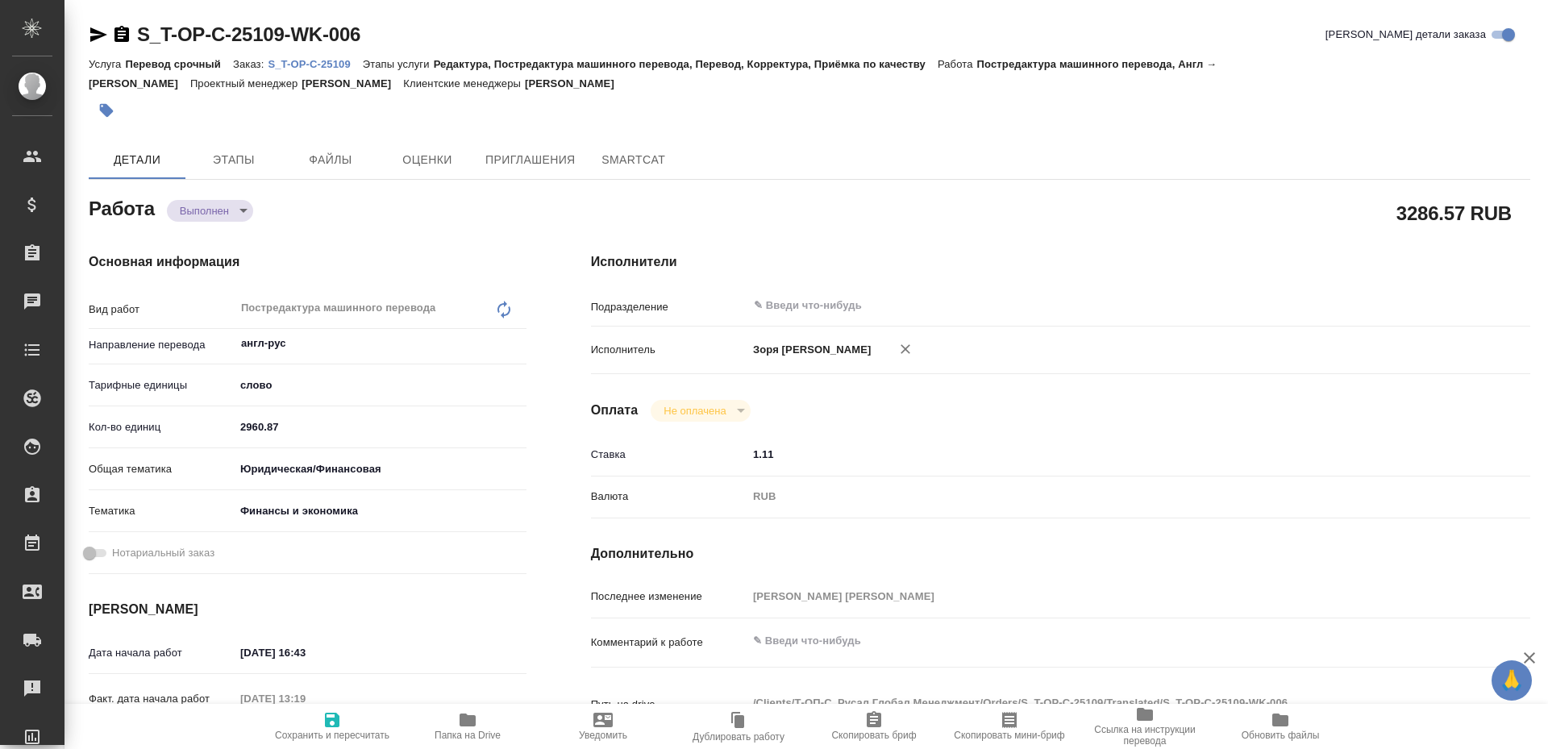
type textarea "x"
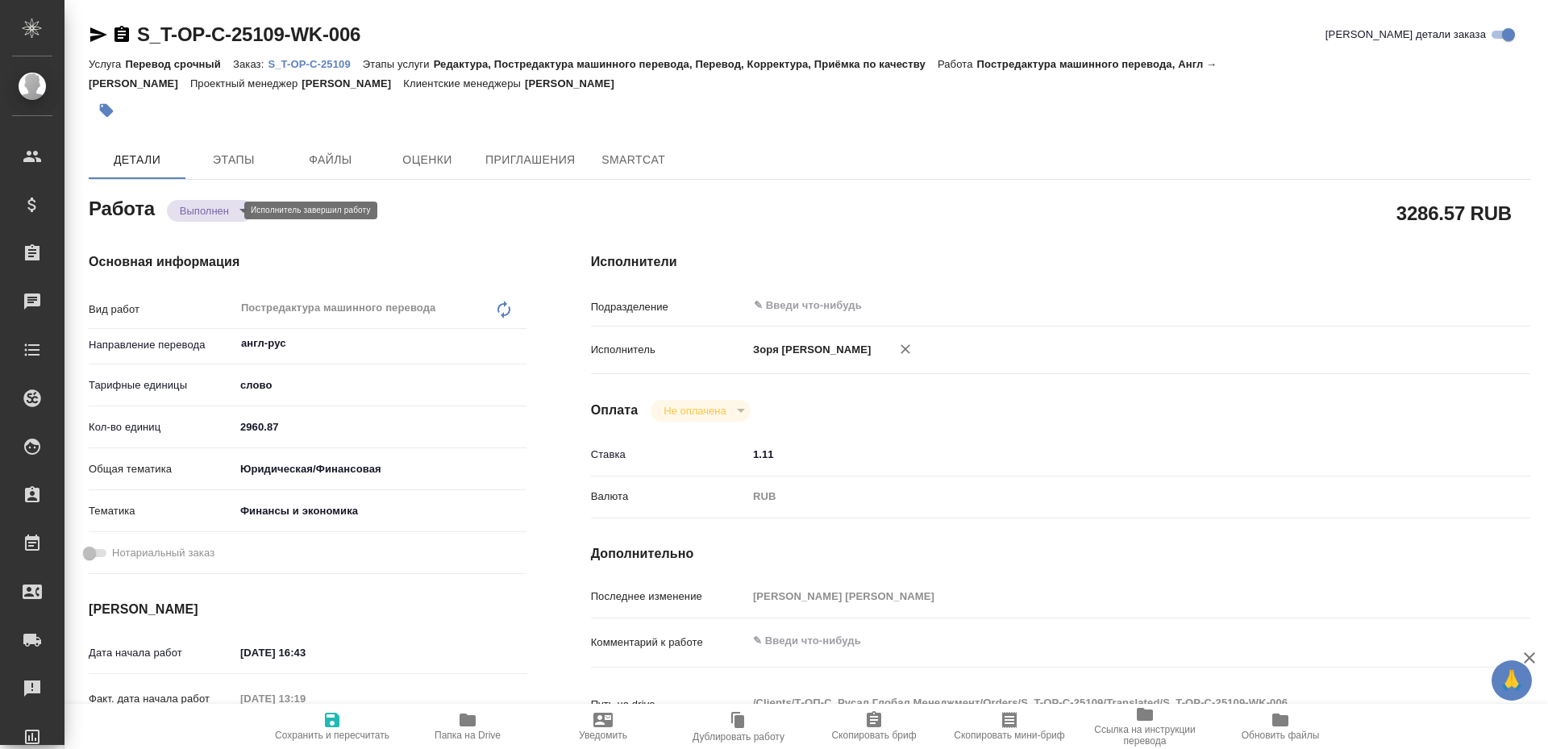
click at [208, 211] on body "🙏 .cls-1 fill:#fff; AWATERA Zoria Tatiana Клиенты Спецификации Заказы Чаты Todo…" at bounding box center [774, 374] width 1548 height 749
type textarea "x"
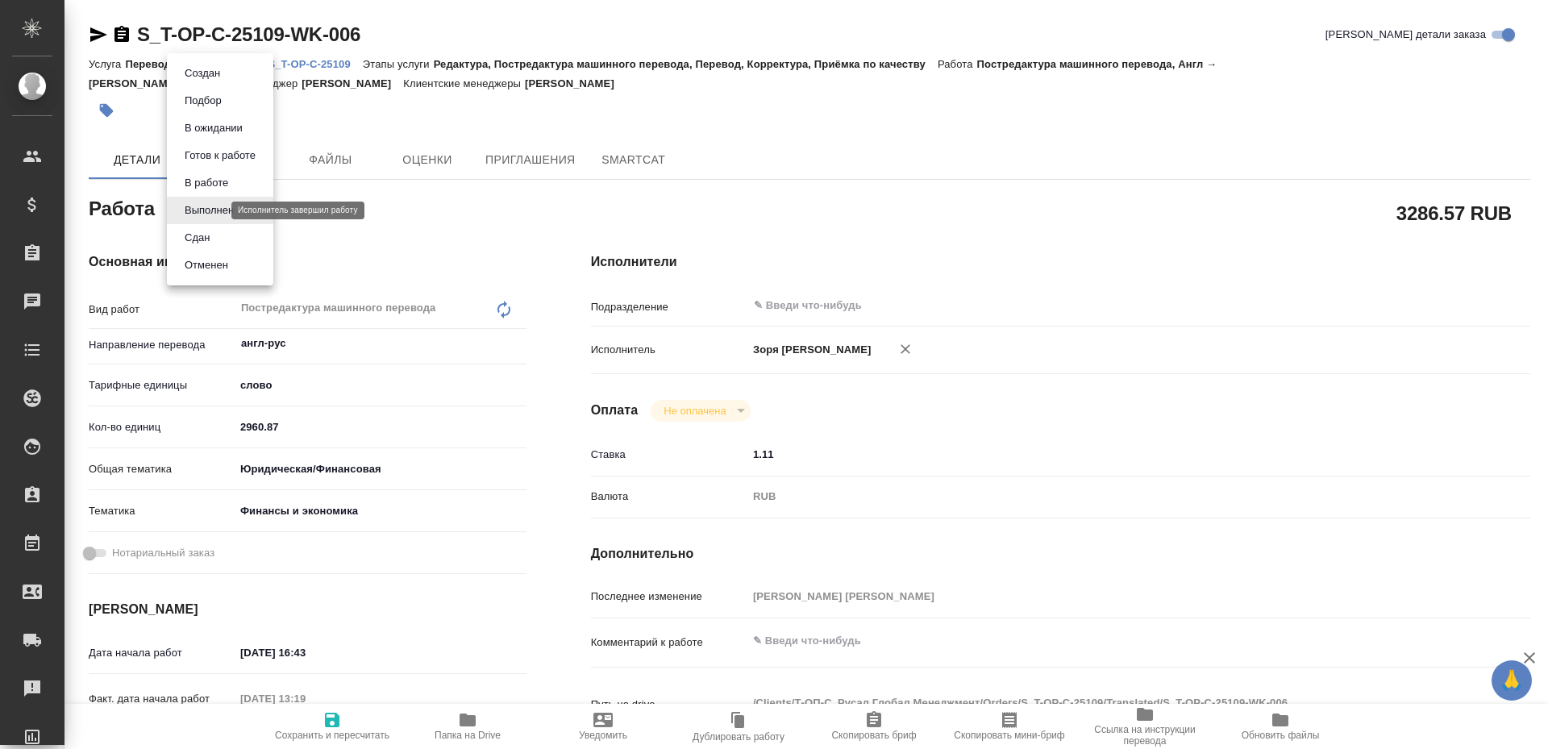
type textarea "x"
click at [204, 238] on button "Сдан" at bounding box center [197, 238] width 35 height 18
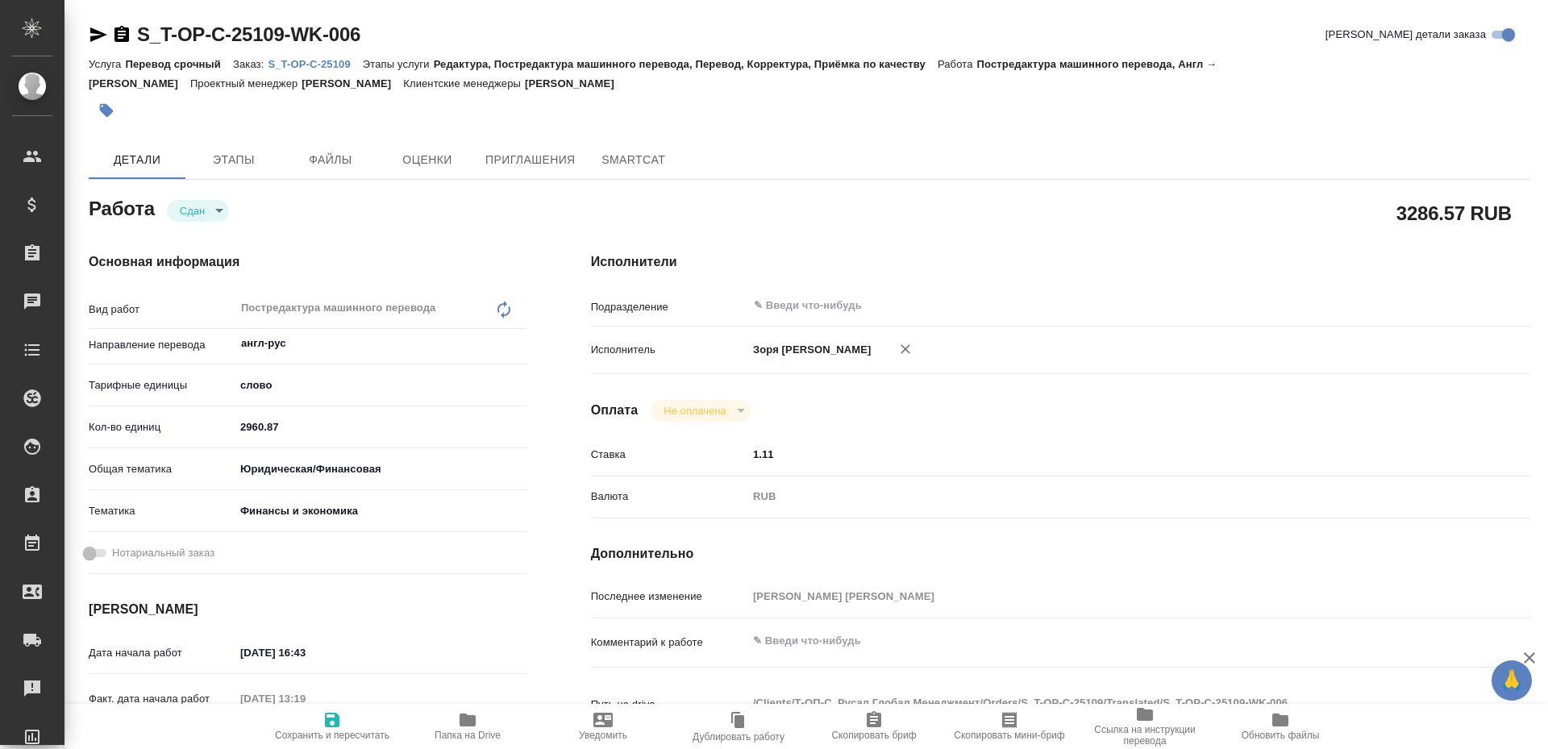
type textarea "x"
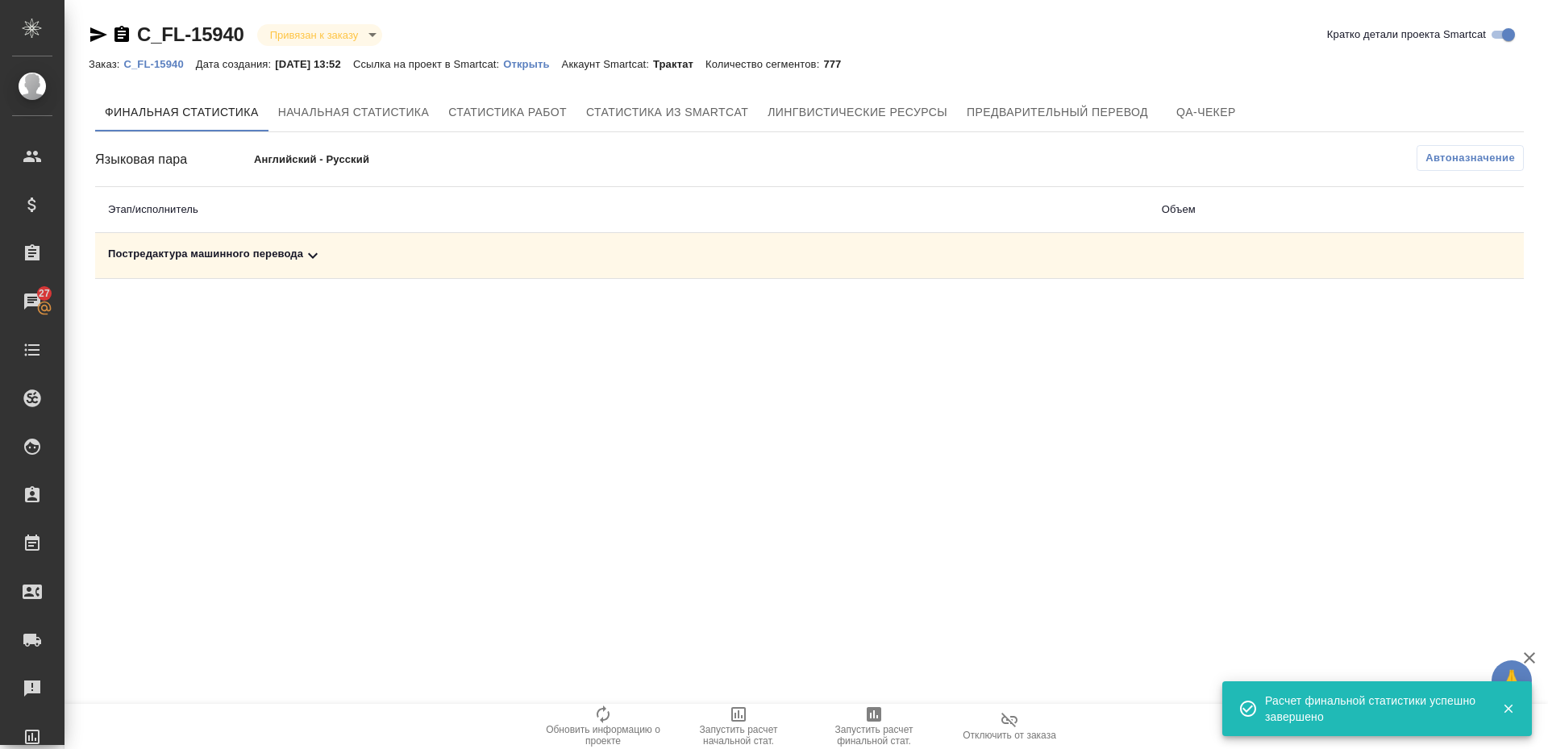
click at [229, 246] on div "Постредактура машинного перевода" at bounding box center [622, 255] width 1028 height 19
click at [1455, 315] on icon "button" at bounding box center [1453, 312] width 16 height 15
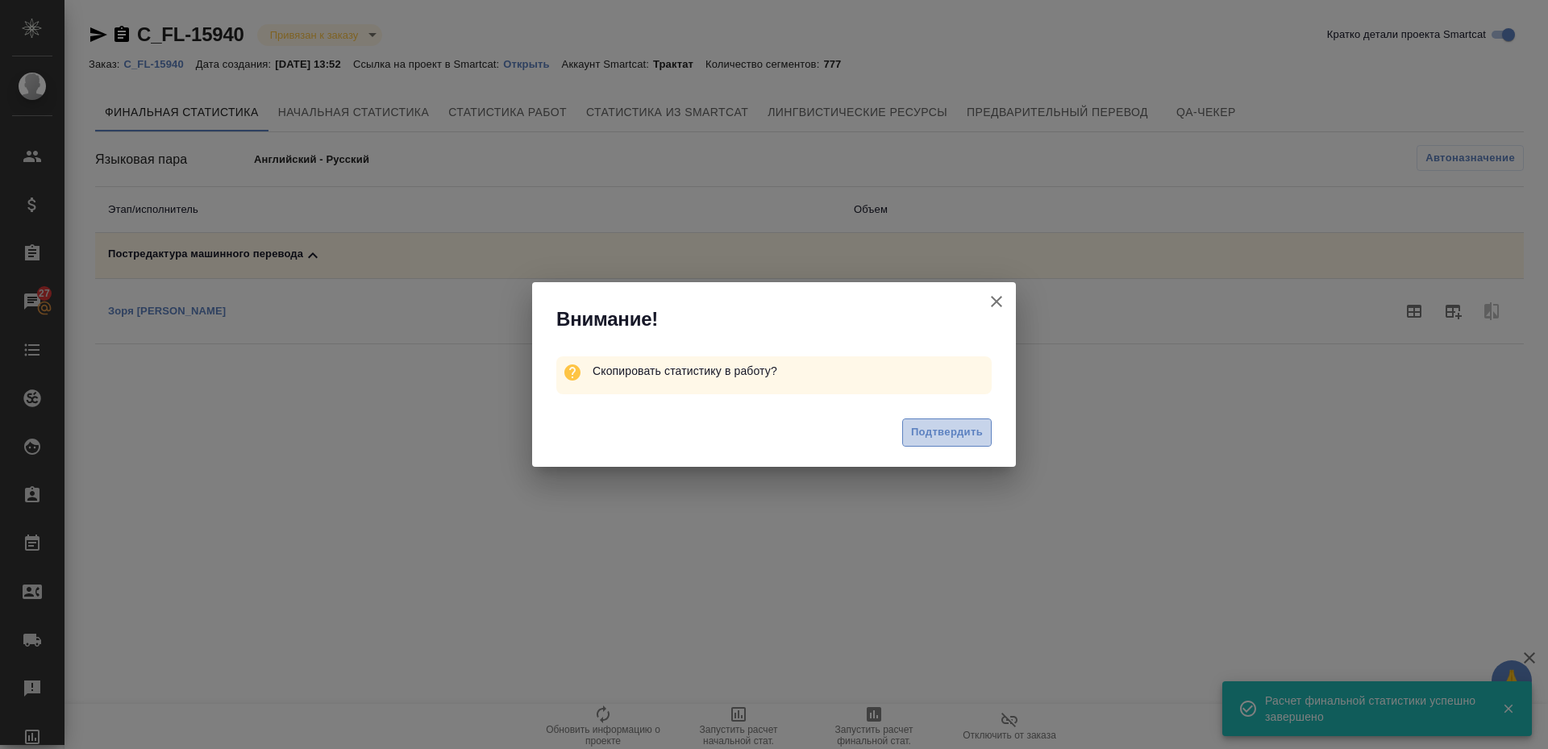
click at [938, 435] on span "Подтвердить" at bounding box center [947, 432] width 72 height 19
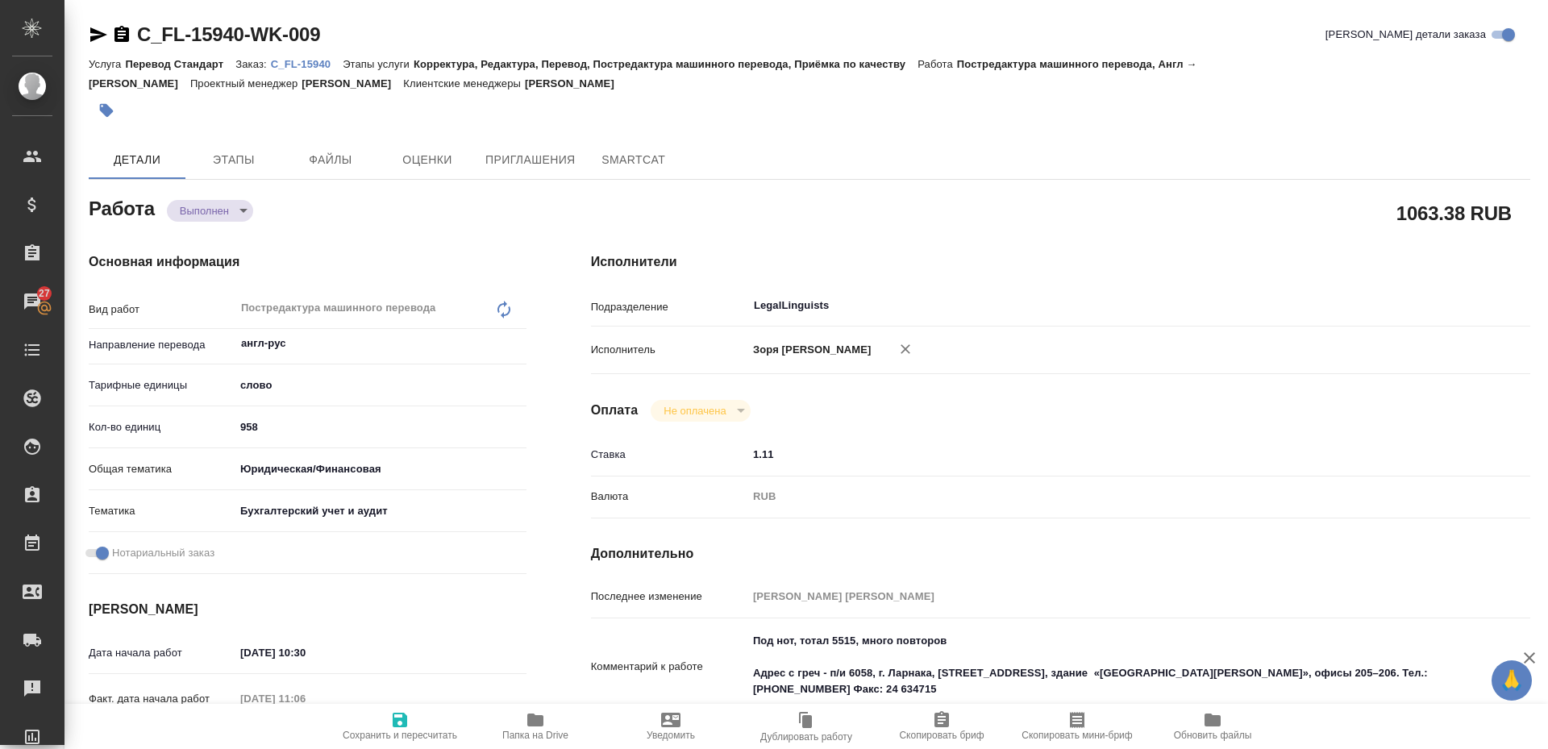
click at [380, 731] on span "Сохранить и пересчитать" at bounding box center [400, 735] width 114 height 11
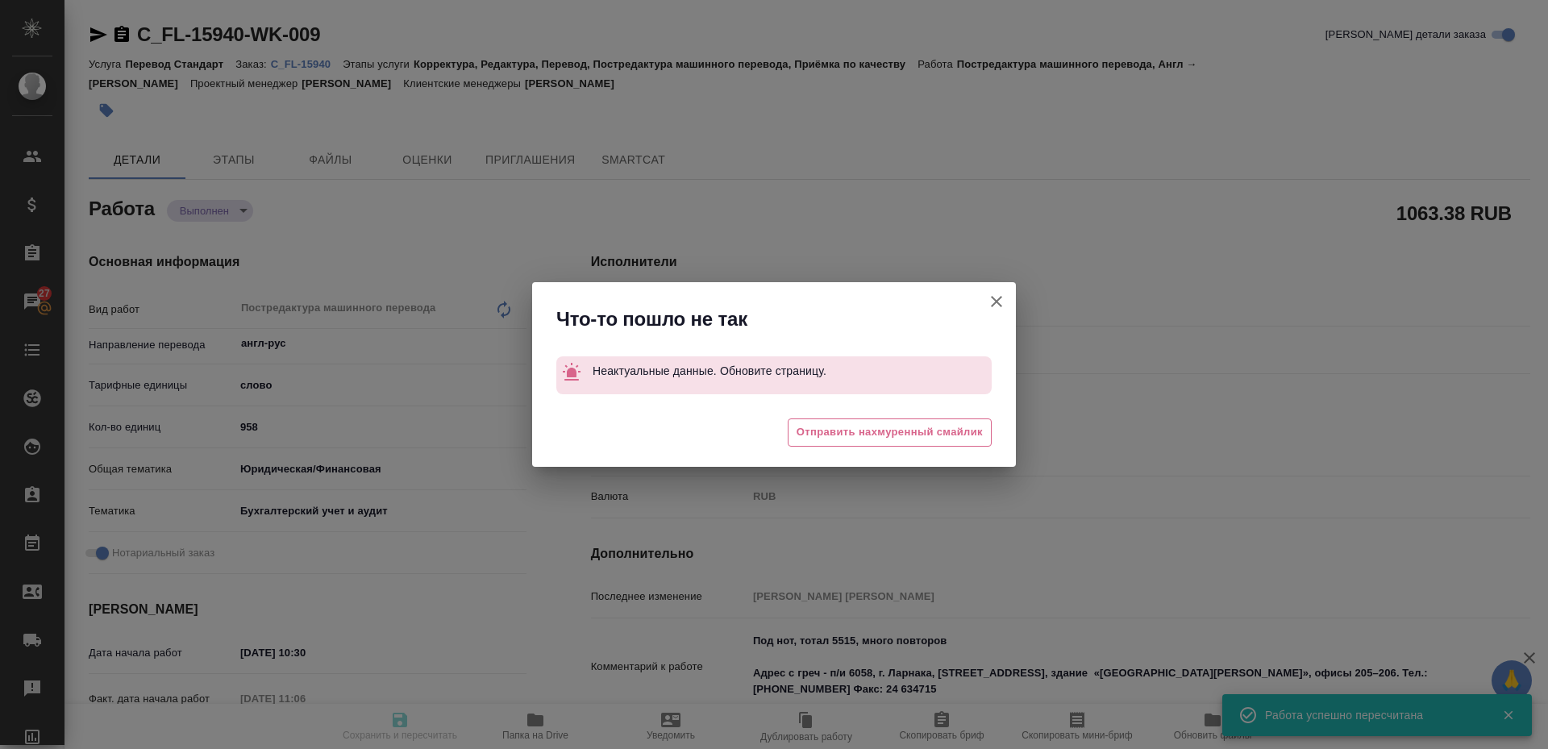
type input "closed"
type input "англ-рус"
type input "5a8b1489cc6b4906c91bfd90"
type input "1364.3"
type input "yr-fn"
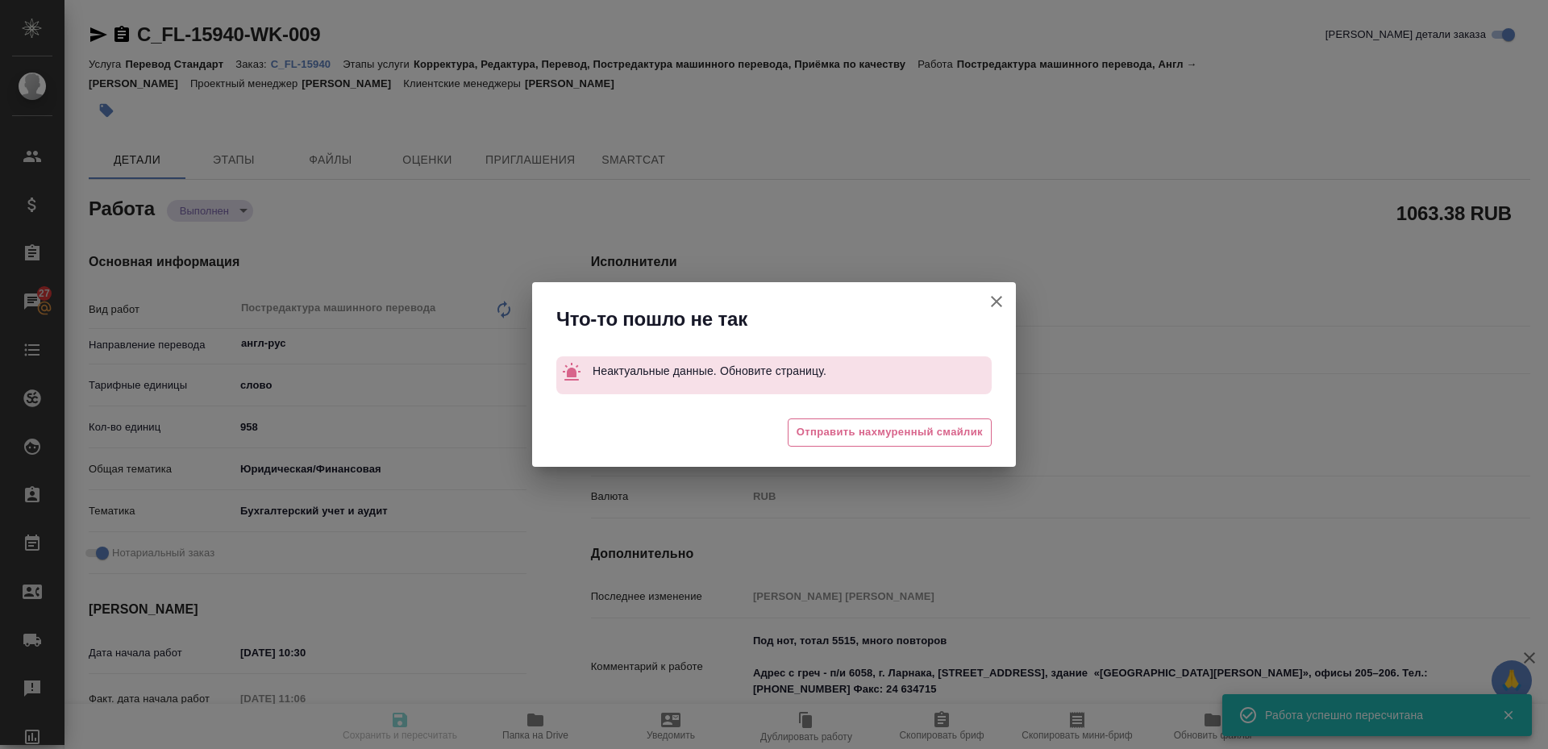
type input "6149848a2b7be24903fd7a88"
checkbox input "true"
type input "29.09.2025 10:30"
type input "29.09.2025 11:06"
type input "01.10.2025 10:00"
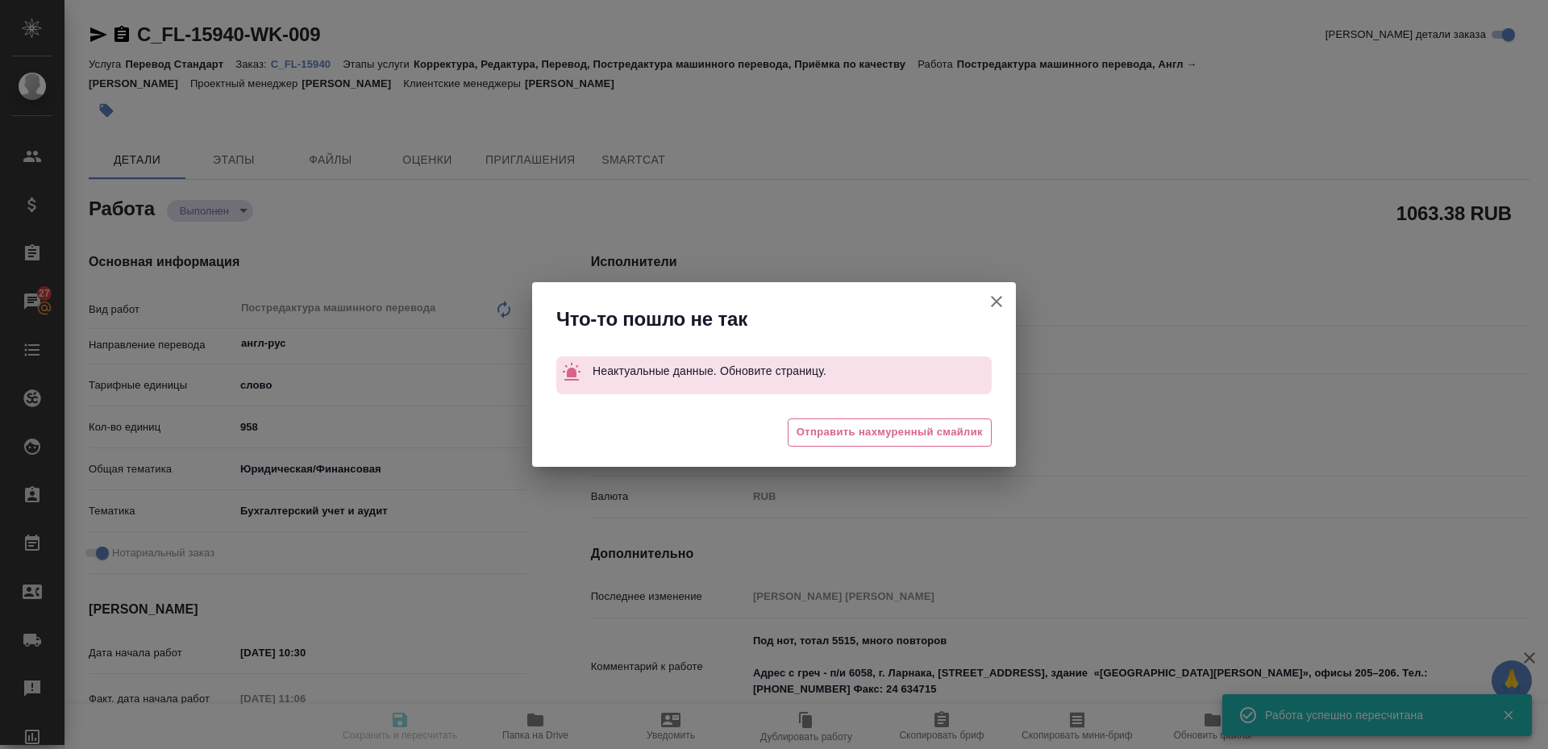
type input "30.09.2025 08:38"
type input "03.10.2025 10:00"
type input "LegalLinguists"
type input "notPayed"
type input "1.11"
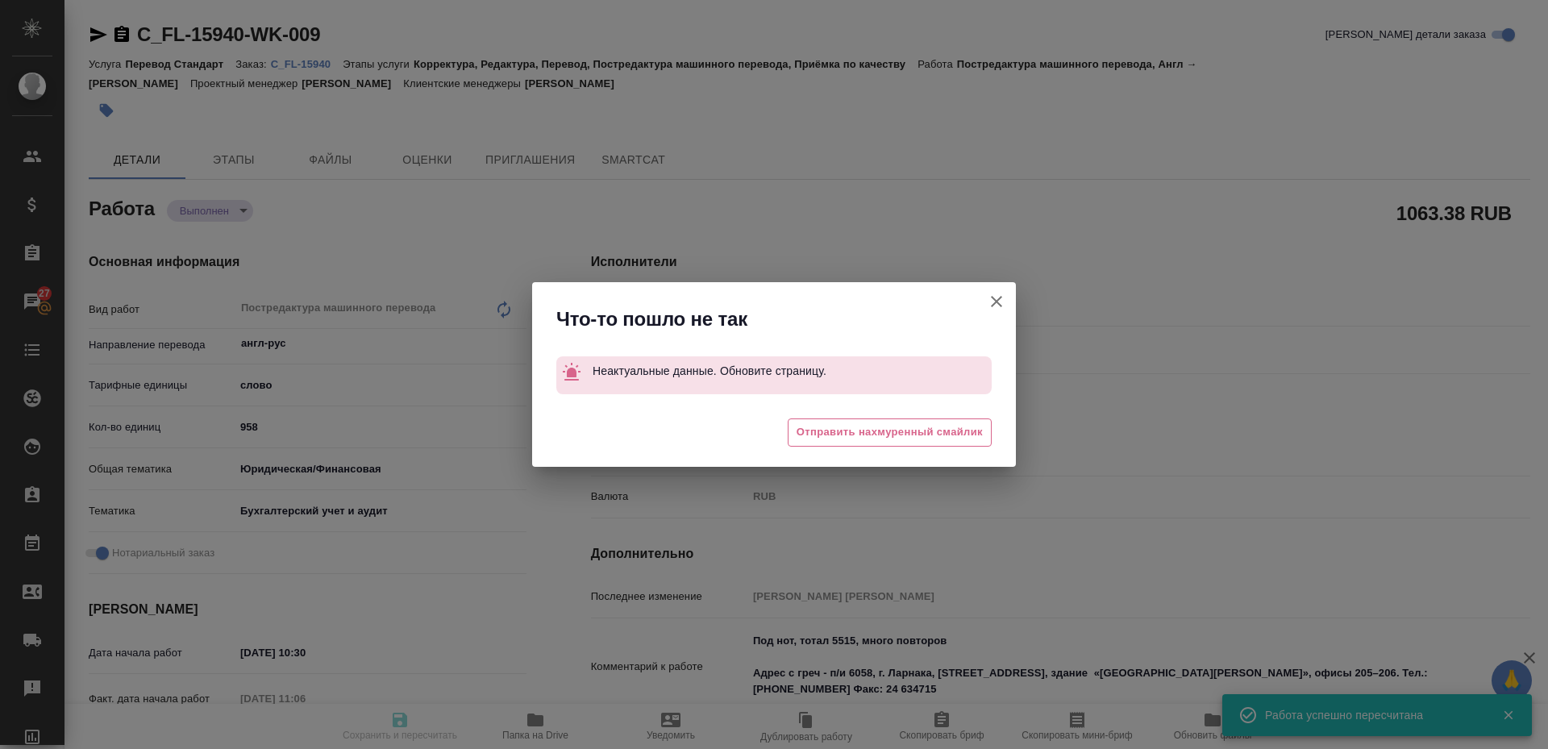
type input "RUB"
type input "Бабкина Анастасия"
type input "C_FL-15940"
type input "Перевод Стандарт"
type input "Корректура, Редактура, Перевод, Постредактура машинного перевода, Приёмка по ка…"
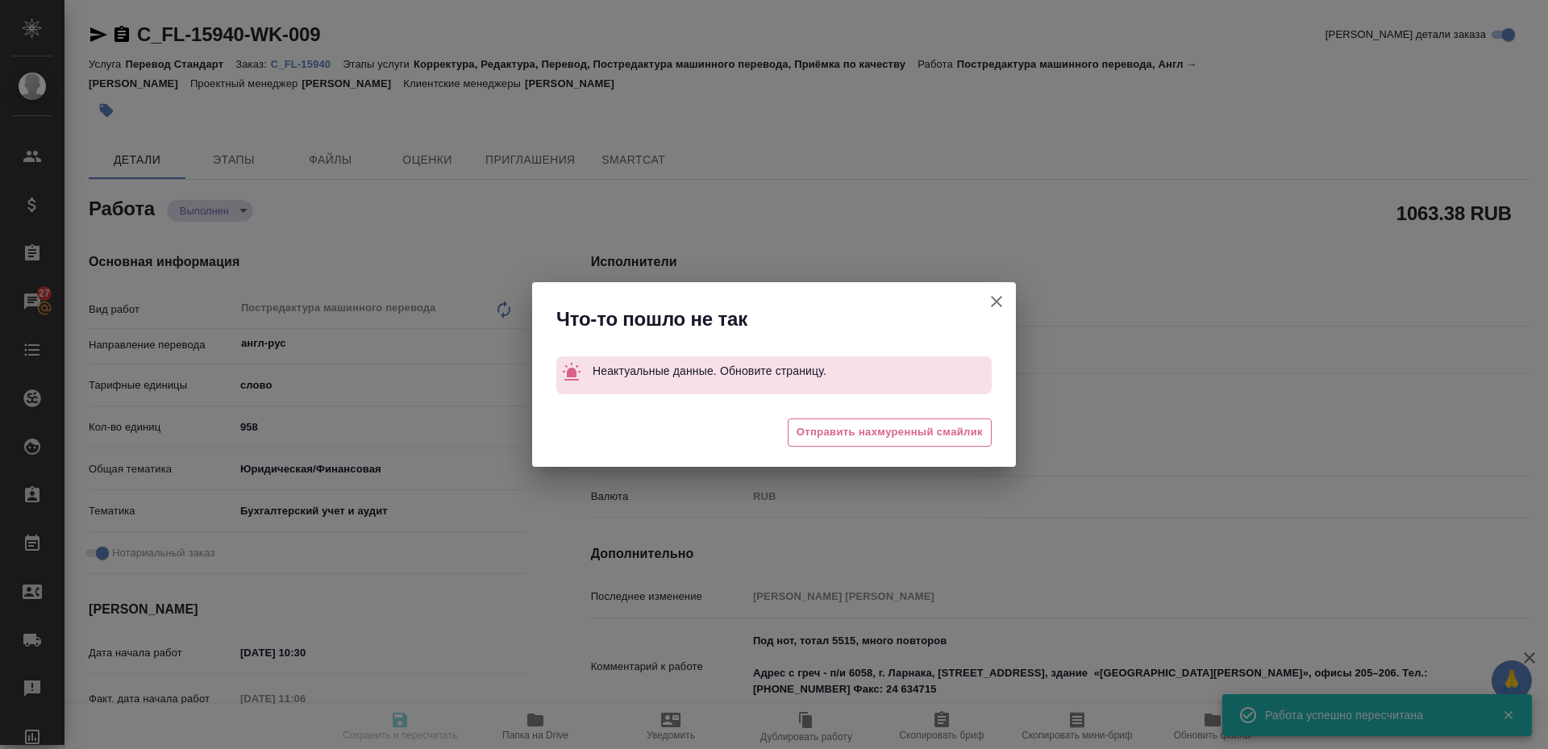
type input "Зайцева Светлана"
type input "Заборова Александра"
type input "/Clients/FL_C/Orders/C_FL-15940"
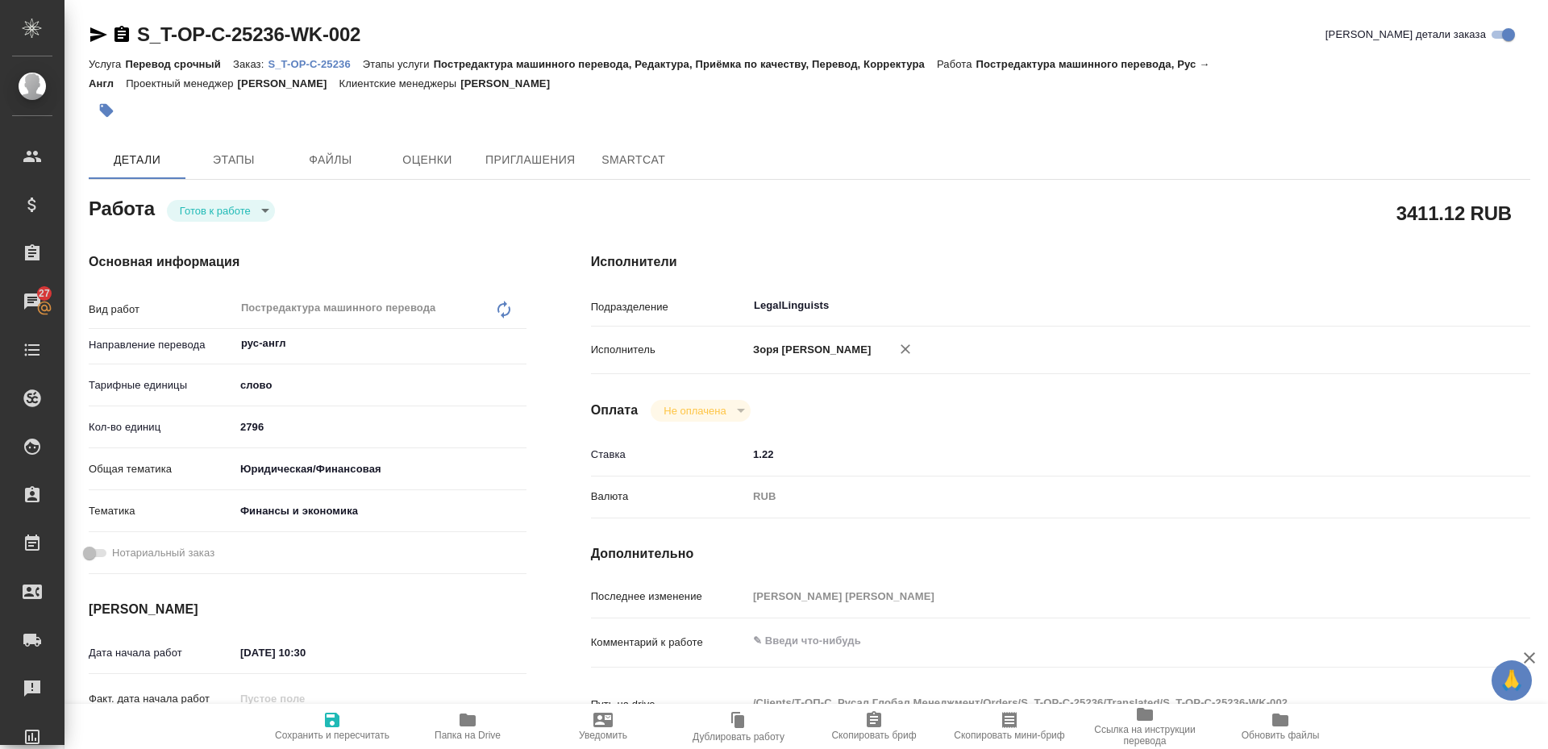
click at [182, 202] on body "🙏 .cls-1 fill:#fff; AWATERA Zoria Tatiana Клиенты Спецификации Заказы 27 Чаты T…" at bounding box center [774, 374] width 1548 height 749
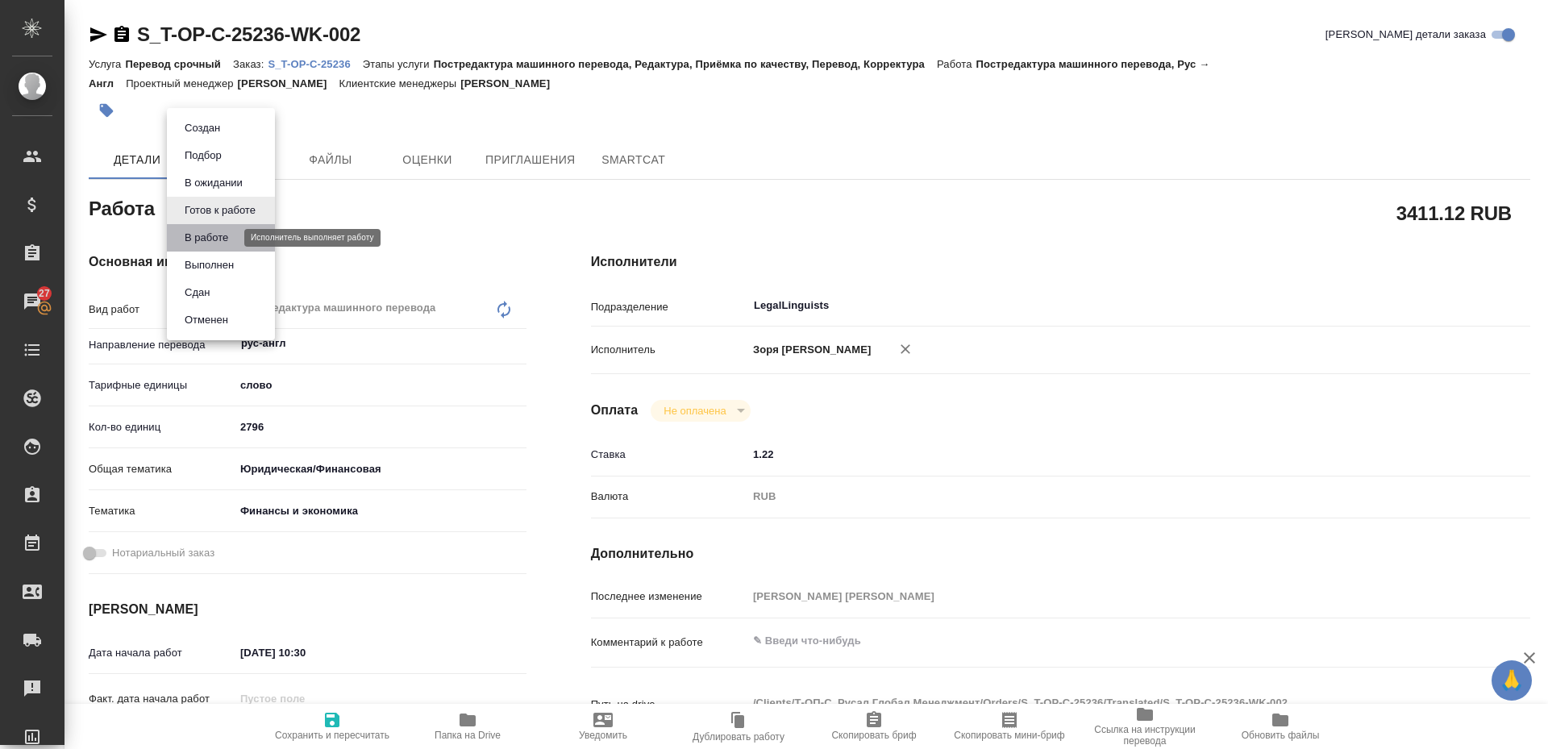
click at [196, 240] on button "В работе" at bounding box center [206, 238] width 53 height 18
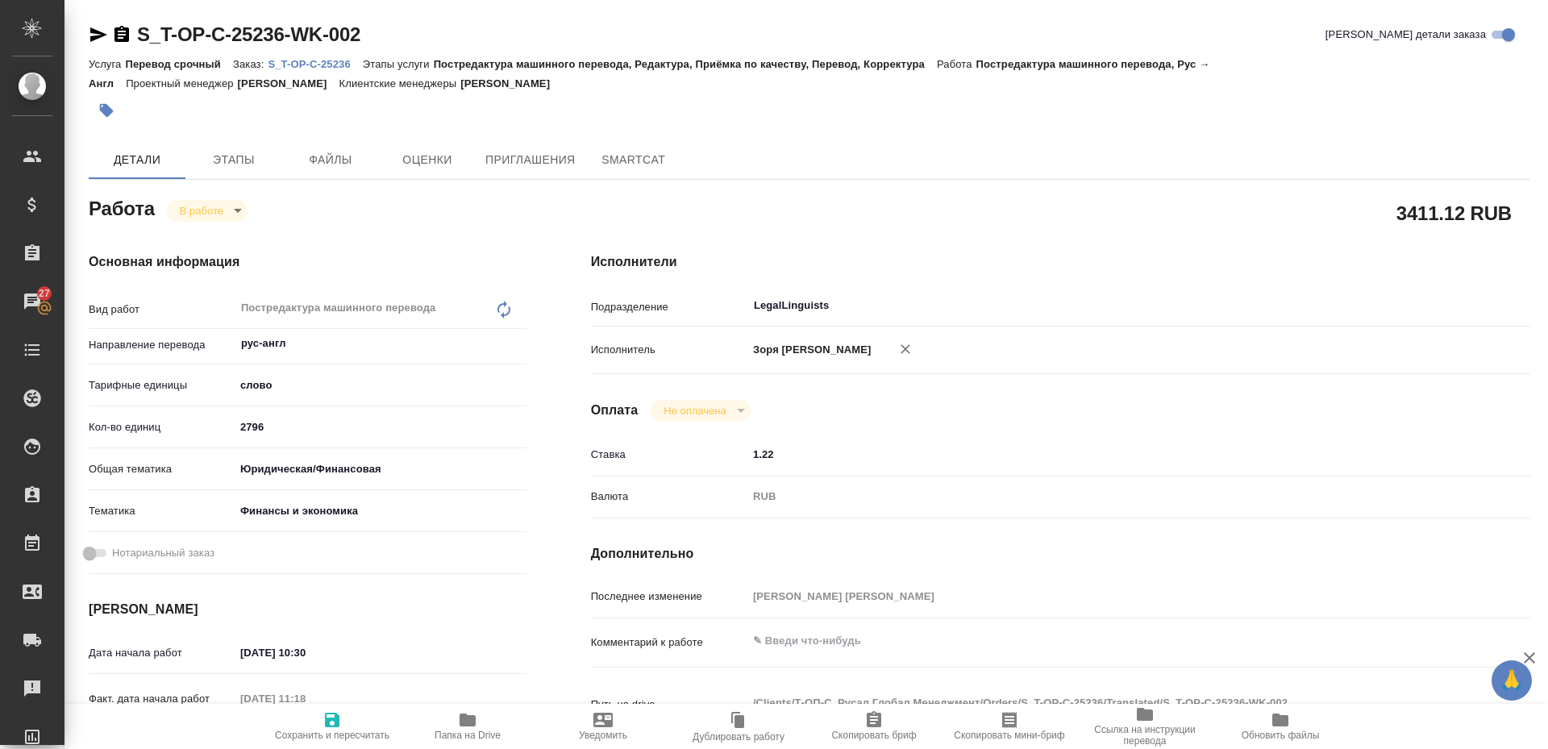
type textarea "x"
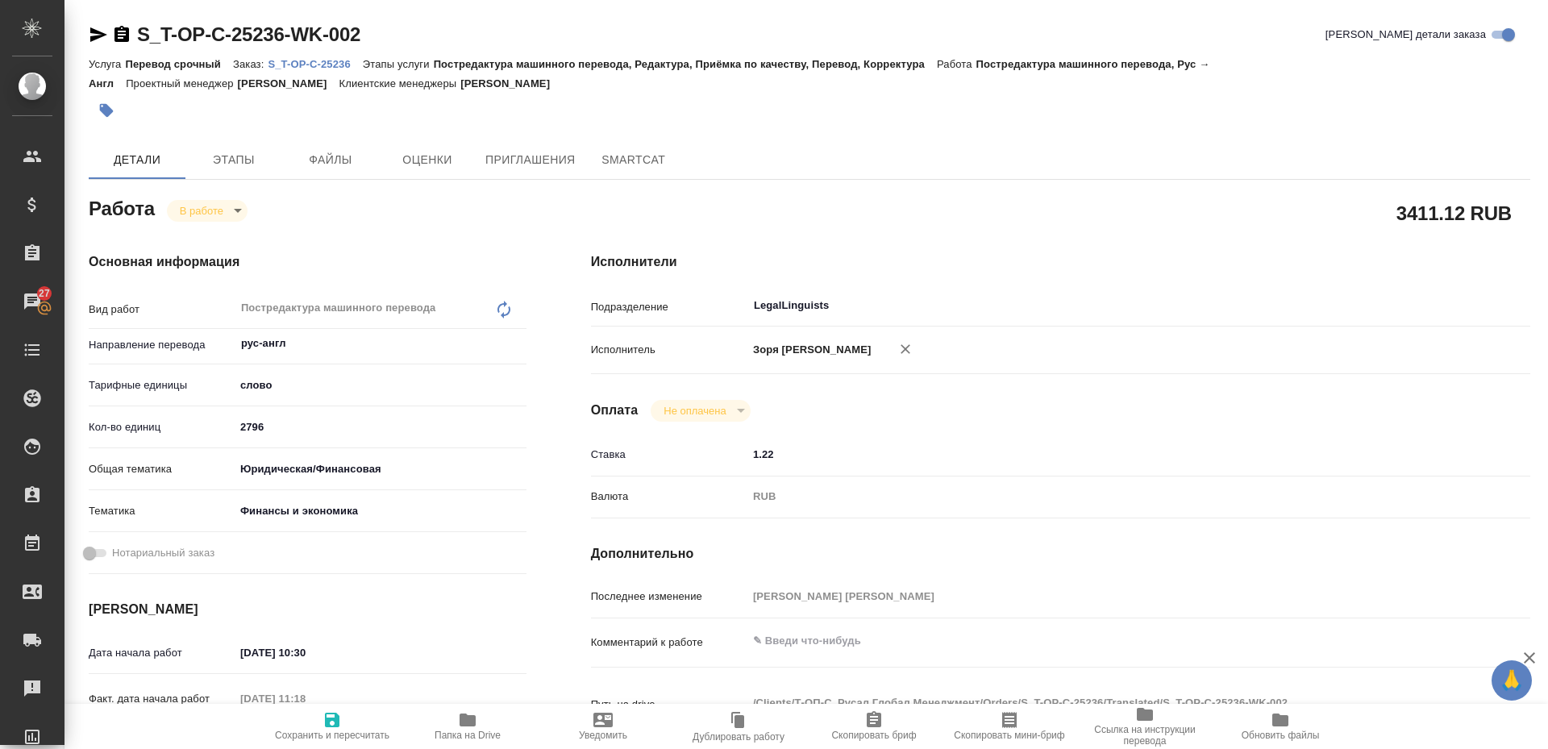
type textarea "x"
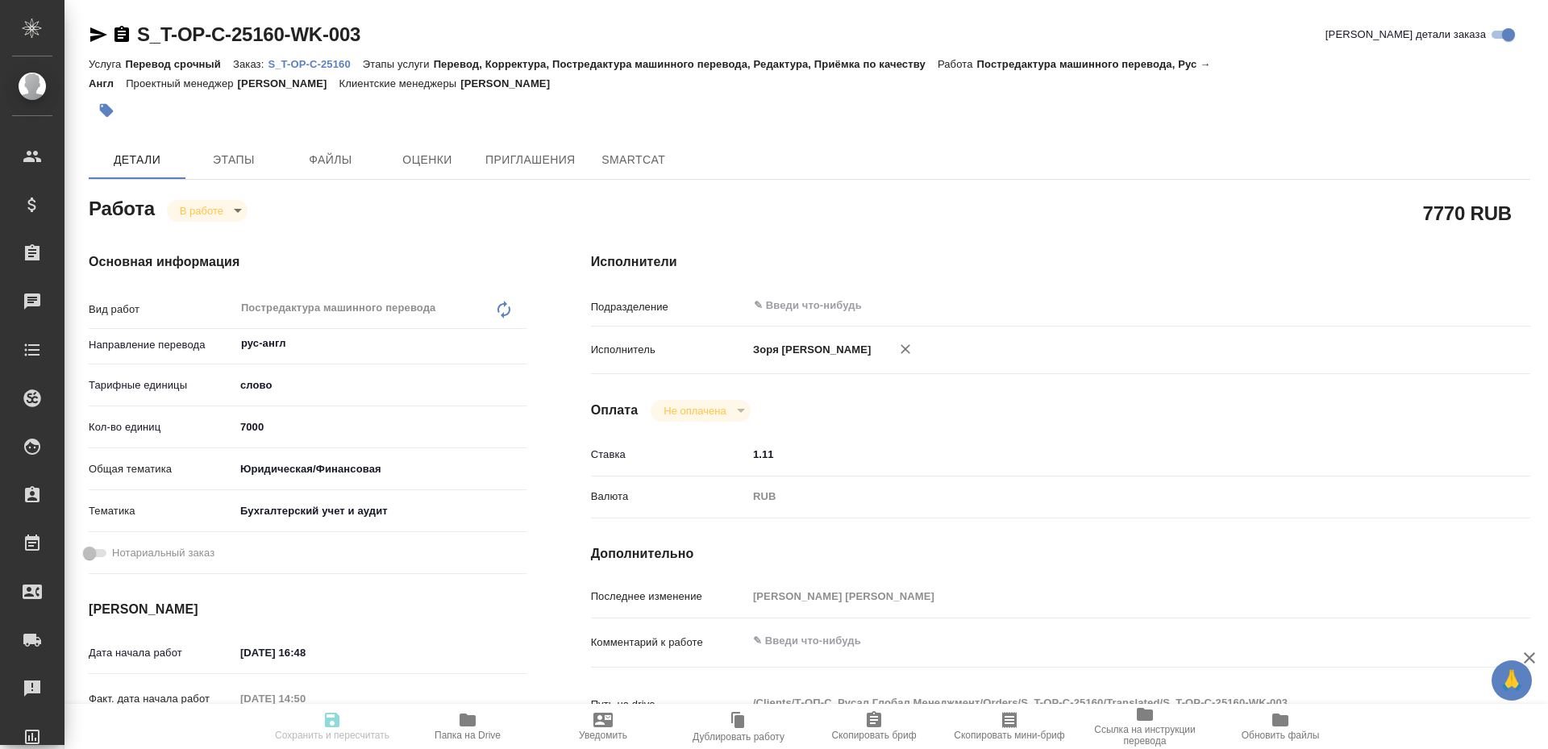
type textarea "x"
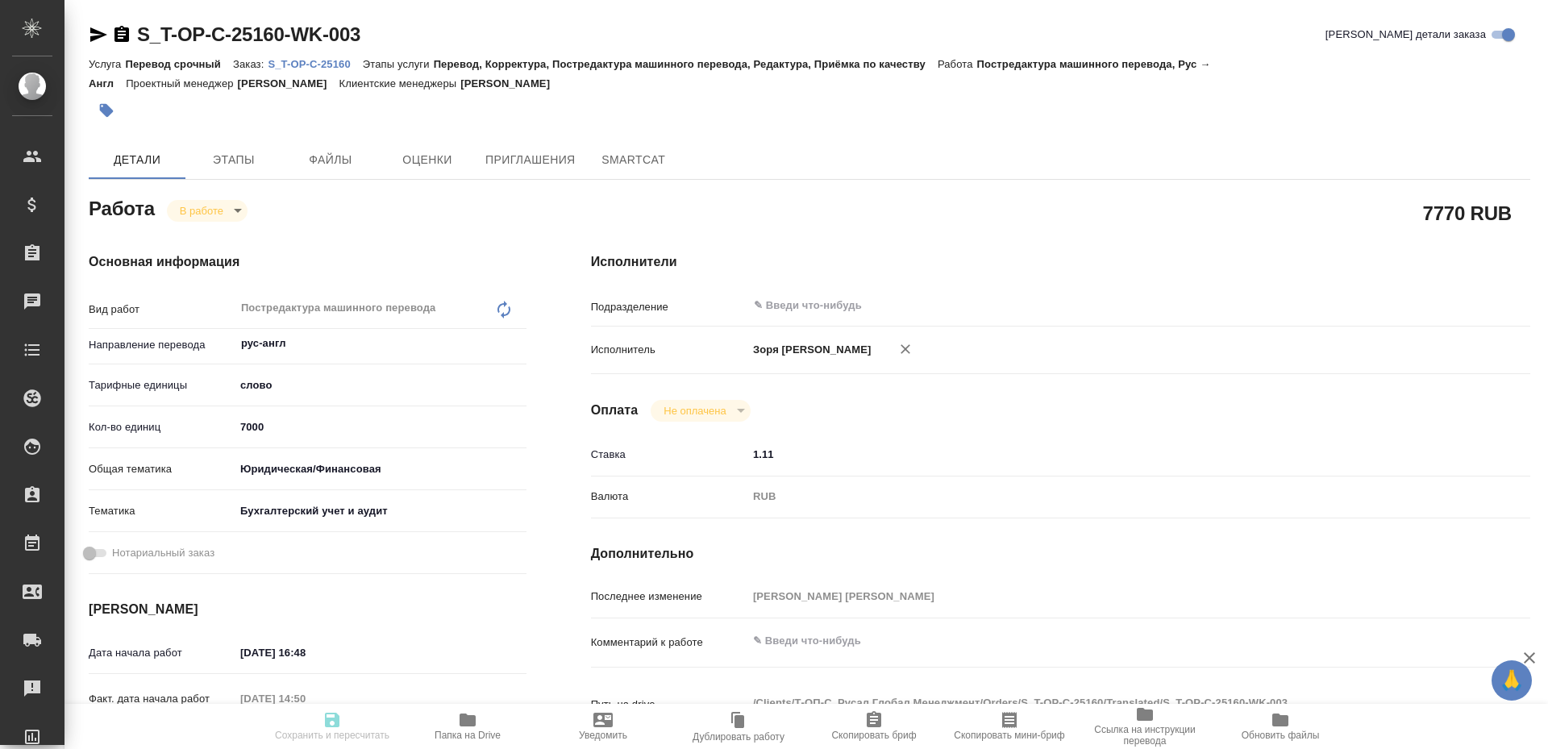
type textarea "x"
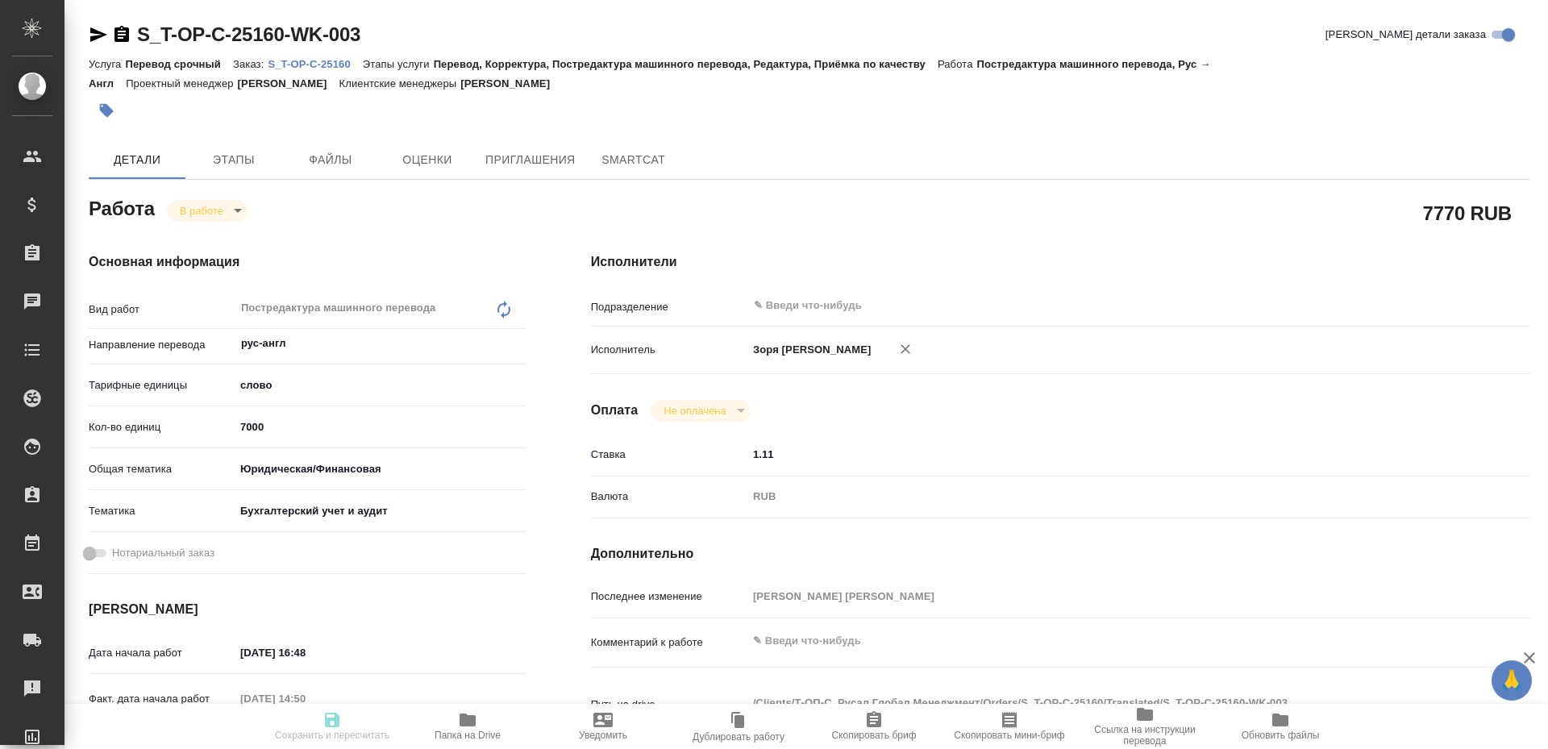
type textarea "x"
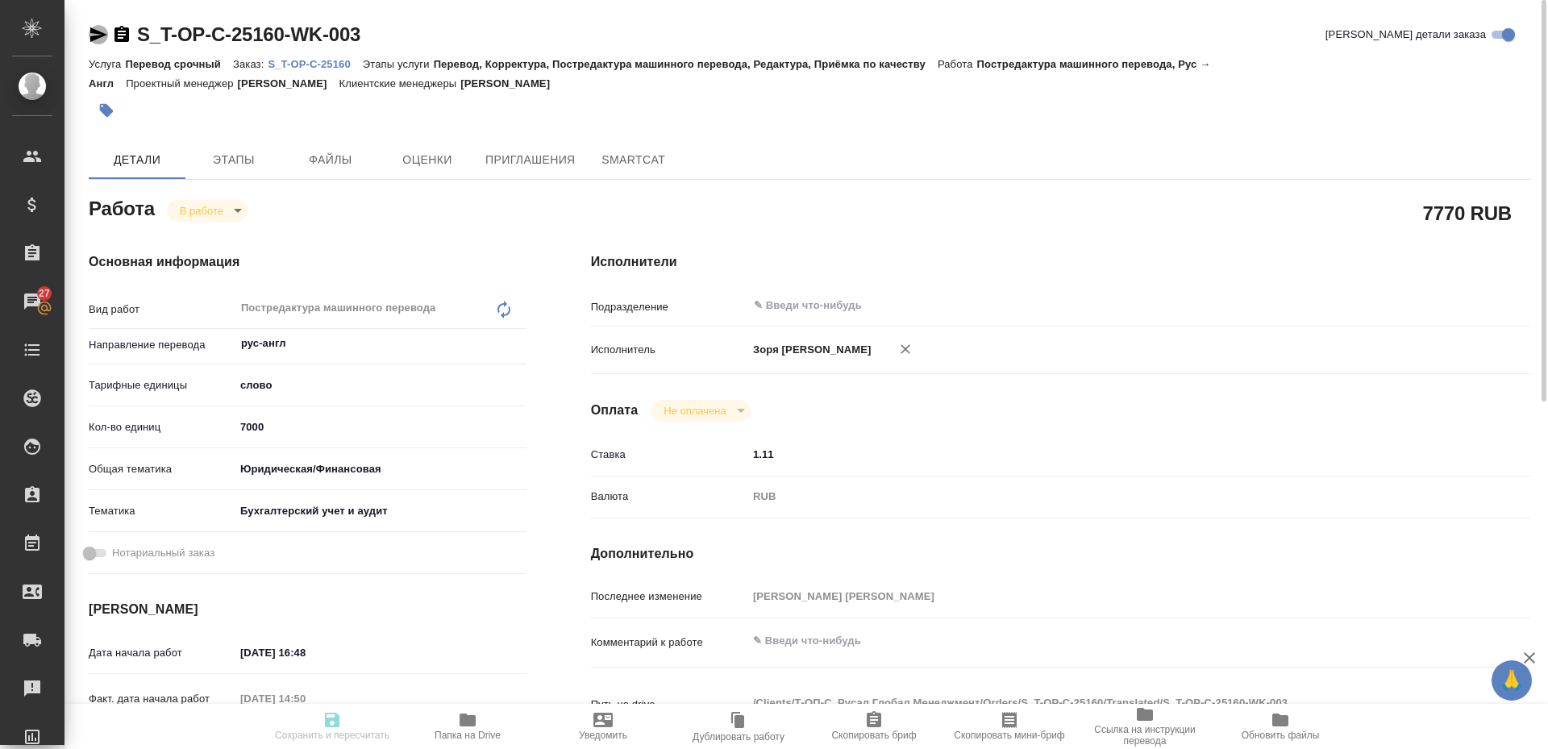
click at [96, 28] on icon "button" at bounding box center [98, 34] width 19 height 19
type textarea "x"
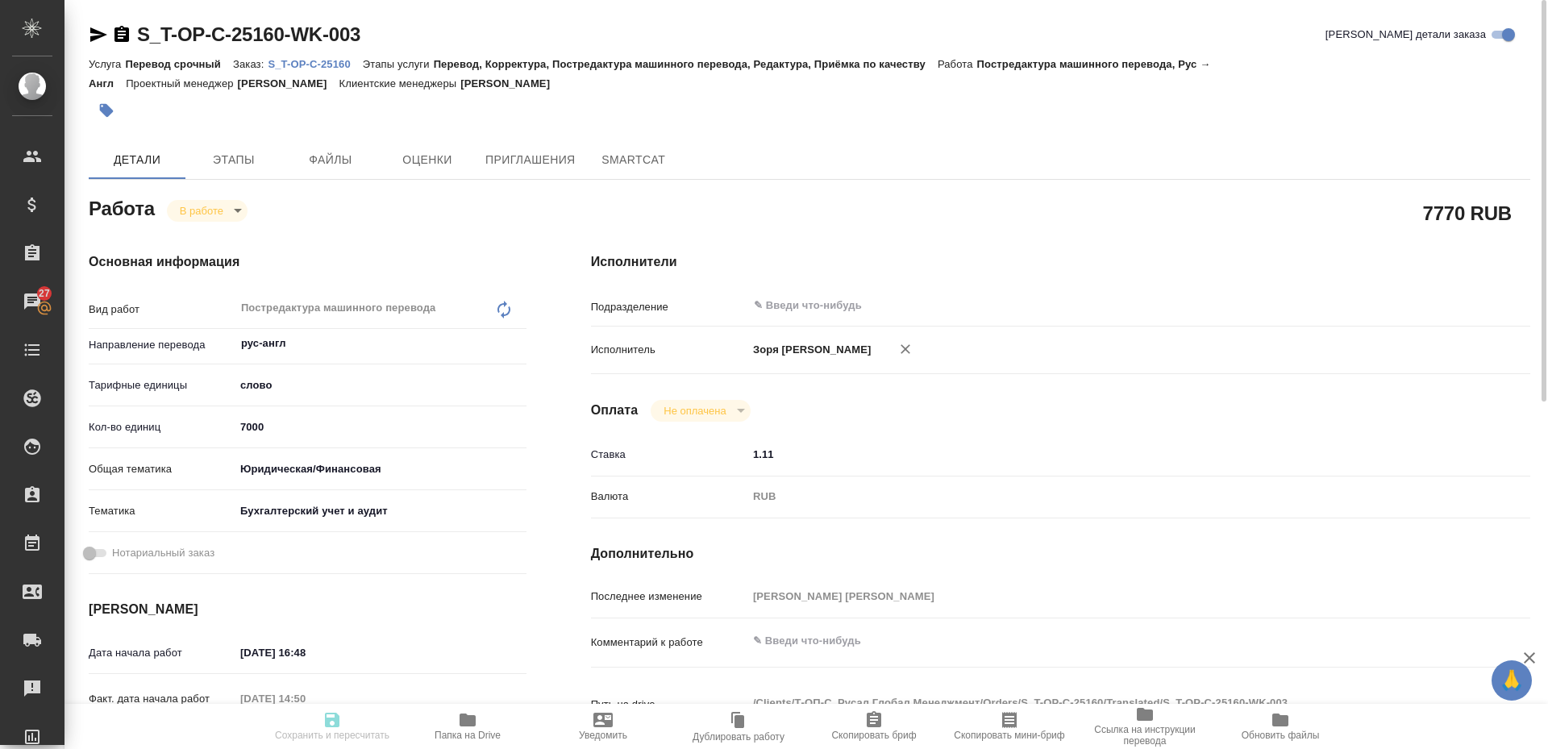
type textarea "x"
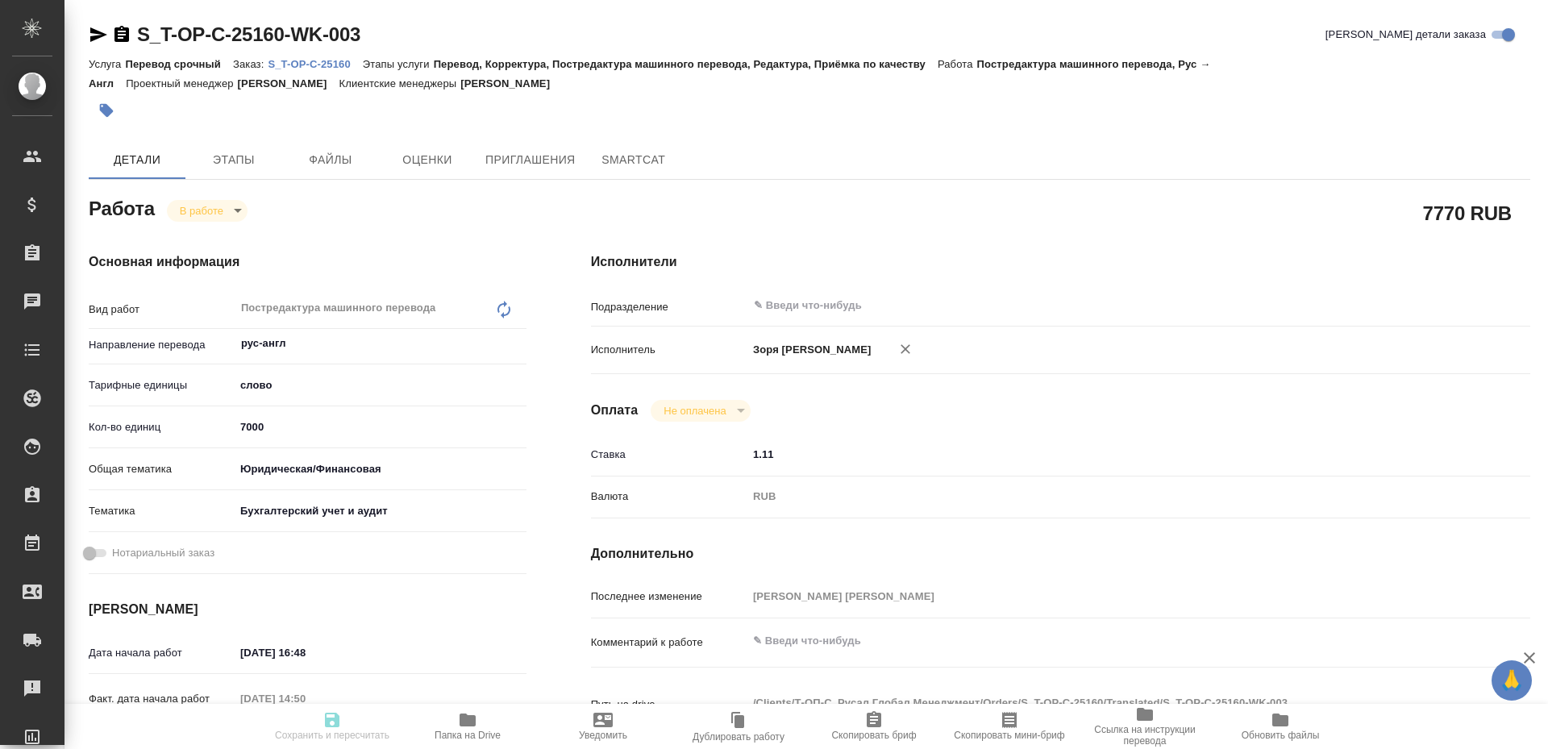
type textarea "x"
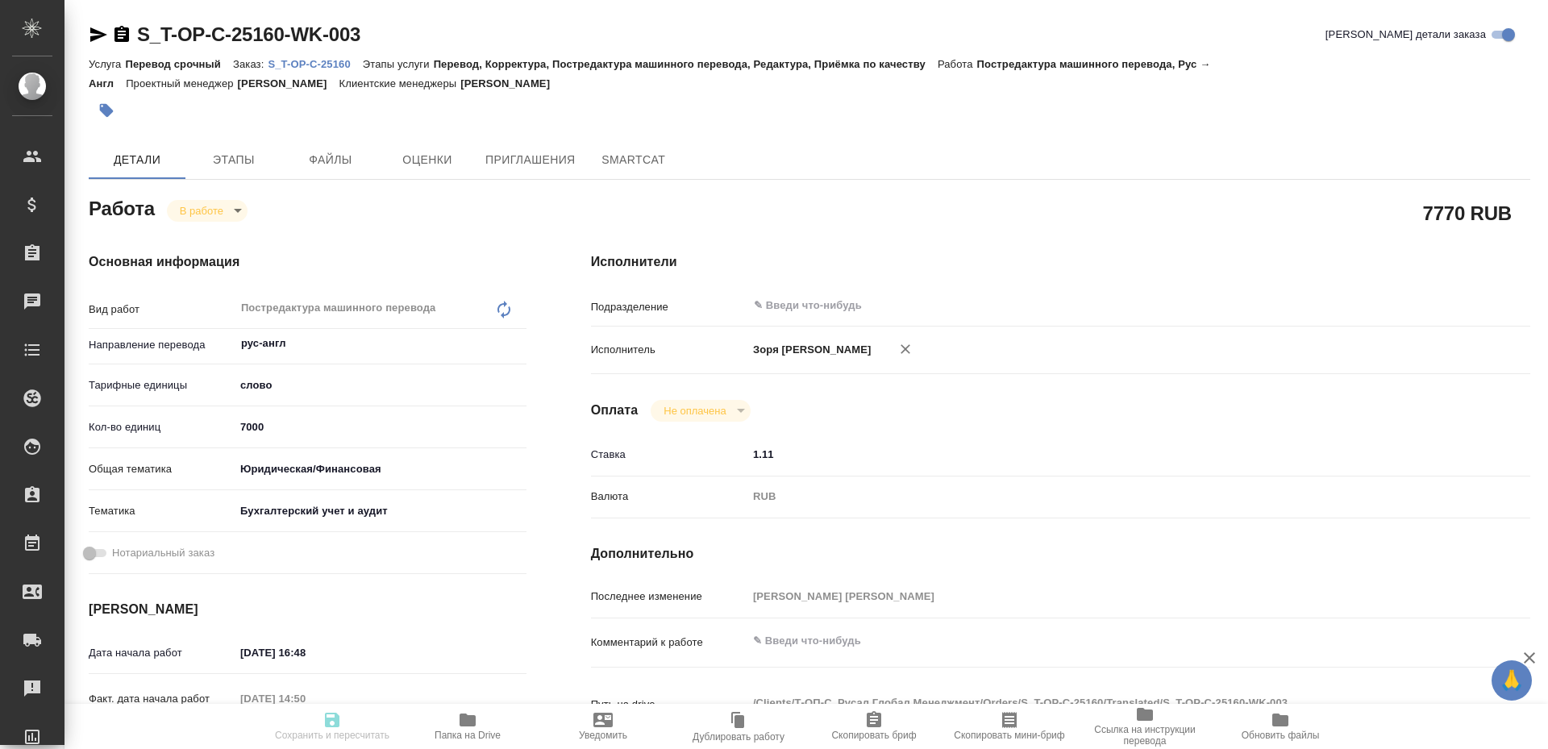
type textarea "x"
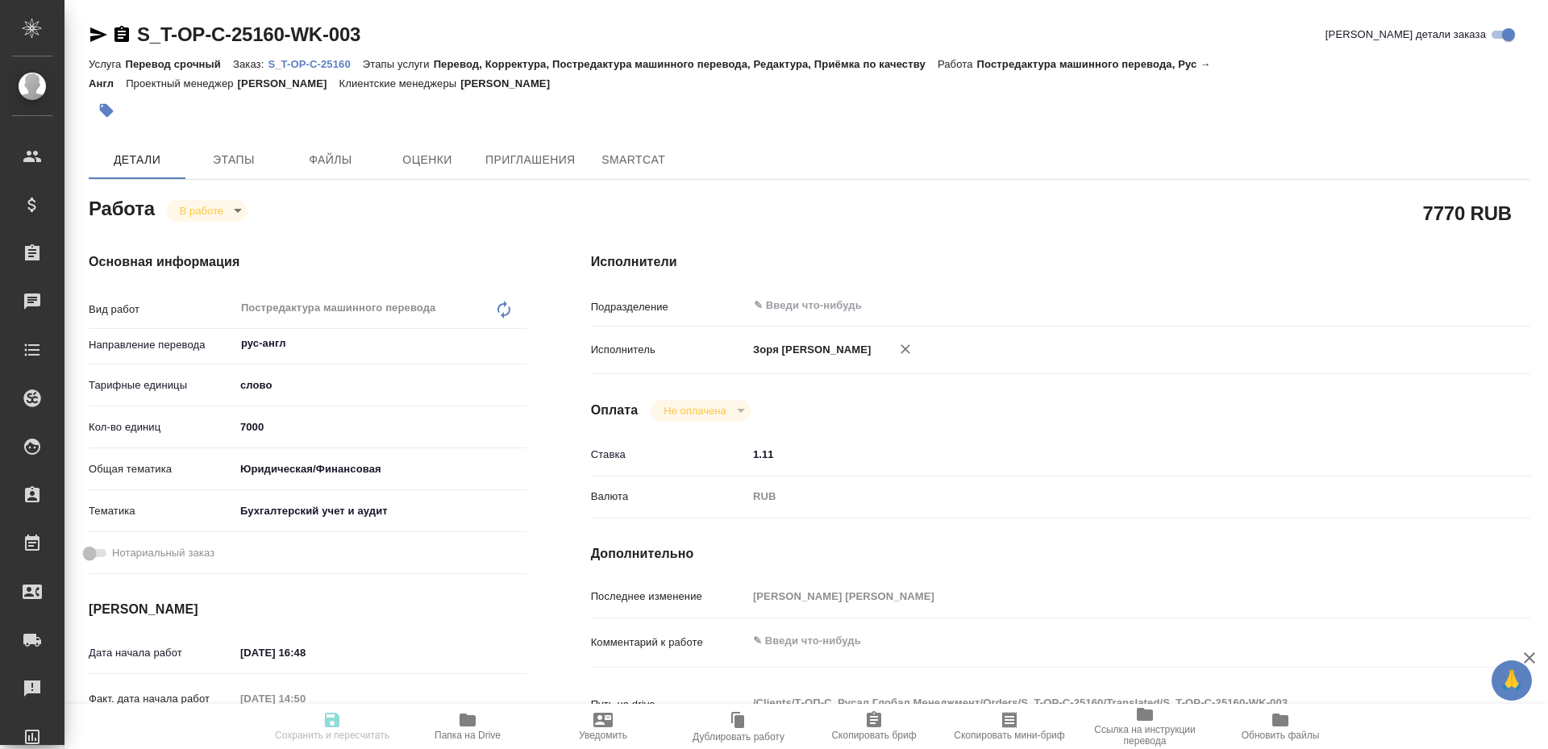
type textarea "x"
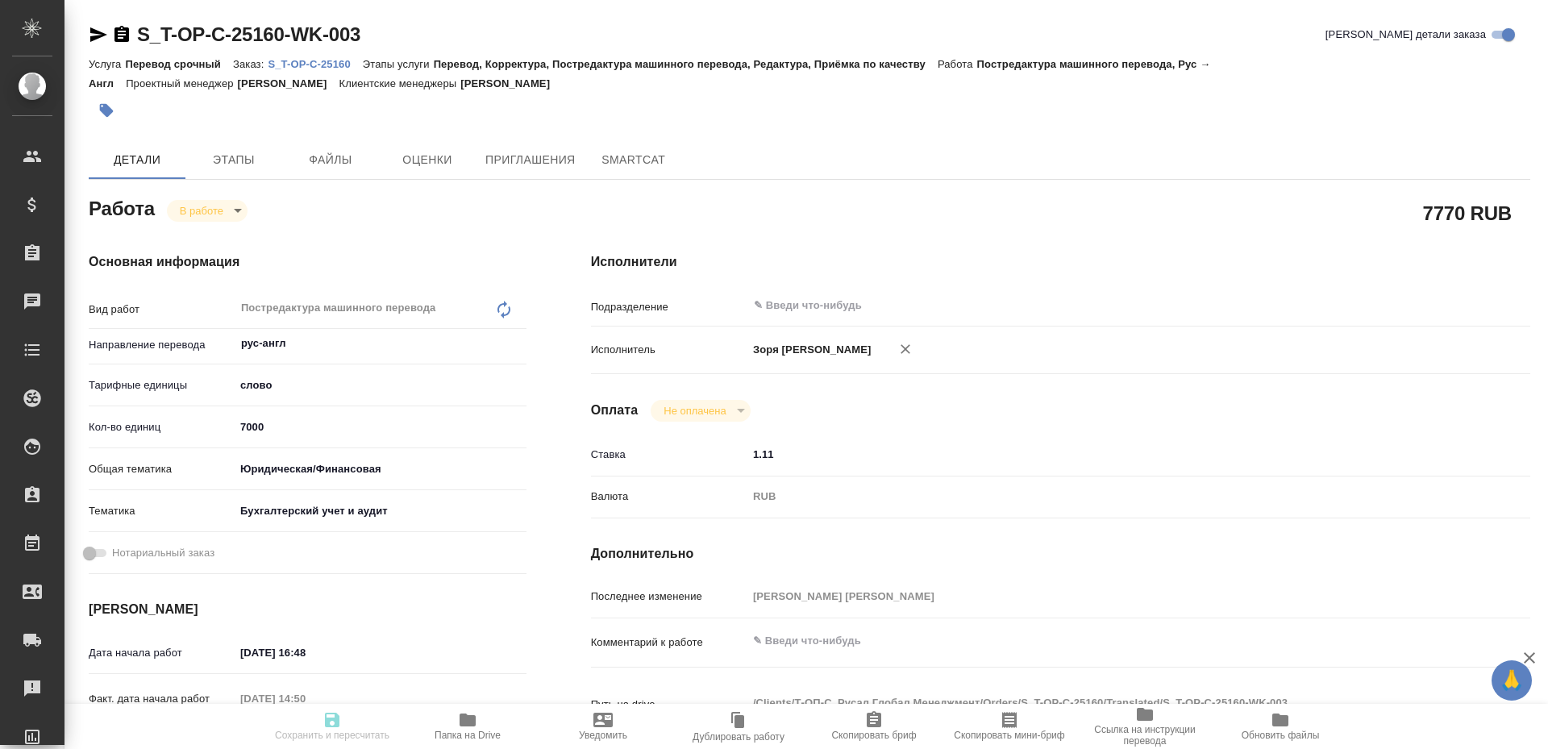
type textarea "x"
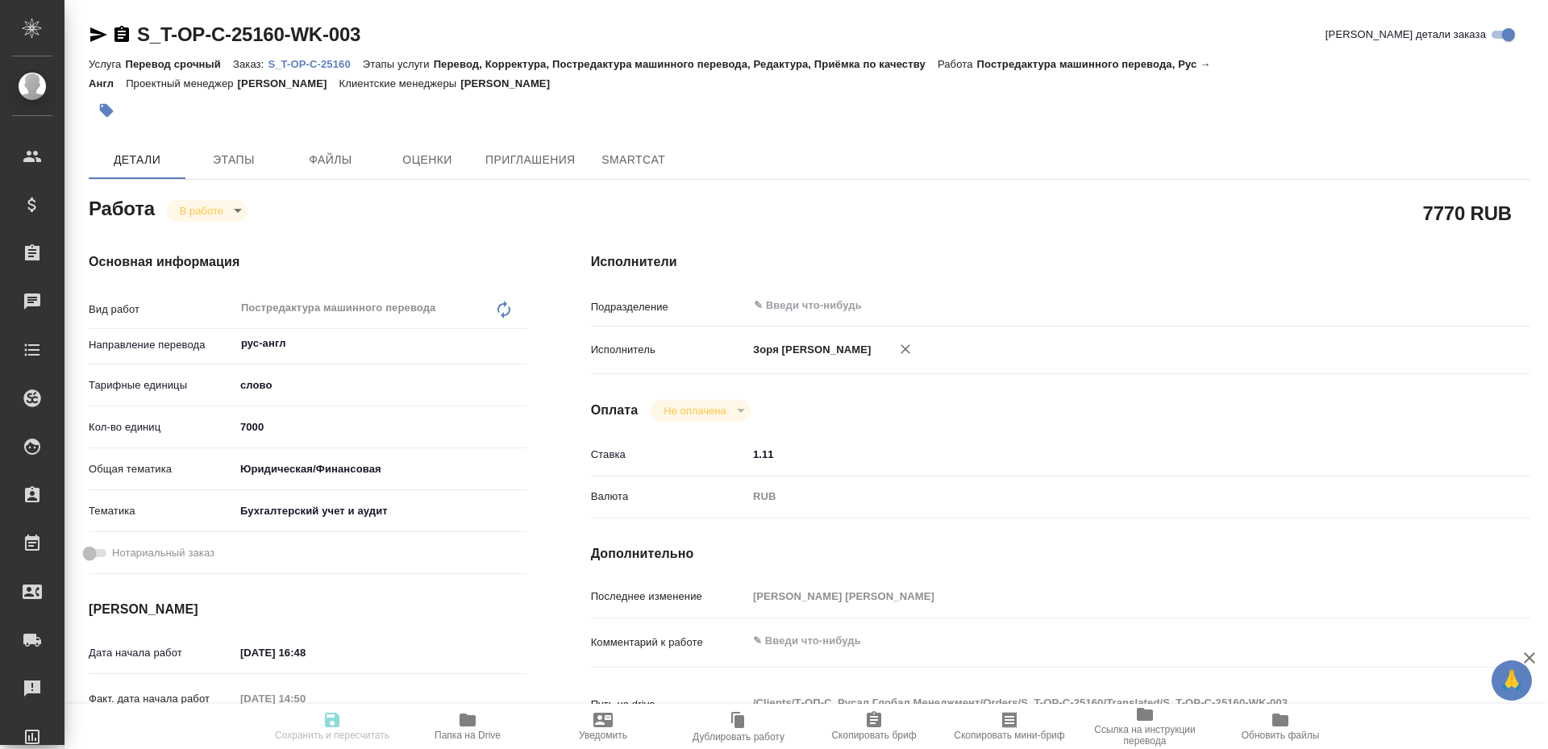
type textarea "x"
